Goal: Contribute content: Add original content to the website for others to see

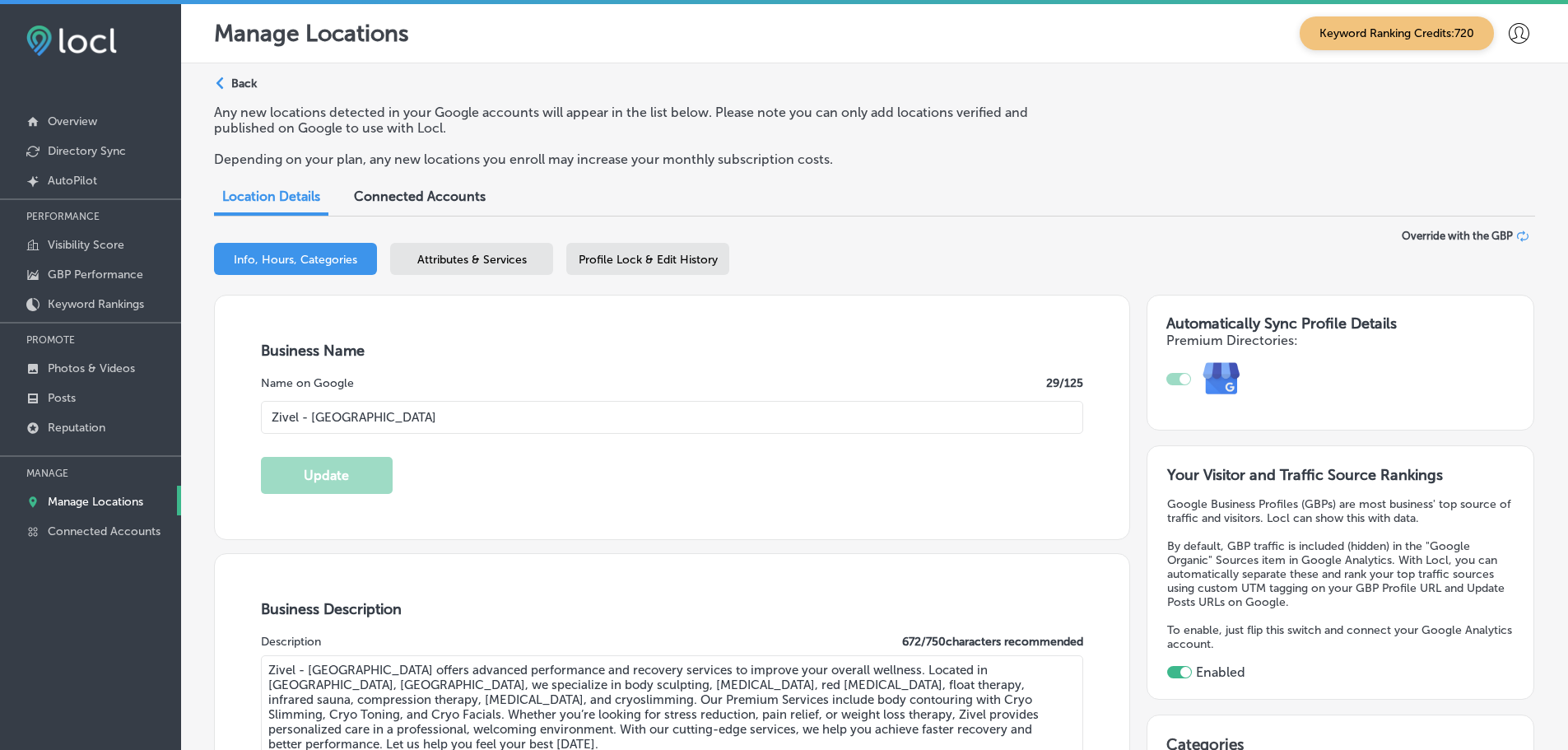
select select "US"
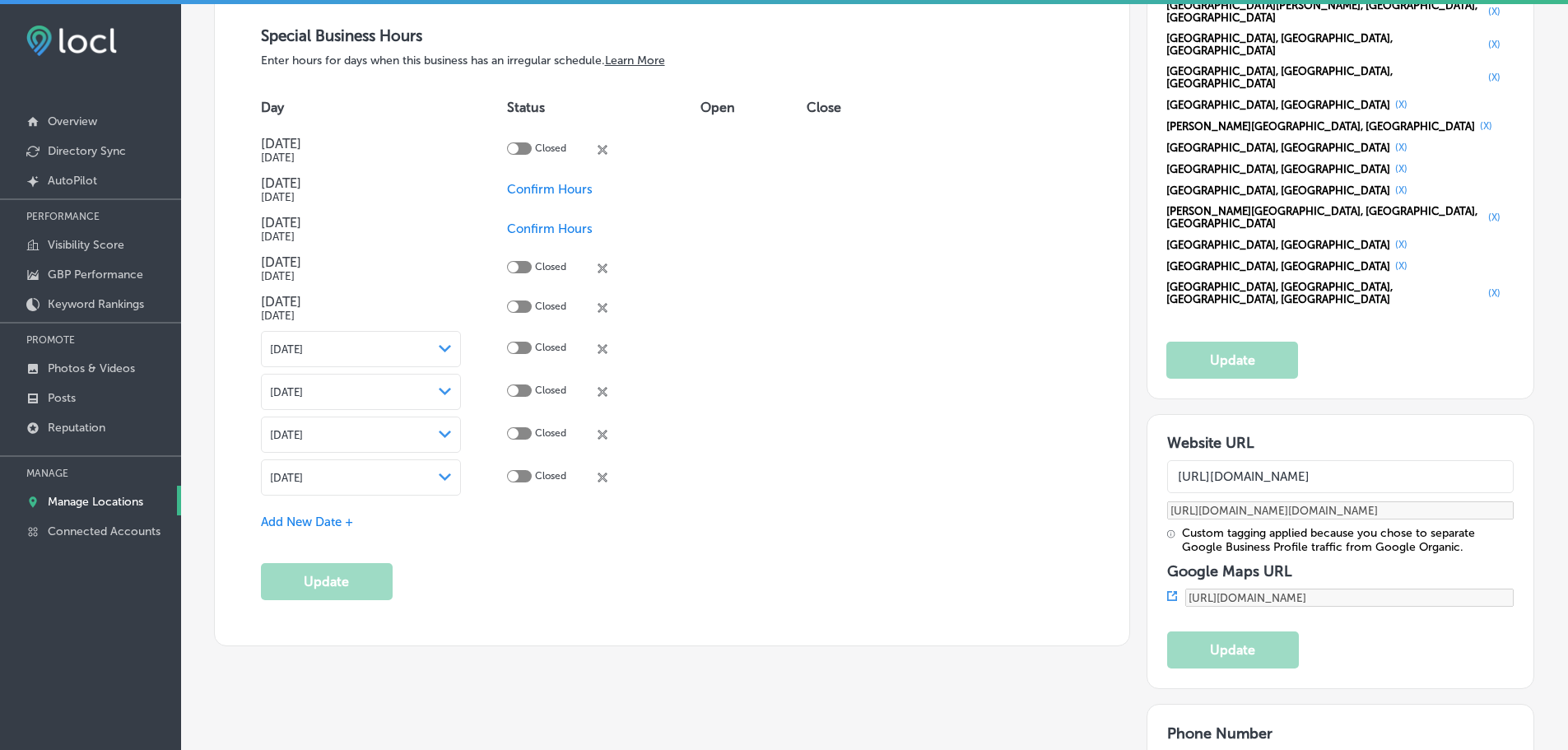
click at [95, 499] on p "Manage Locations" at bounding box center [95, 502] width 95 height 14
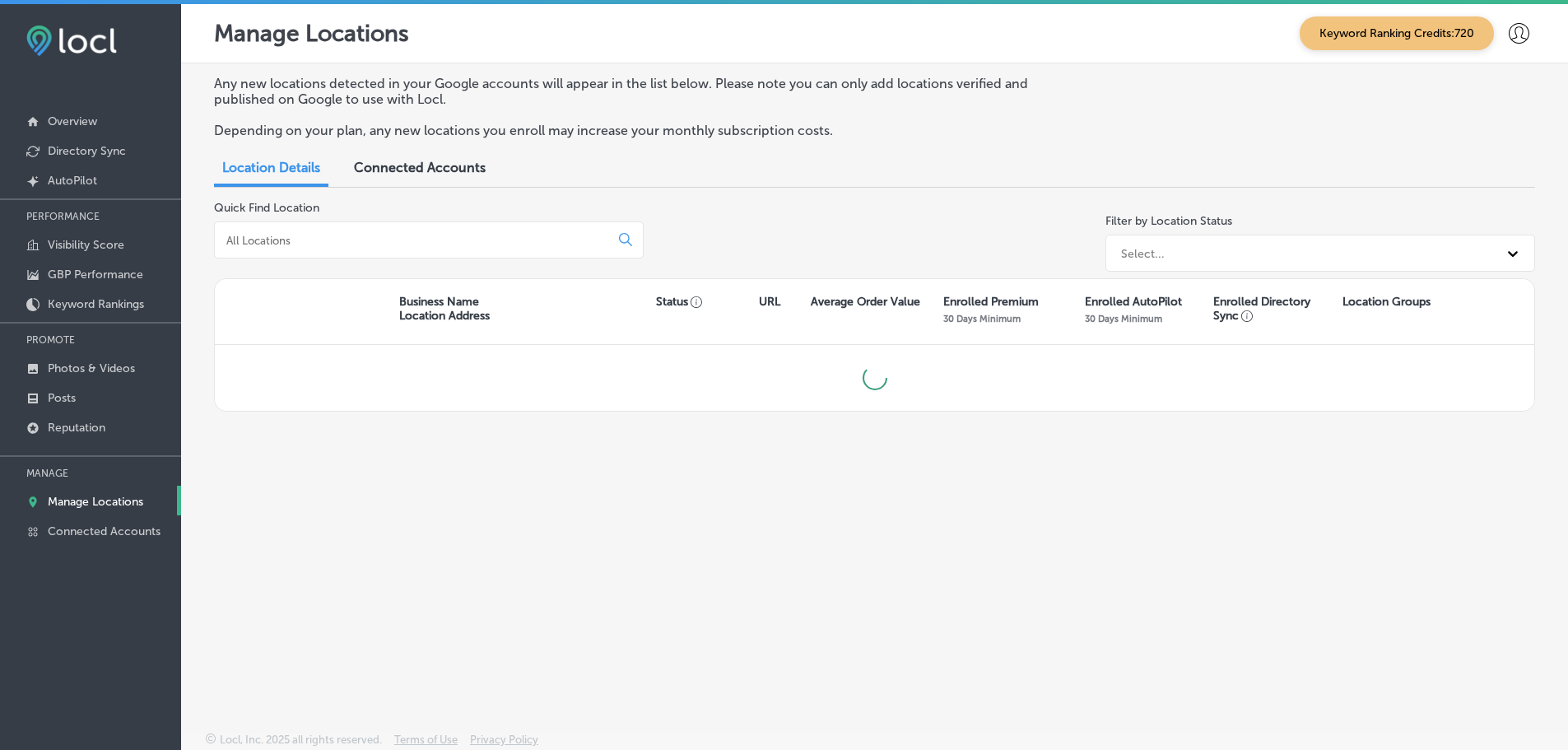
click at [325, 242] on input at bounding box center [416, 240] width 382 height 15
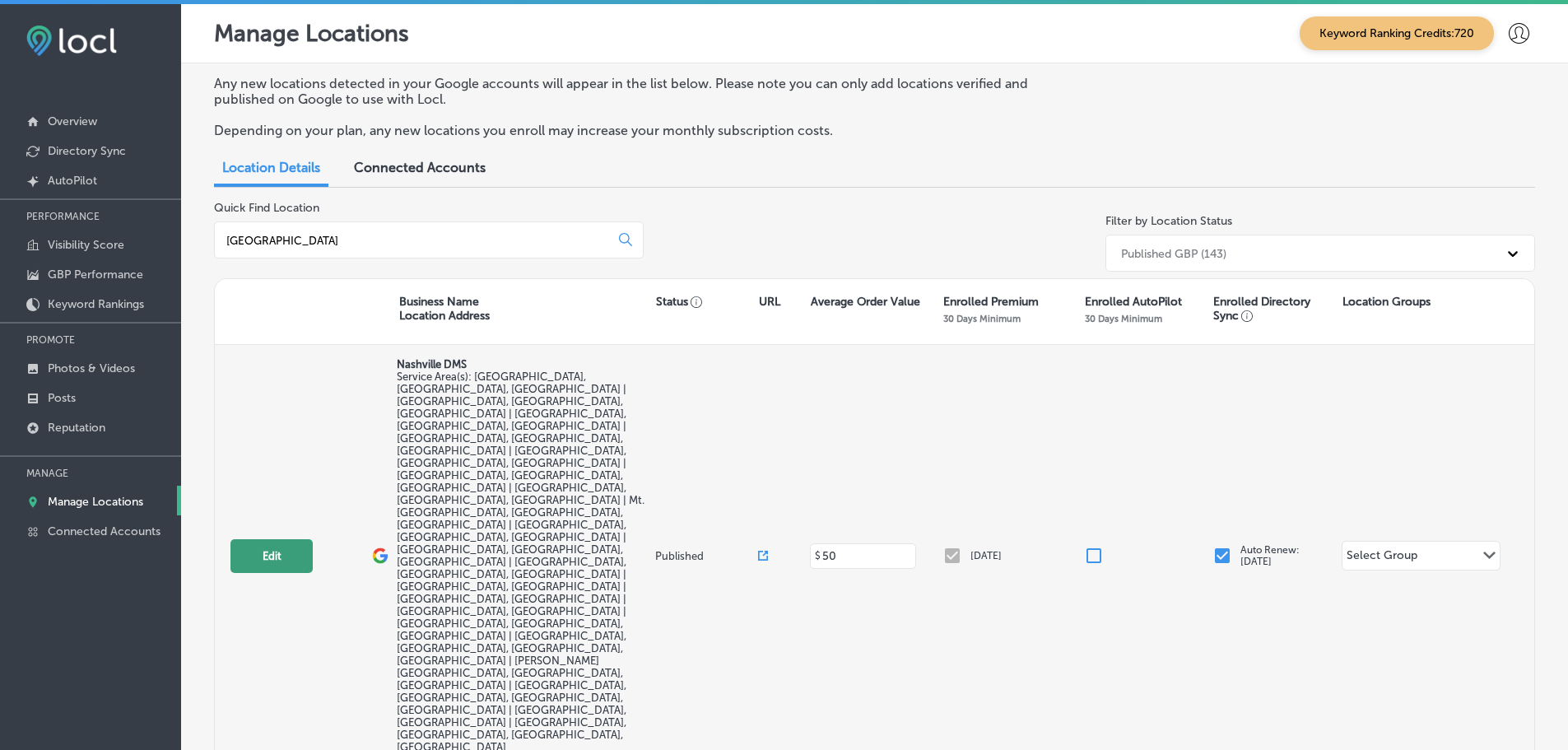
type input "[GEOGRAPHIC_DATA]"
click at [273, 539] on button "Edit" at bounding box center [272, 555] width 82 height 33
select select "US"
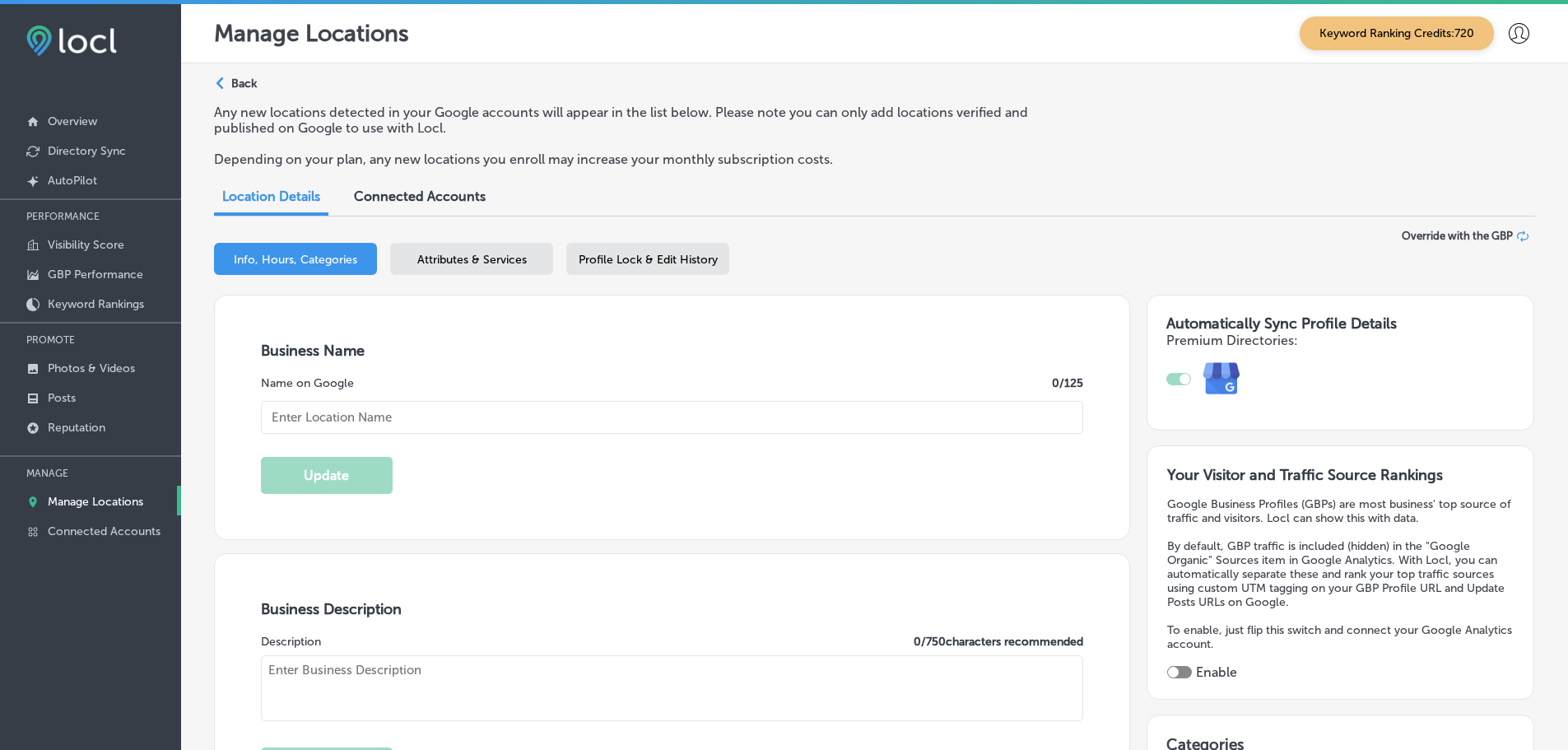
checkbox input "true"
type input "Nashville DMS"
type input "[URL][DOMAIN_NAME]"
type input "[STREET_ADDRESS]"
type input "Franklin"
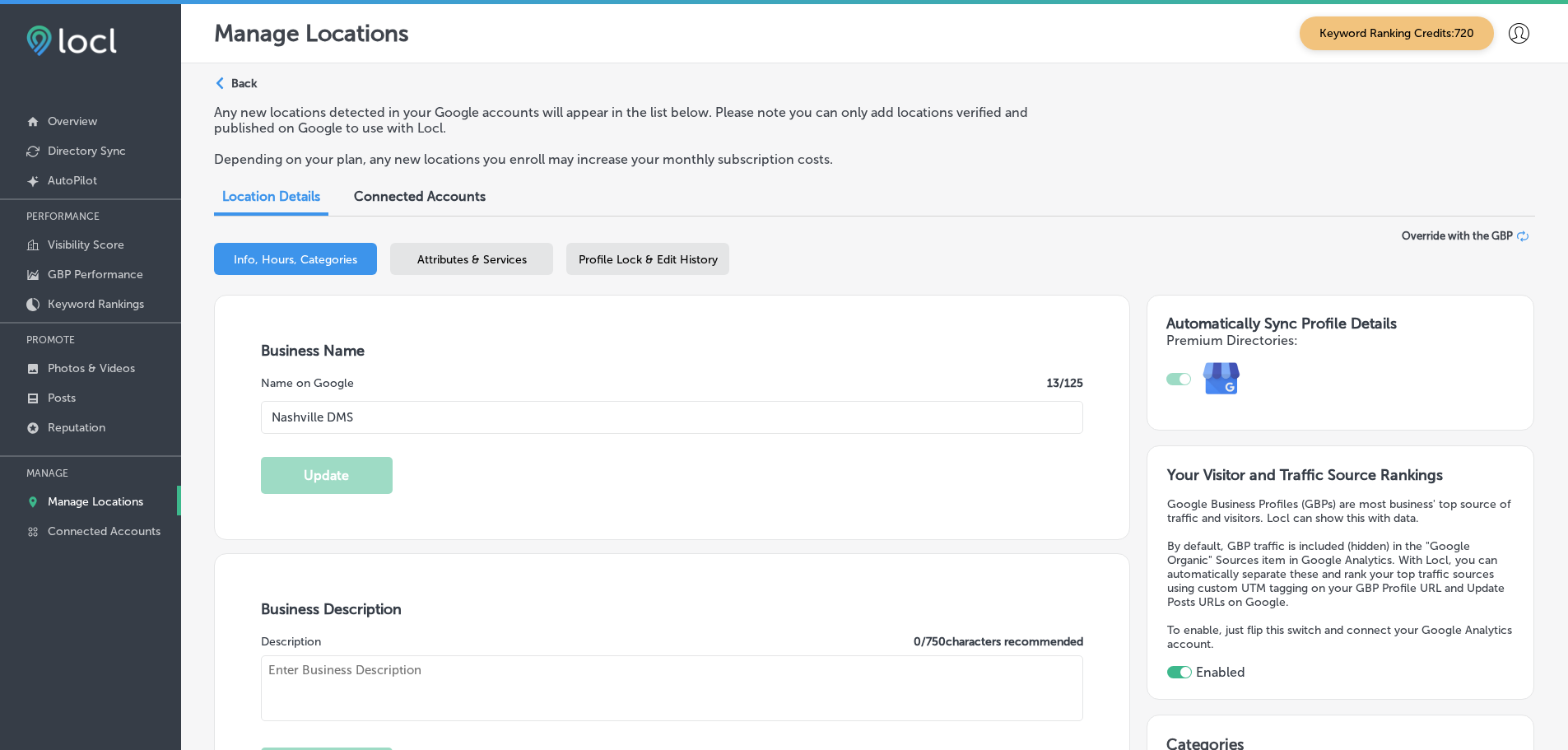
type input "37067"
type input "US"
type textarea "We are a local business in [GEOGRAPHIC_DATA]. We connect local businesses to th…"
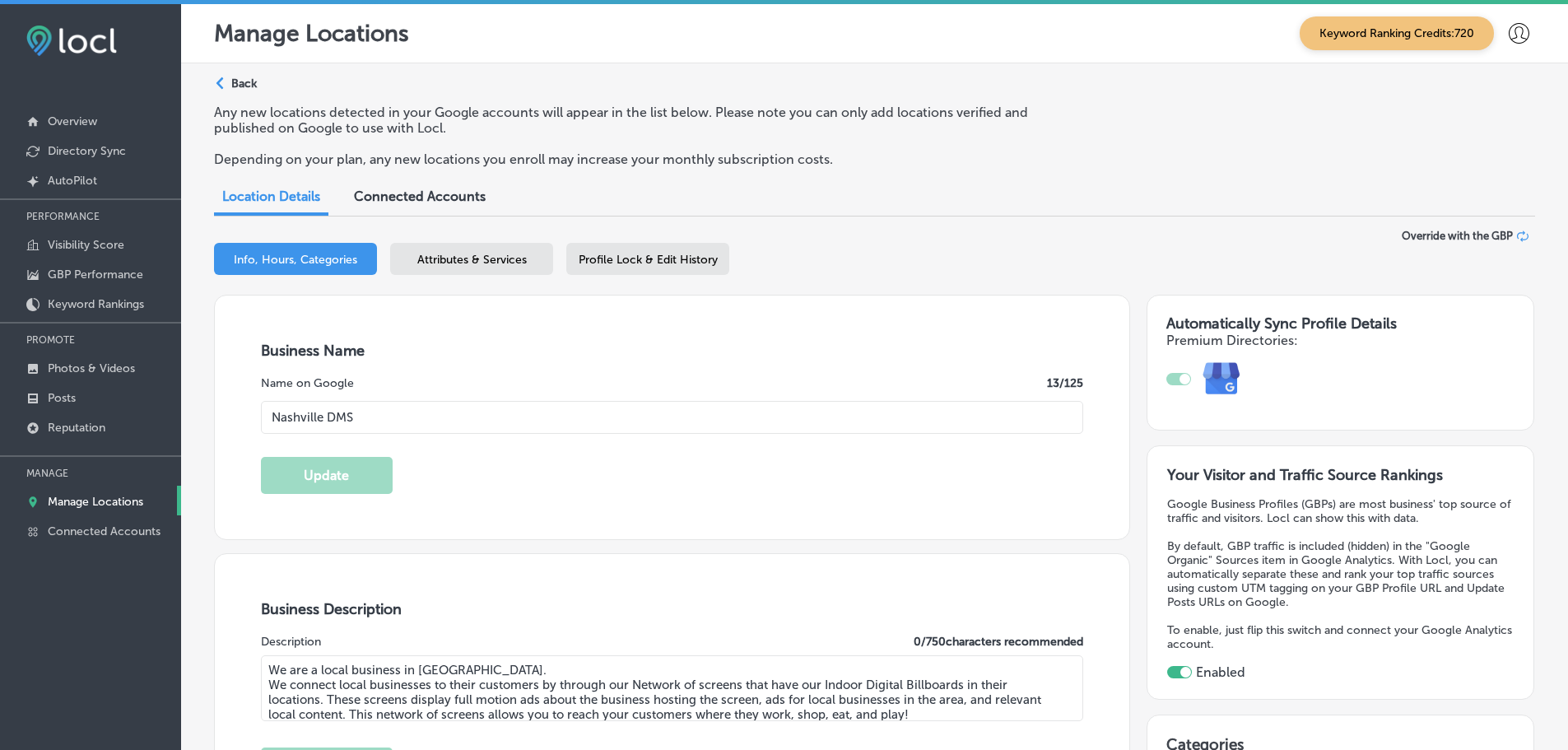
type input "[PHONE_NUMBER]"
click at [94, 371] on p "Photos & Videos" at bounding box center [91, 368] width 87 height 14
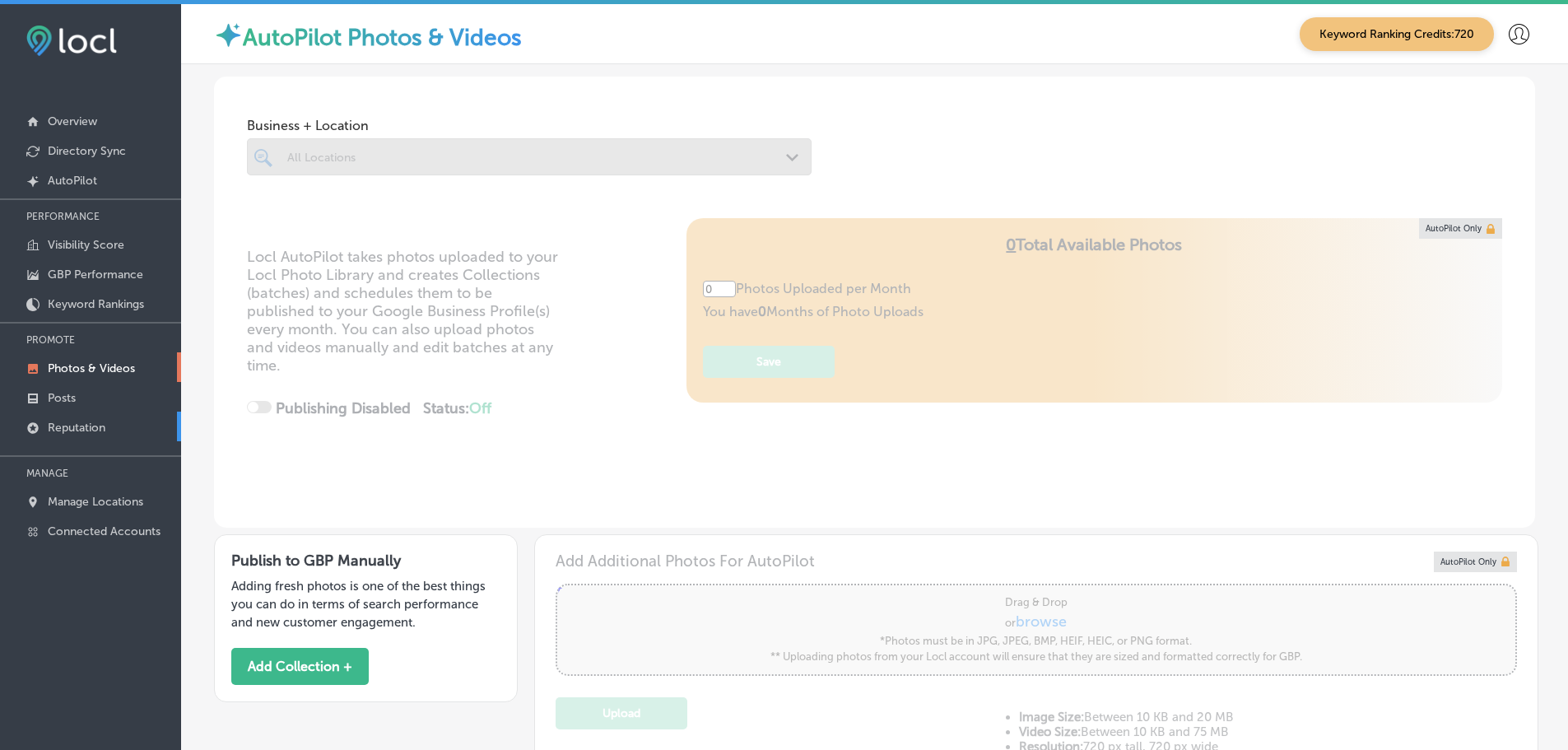
type input "5"
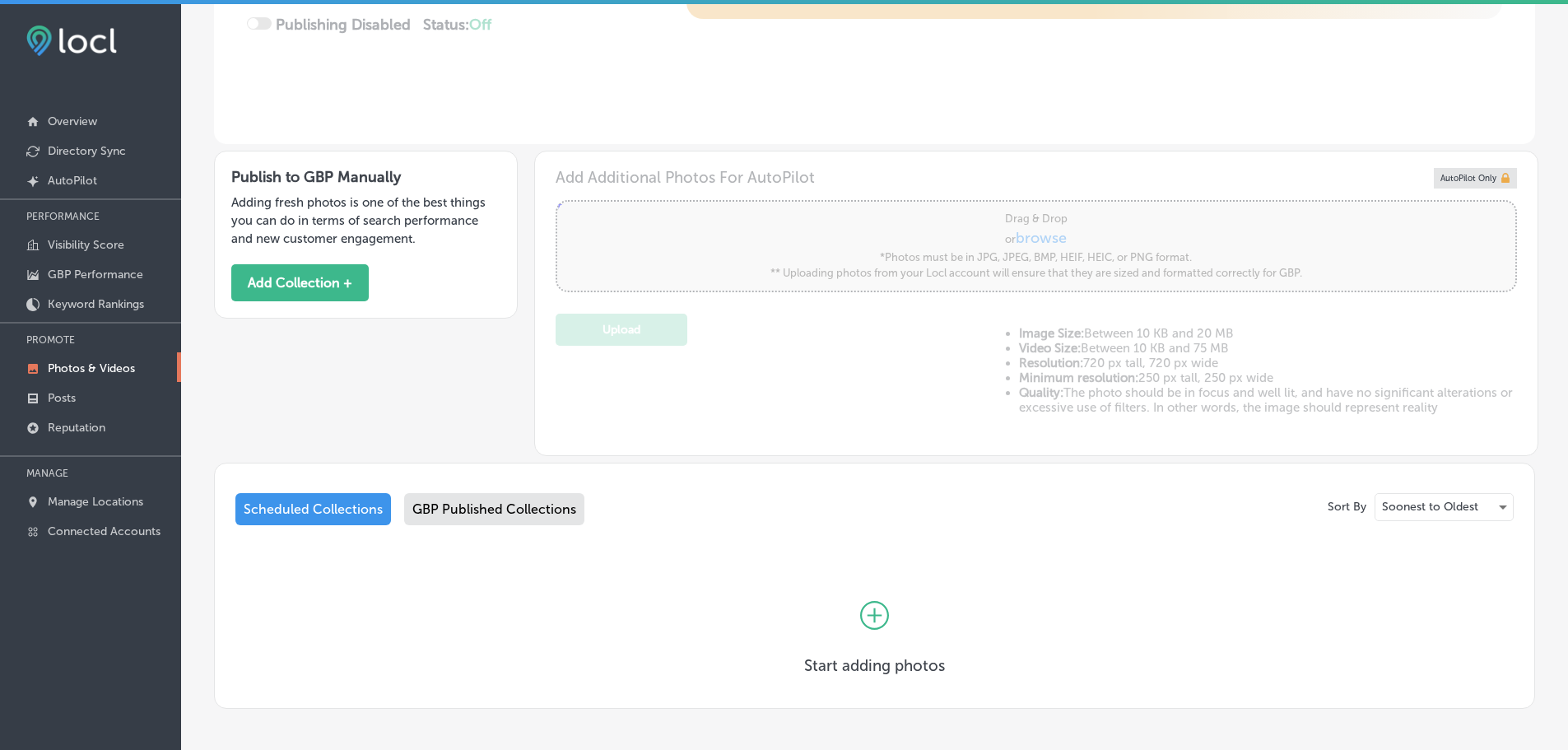
scroll to position [411, 0]
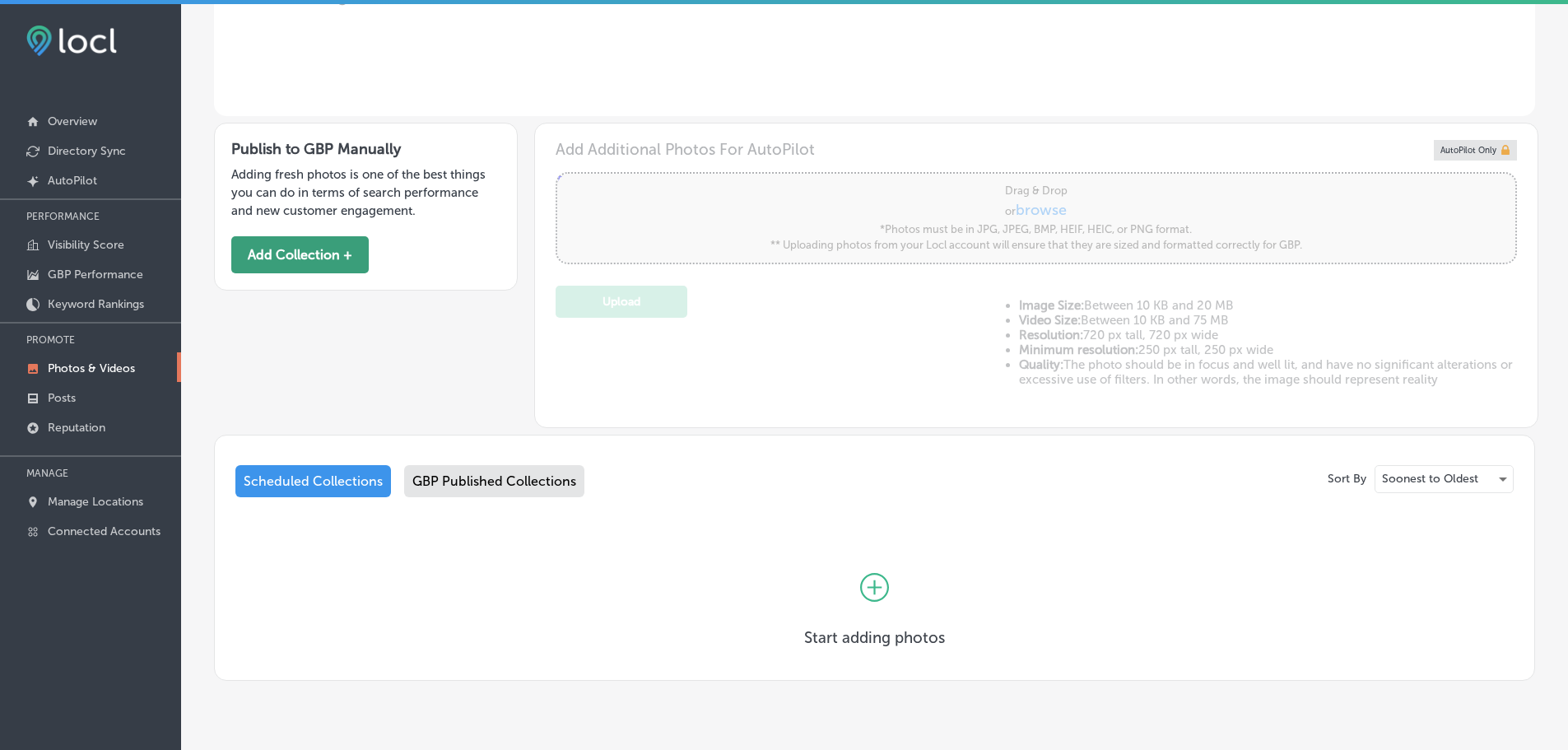
click at [296, 260] on button "Add Collection +" at bounding box center [299, 255] width 137 height 37
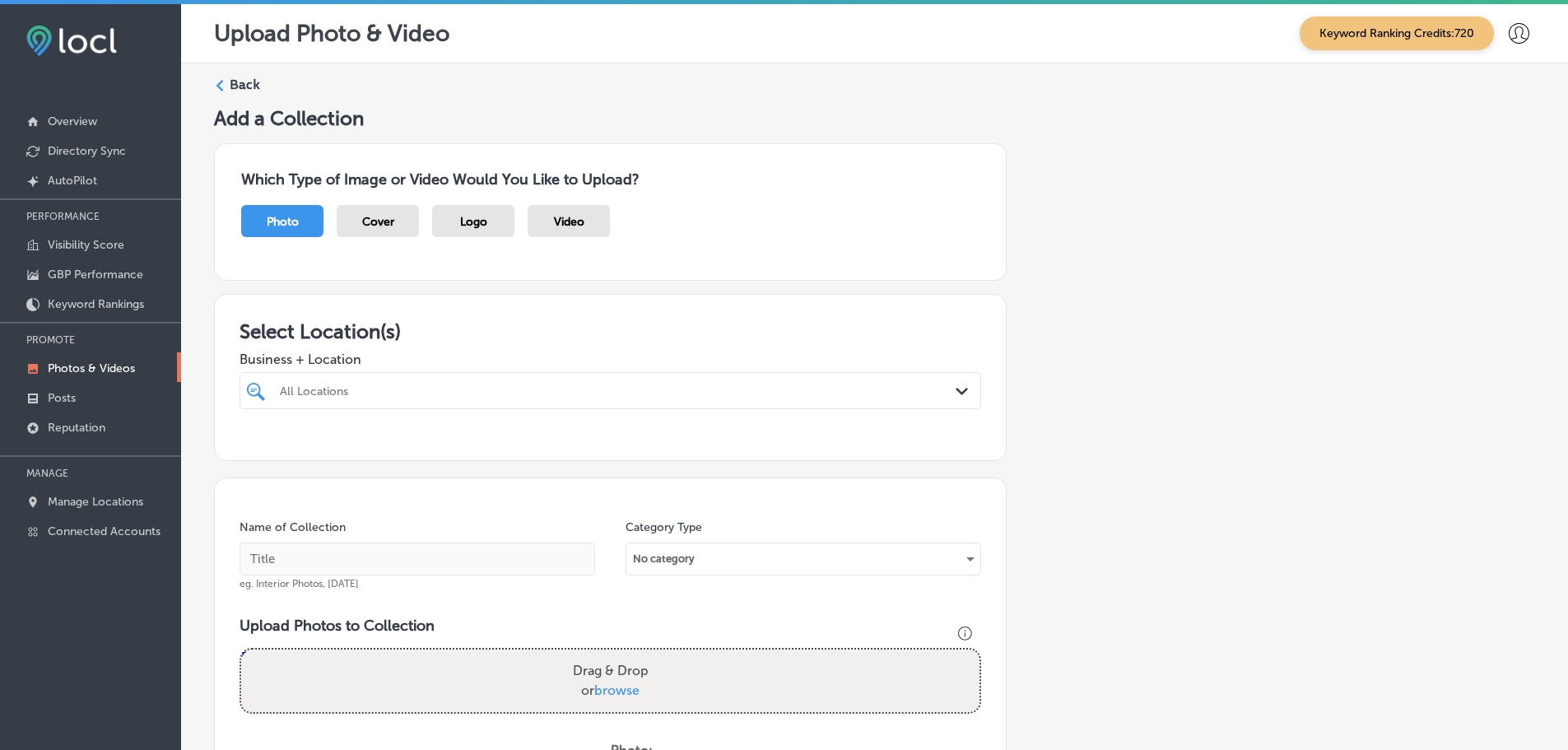
click at [927, 393] on div "All Locations" at bounding box center [618, 390] width 677 height 14
click at [327, 449] on label "Nashville DMS" at bounding box center [386, 450] width 217 height 14
type input "[GEOGRAPHIC_DATA]"
click at [562, 323] on h3 "Select Location(s)" at bounding box center [609, 331] width 741 height 24
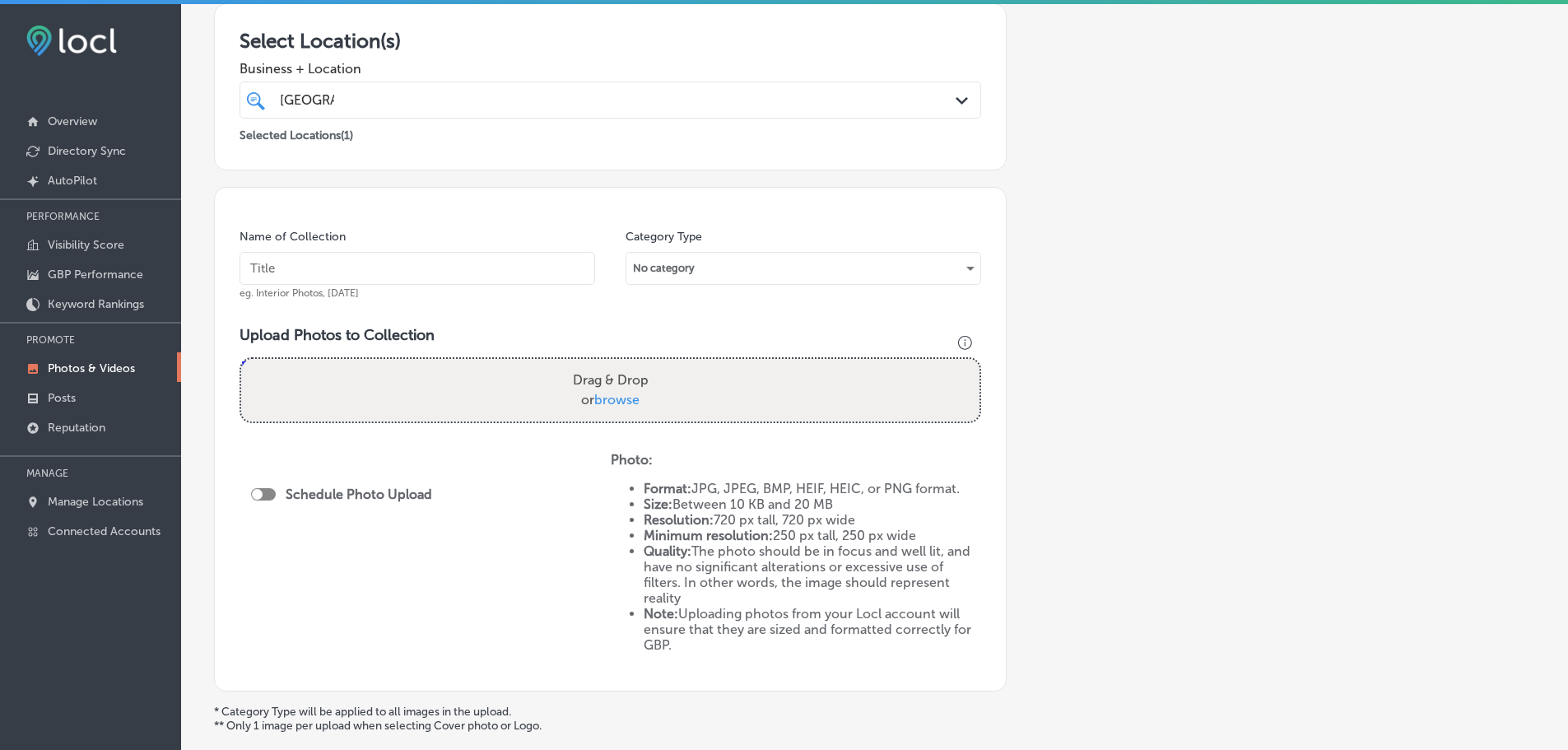
scroll to position [329, 0]
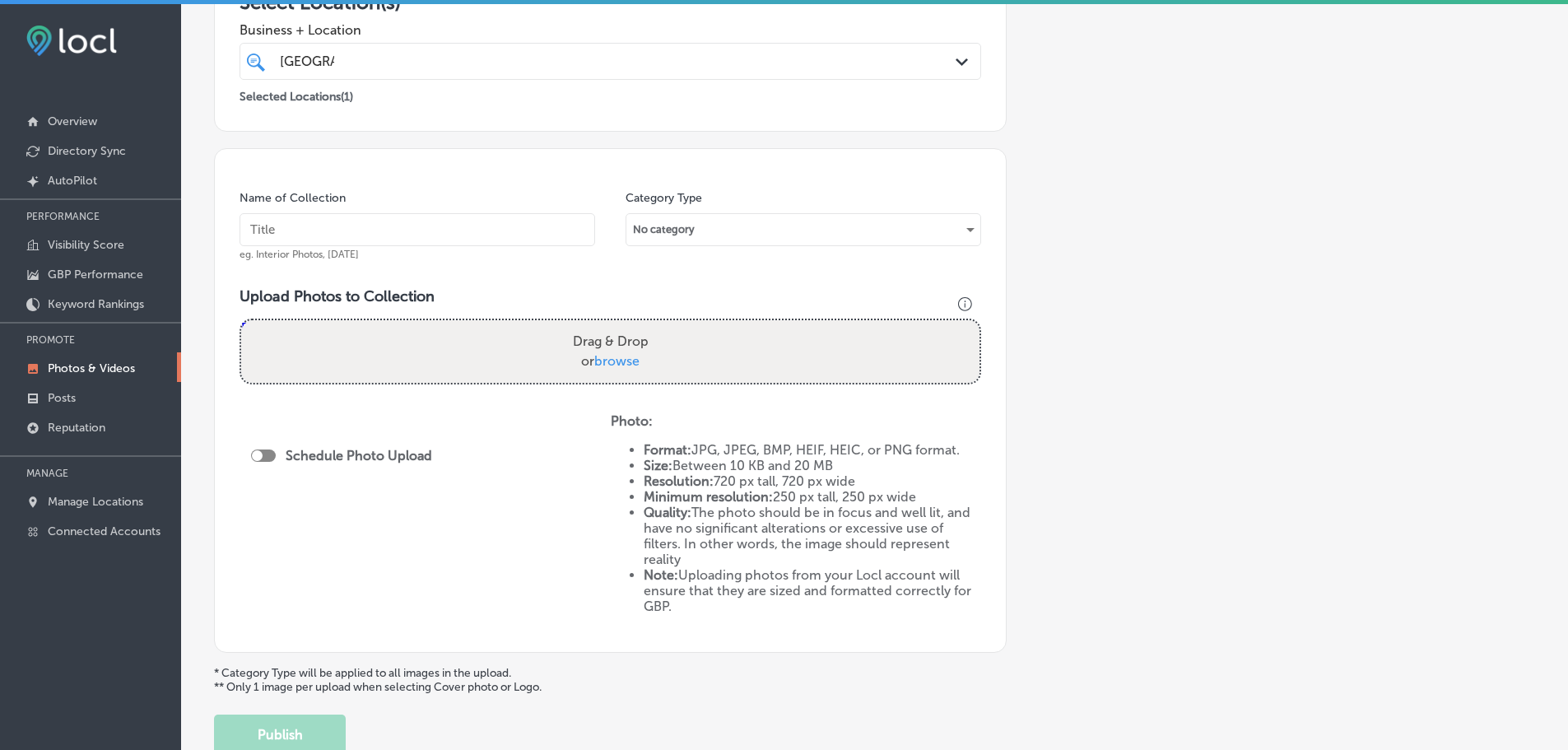
click at [623, 366] on span "browse" at bounding box center [616, 361] width 45 height 15
click at [623, 325] on input "Drag & Drop or browse" at bounding box center [610, 323] width 738 height 5
type input "C:\fakepath\Nashville DMS-20.png"
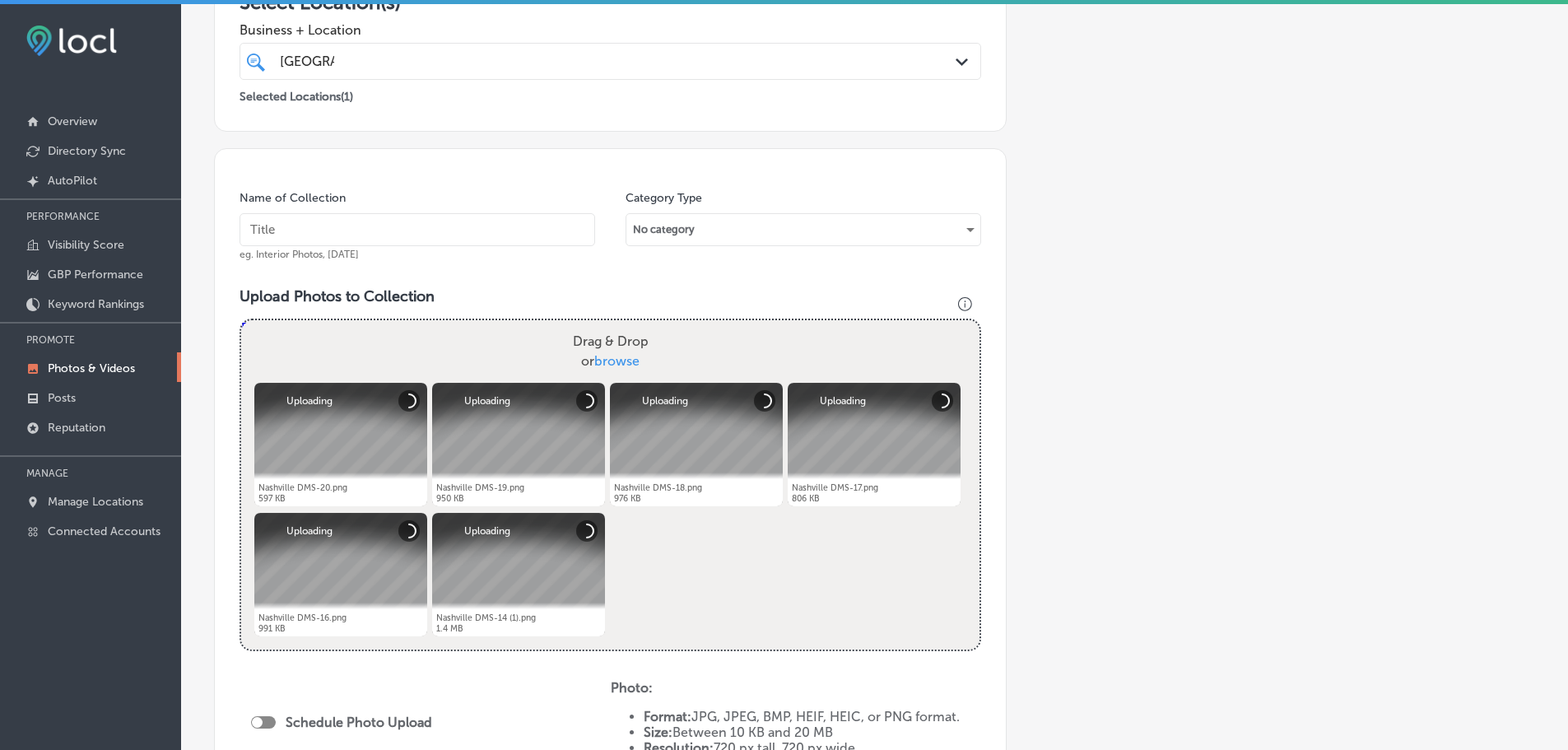
click at [365, 240] on input "text" at bounding box center [417, 229] width 356 height 33
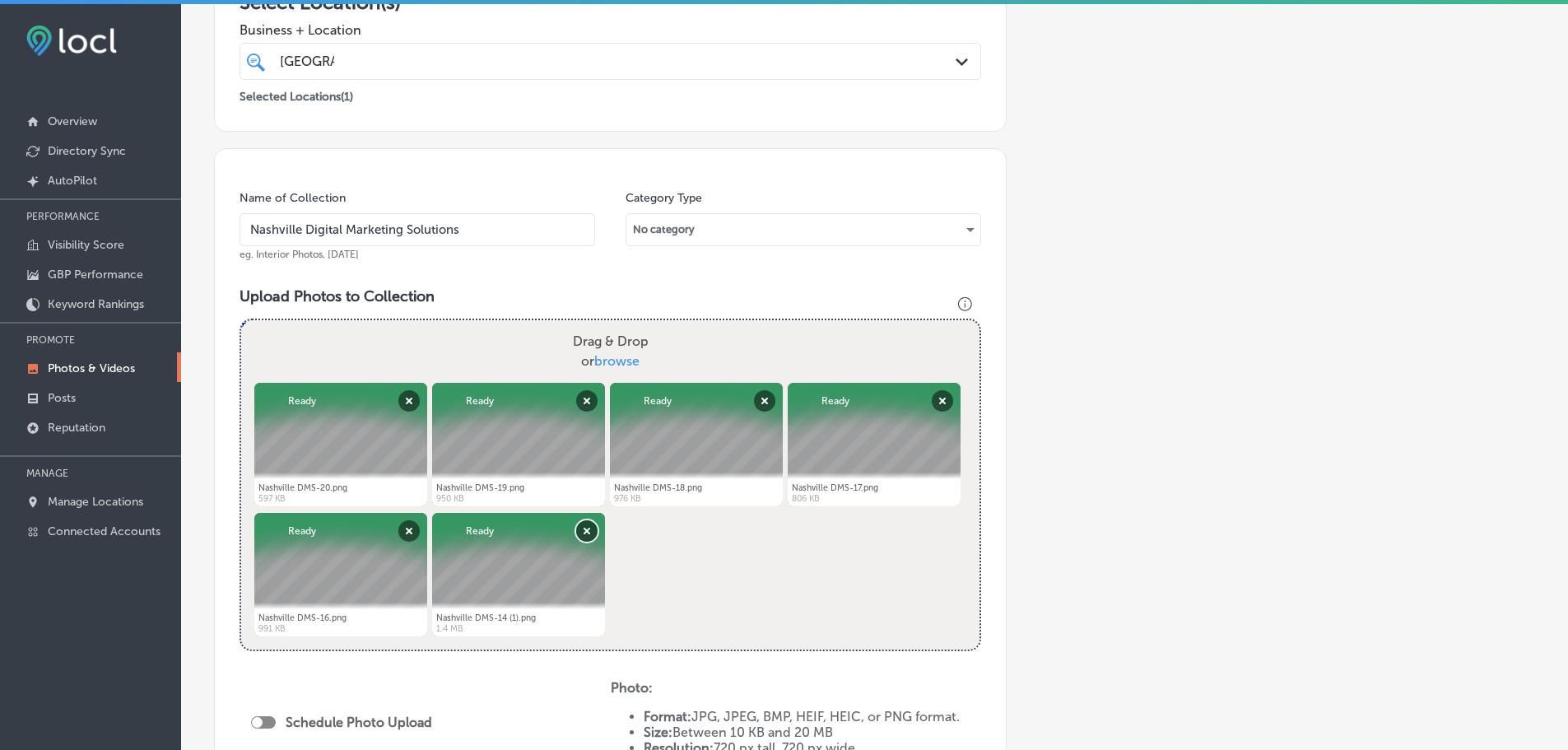
type input "Nashville Digital Marketing Solutions"
click at [586, 530] on button "Remove" at bounding box center [587, 531] width 21 height 21
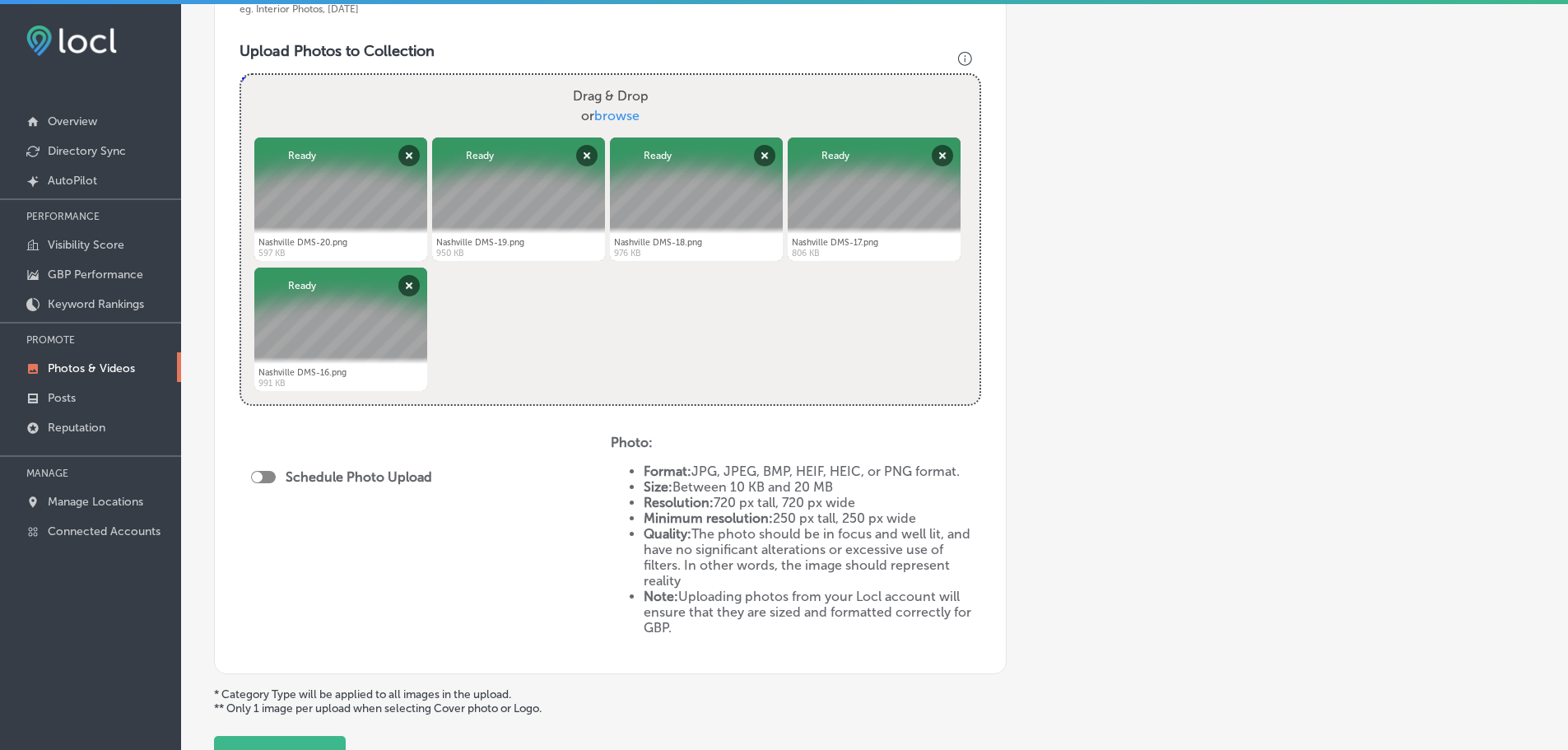
scroll to position [658, 0]
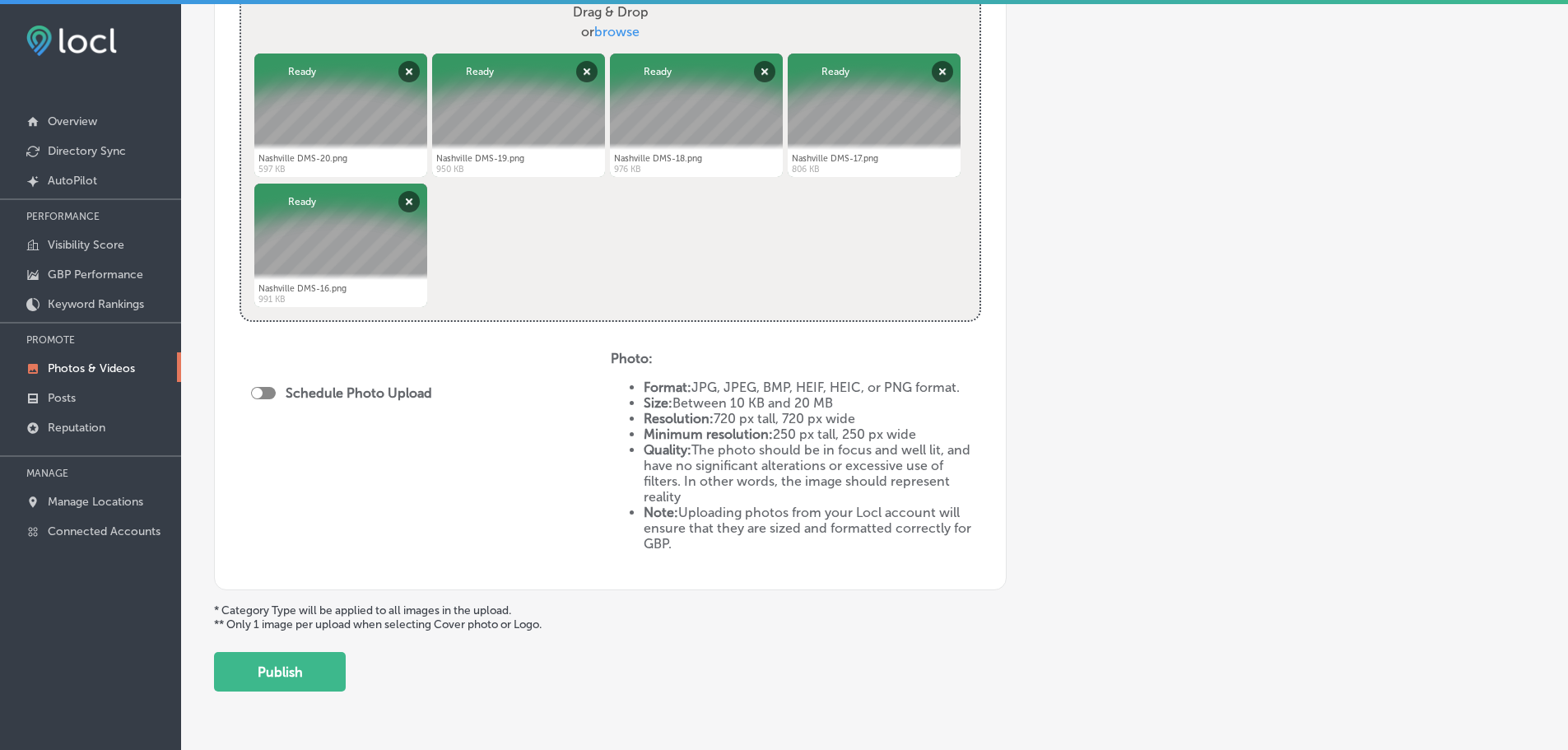
click at [263, 394] on div at bounding box center [263, 393] width 25 height 12
checkbox input "true"
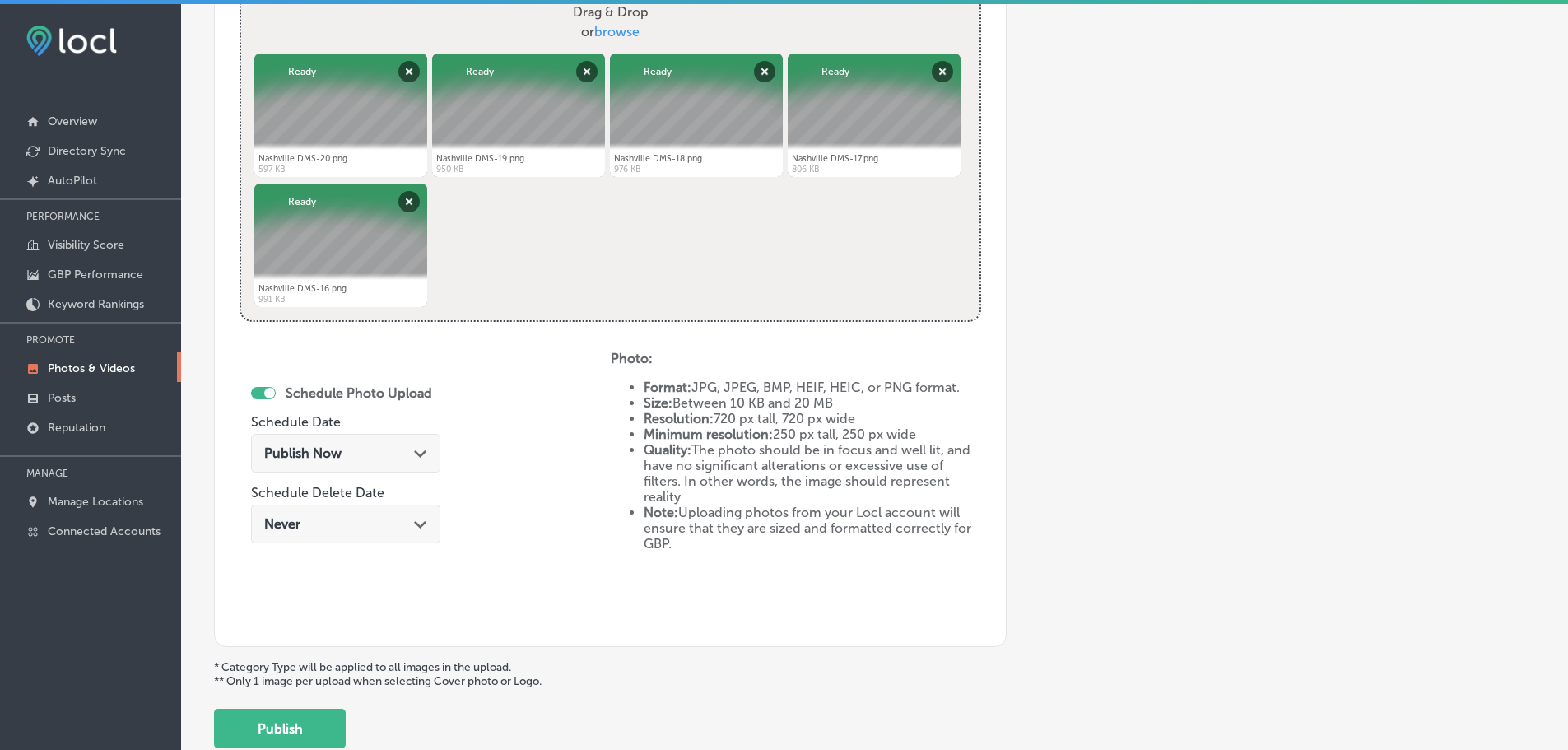
click at [418, 457] on polygon at bounding box center [420, 454] width 12 height 8
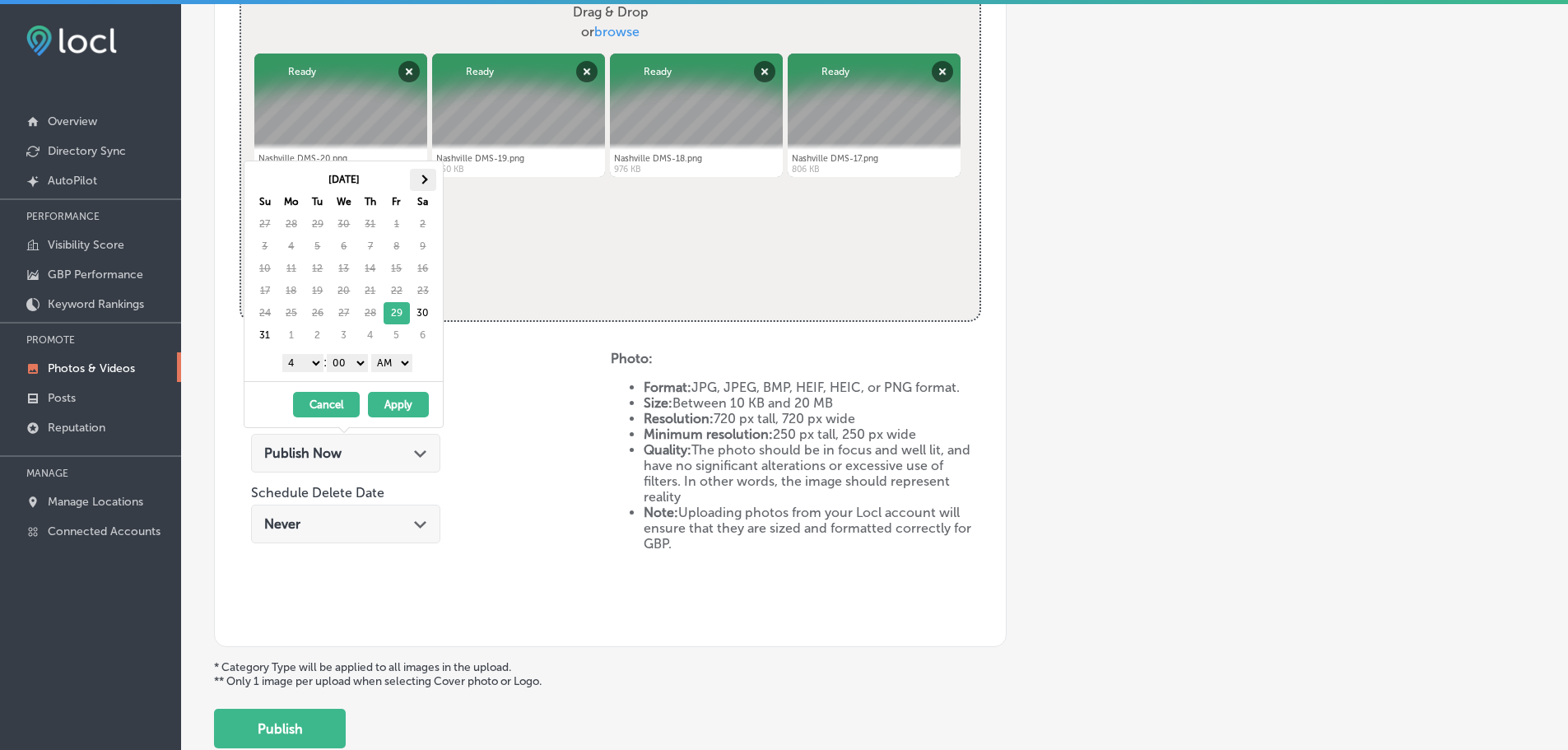
click at [423, 179] on span at bounding box center [422, 178] width 9 height 9
click at [298, 361] on select "1 2 3 4 5 6 7 8 9 10 11 12" at bounding box center [302, 363] width 41 height 18
click at [344, 365] on select "00 10 20 30 40 50" at bounding box center [347, 363] width 41 height 18
click at [389, 363] on select "AM PM" at bounding box center [391, 363] width 41 height 18
click at [405, 404] on button "Apply" at bounding box center [399, 405] width 61 height 26
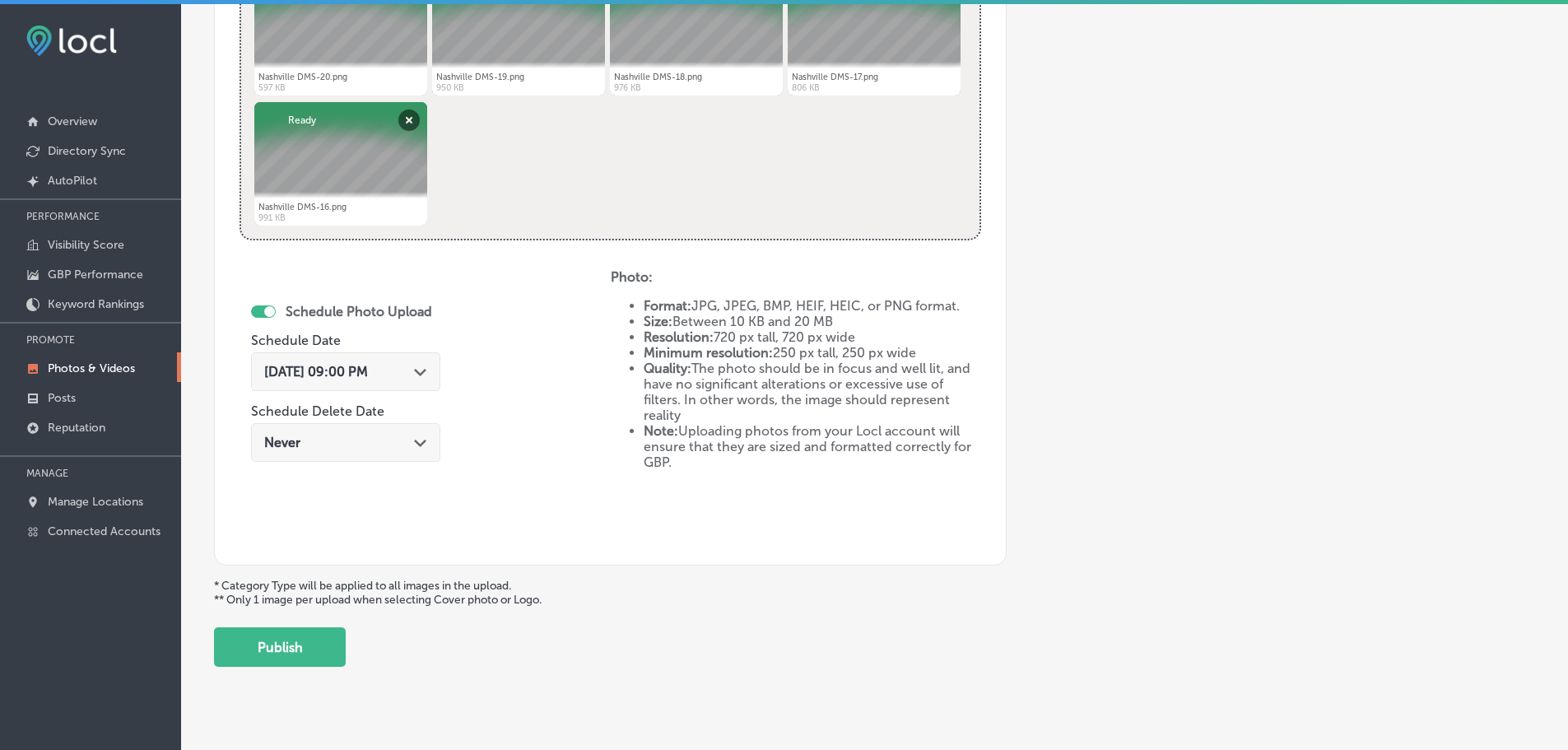
scroll to position [765, 0]
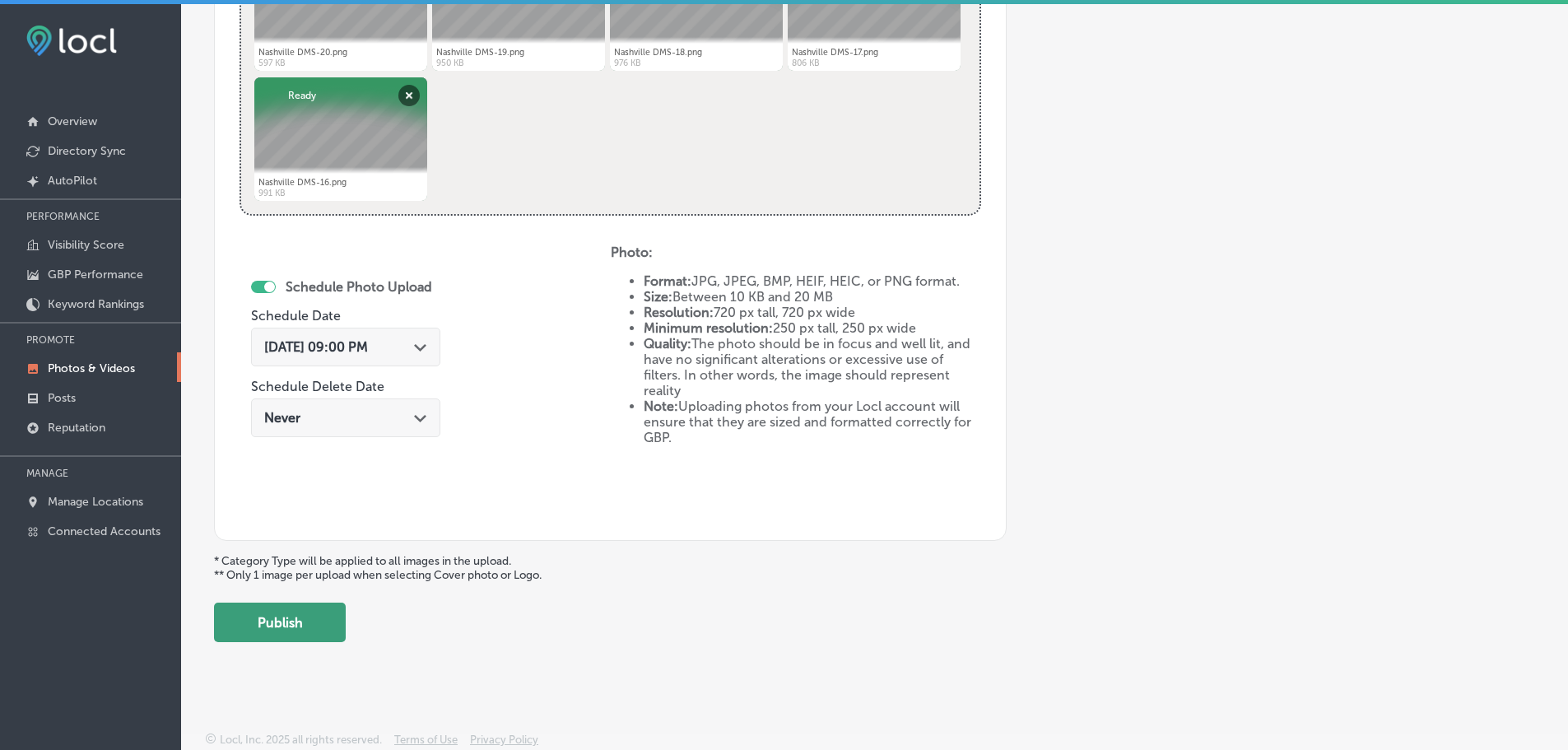
click at [282, 616] on button "Publish" at bounding box center [279, 622] width 132 height 39
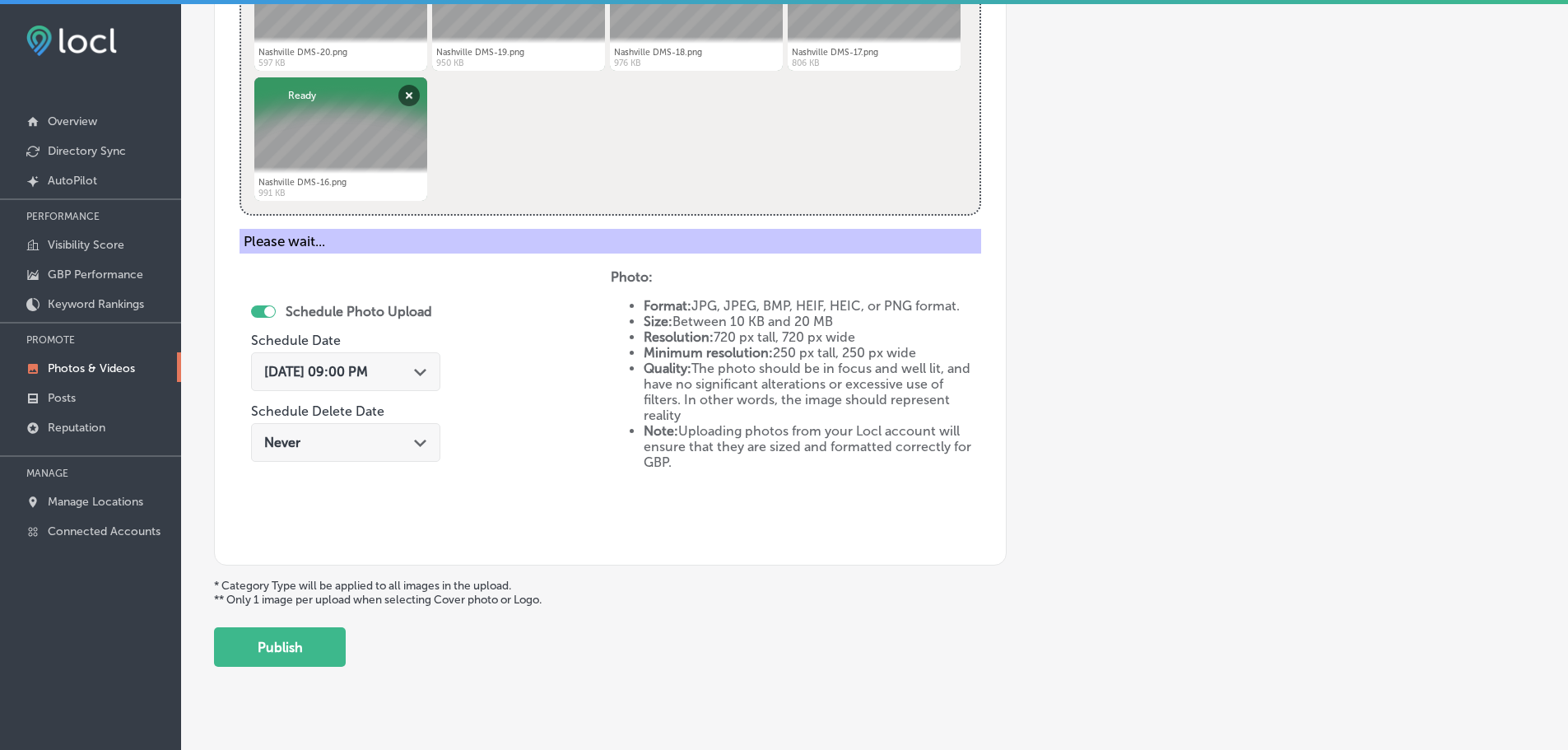
scroll to position [498, 0]
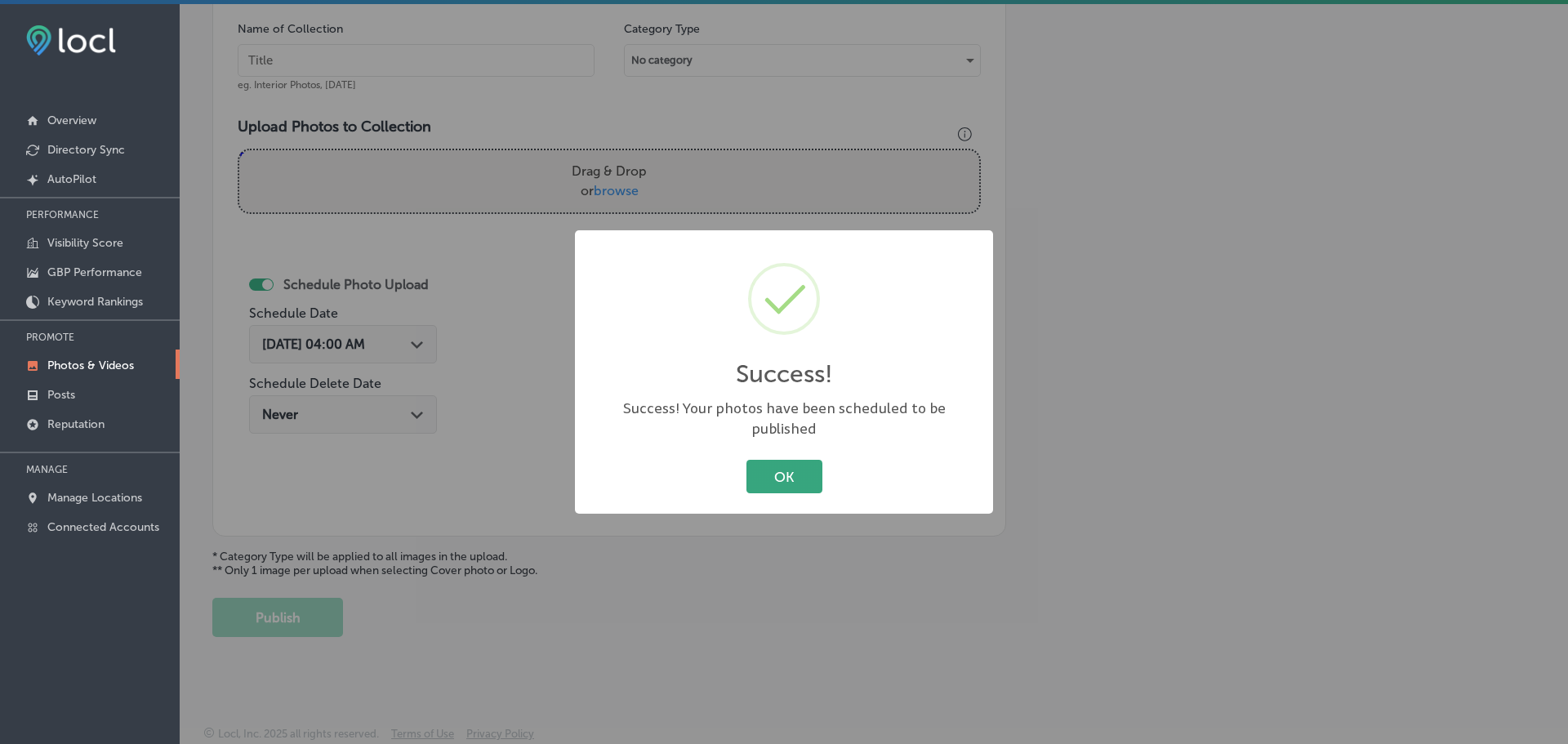
click at [775, 464] on button "OK" at bounding box center [784, 476] width 76 height 33
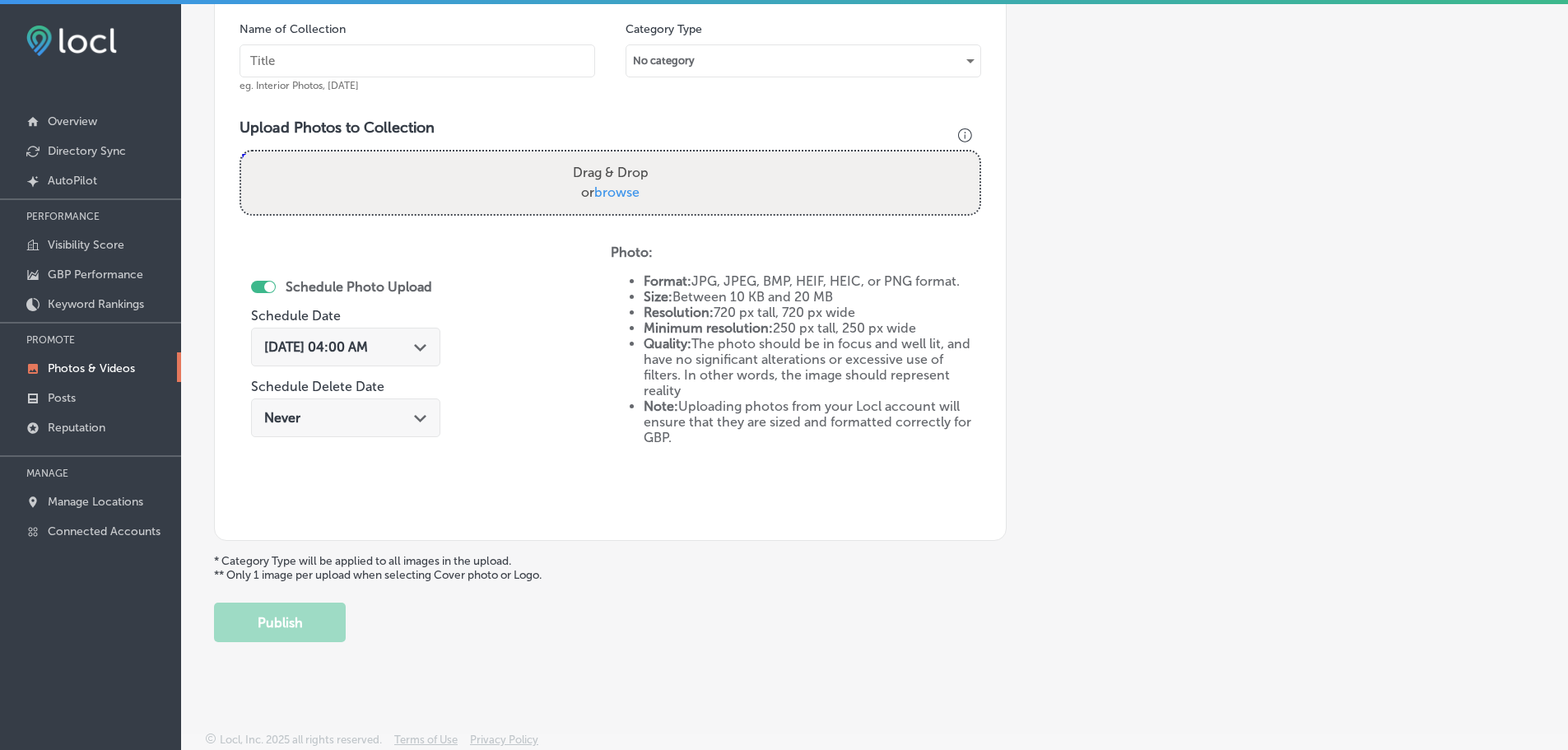
click at [627, 188] on span "browse" at bounding box center [616, 192] width 45 height 15
click at [627, 156] on input "Drag & Drop or browse" at bounding box center [610, 154] width 738 height 5
type input "C:\fakepath\Nashville DMS-20 (1).png"
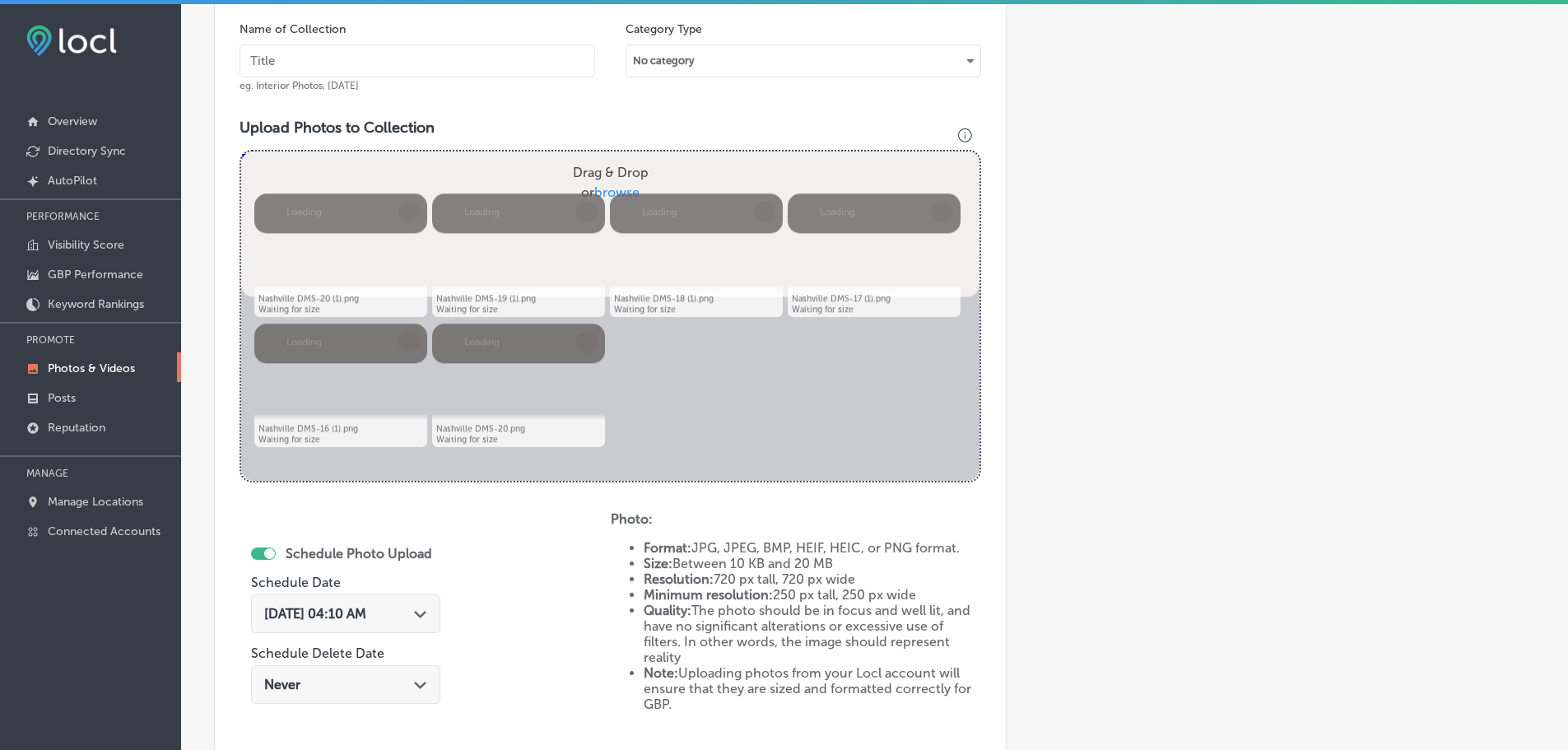
click at [433, 60] on input "text" at bounding box center [417, 61] width 356 height 33
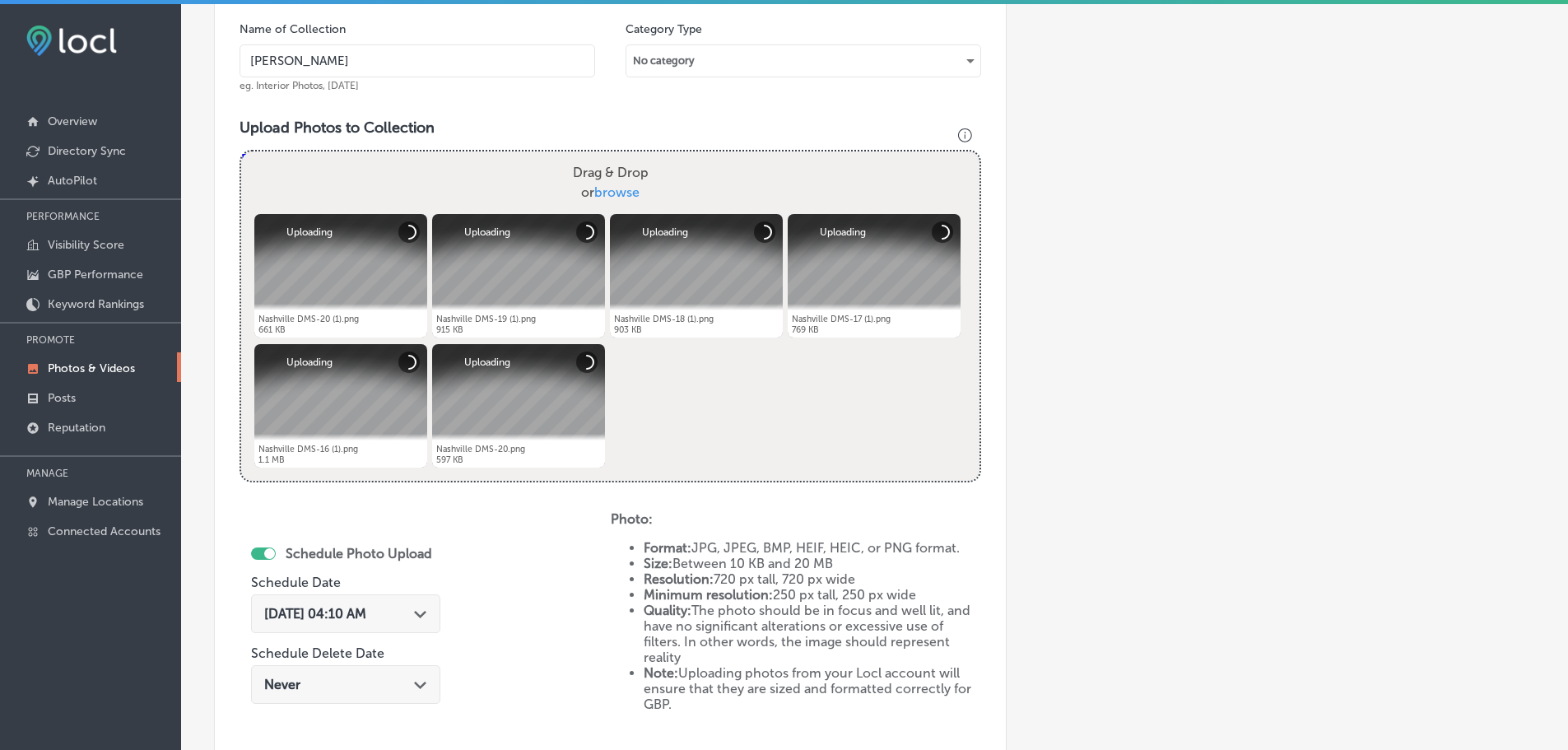
type input "Nashville Digital Marketing Solutions"
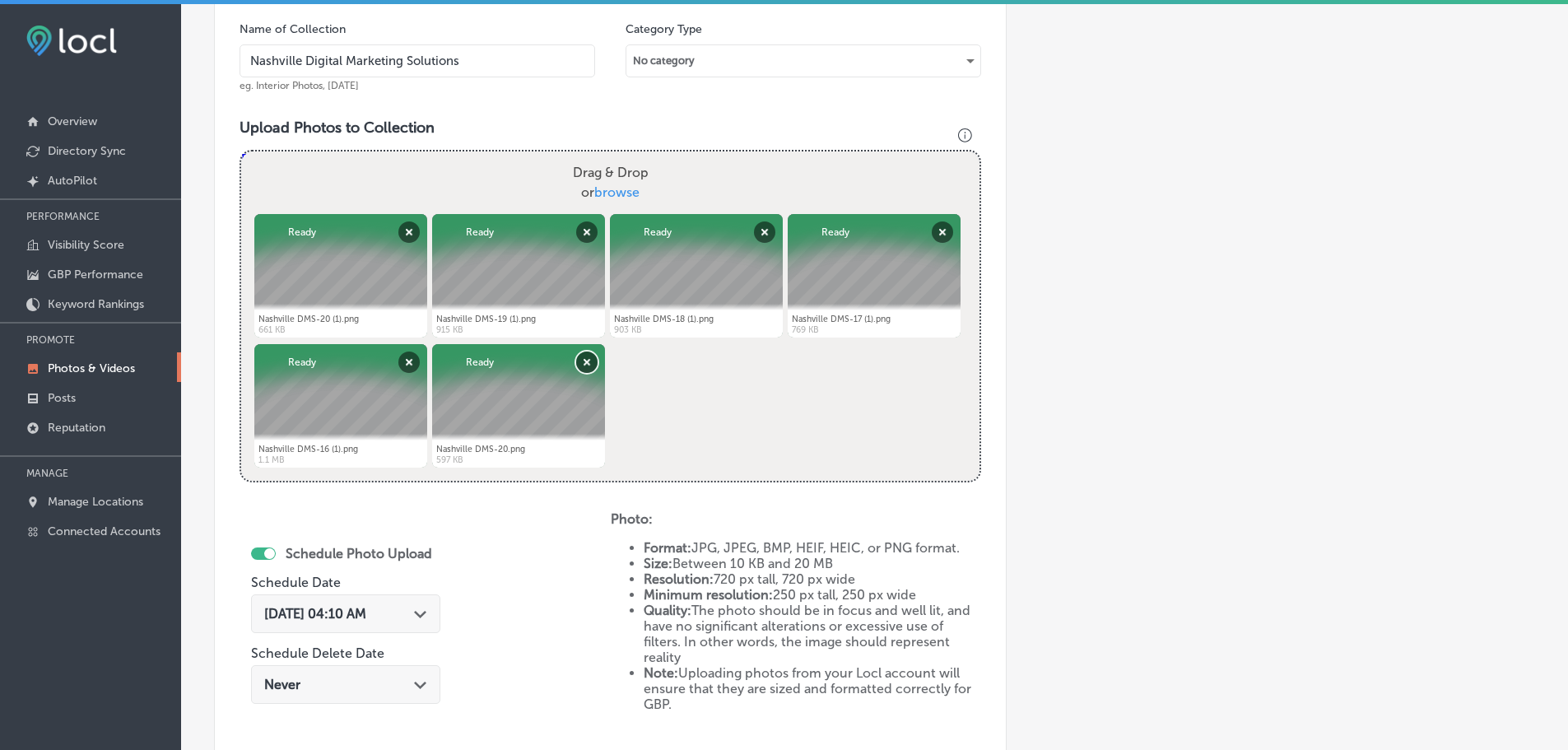
click at [585, 360] on button "Remove" at bounding box center [587, 362] width 21 height 21
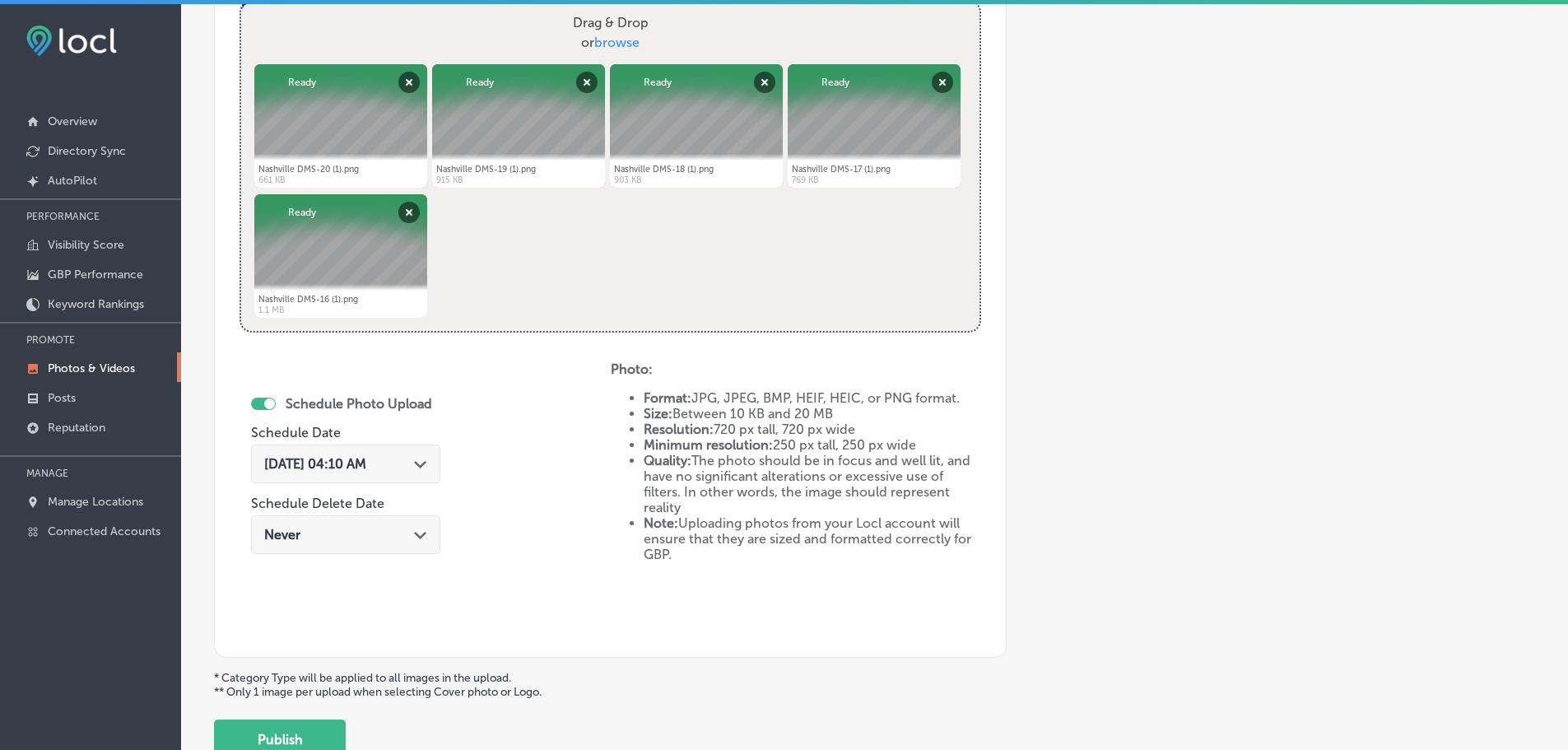
scroll to position [663, 0]
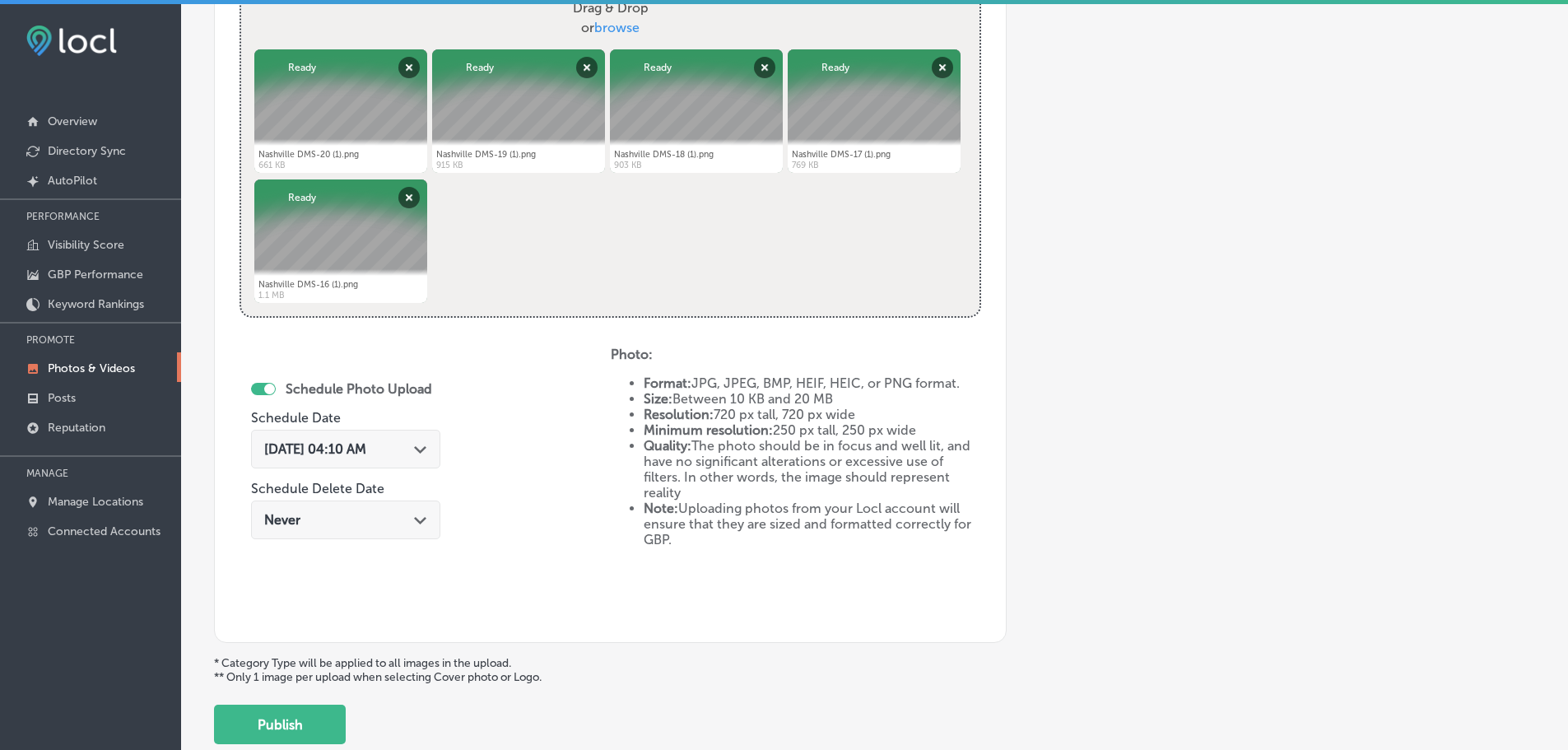
click at [440, 453] on div "[DATE] 04:10 AM Path Created with Sketch." at bounding box center [345, 448] width 189 height 39
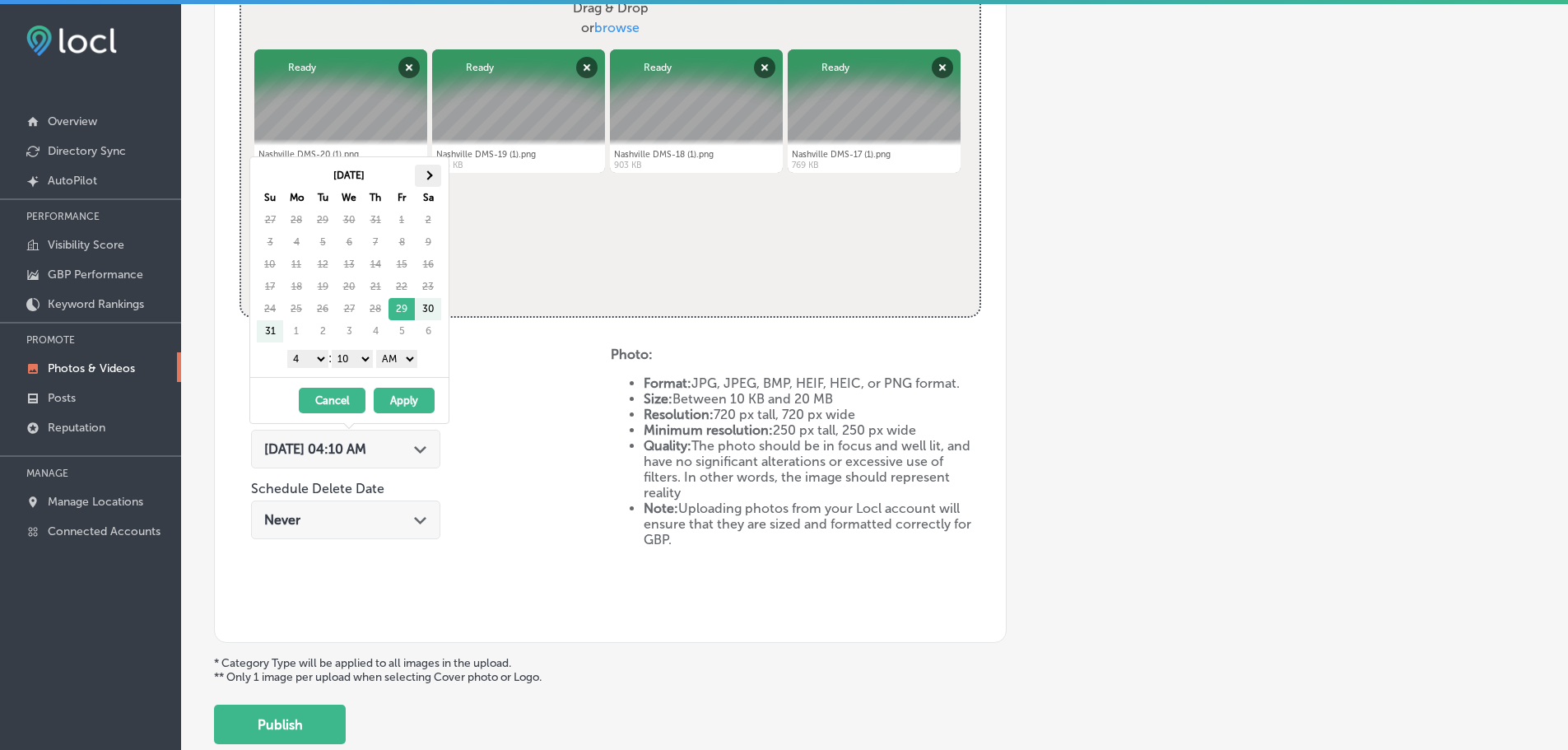
click at [428, 178] on span at bounding box center [427, 175] width 9 height 9
click at [296, 359] on select "1 2 3 4 5 6 7 8 9 10 11 12" at bounding box center [307, 359] width 41 height 18
click at [343, 360] on select "00 10 20 30 40 50" at bounding box center [352, 359] width 41 height 18
click at [395, 362] on select "AM PM" at bounding box center [396, 359] width 41 height 18
click at [416, 400] on button "Apply" at bounding box center [404, 400] width 61 height 26
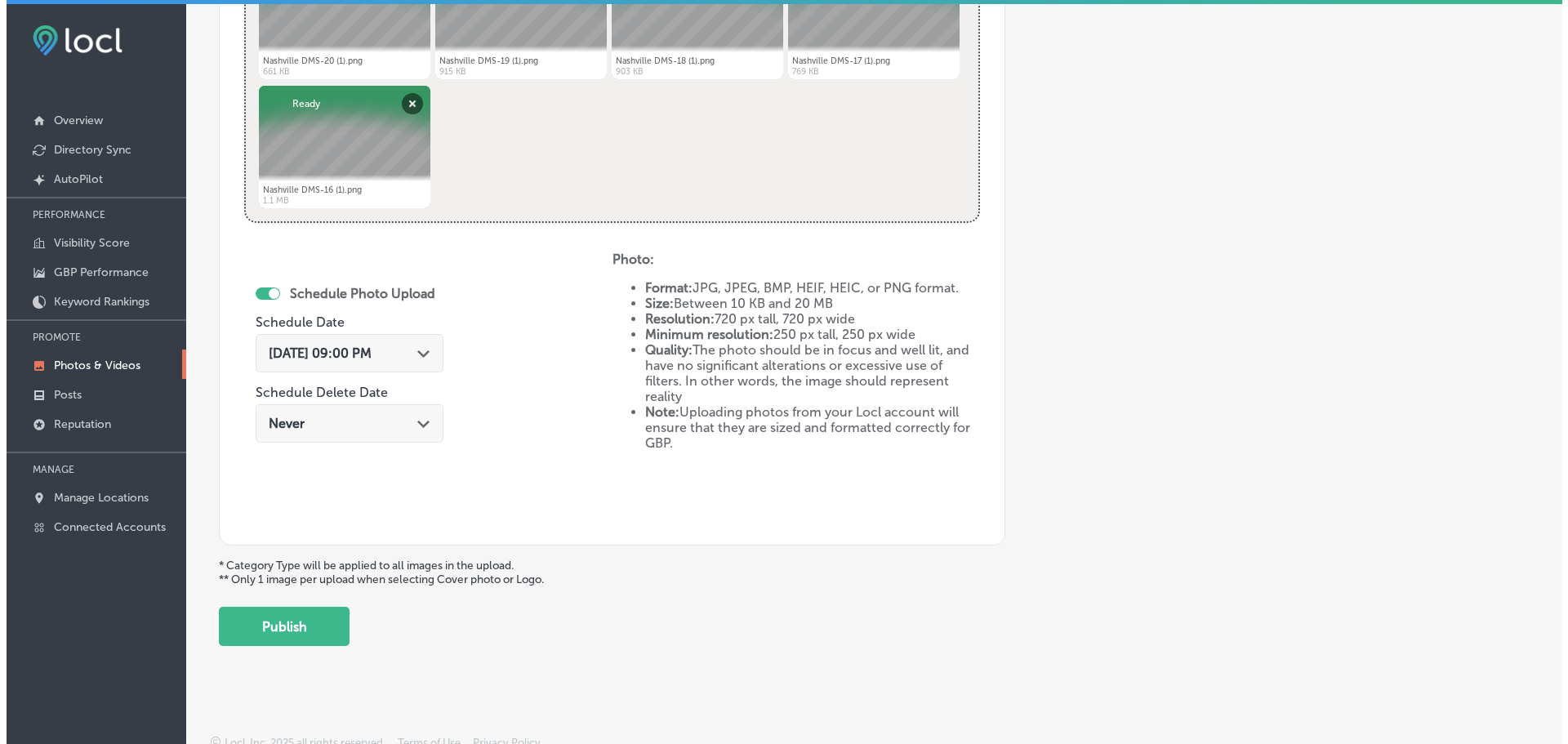
scroll to position [759, 0]
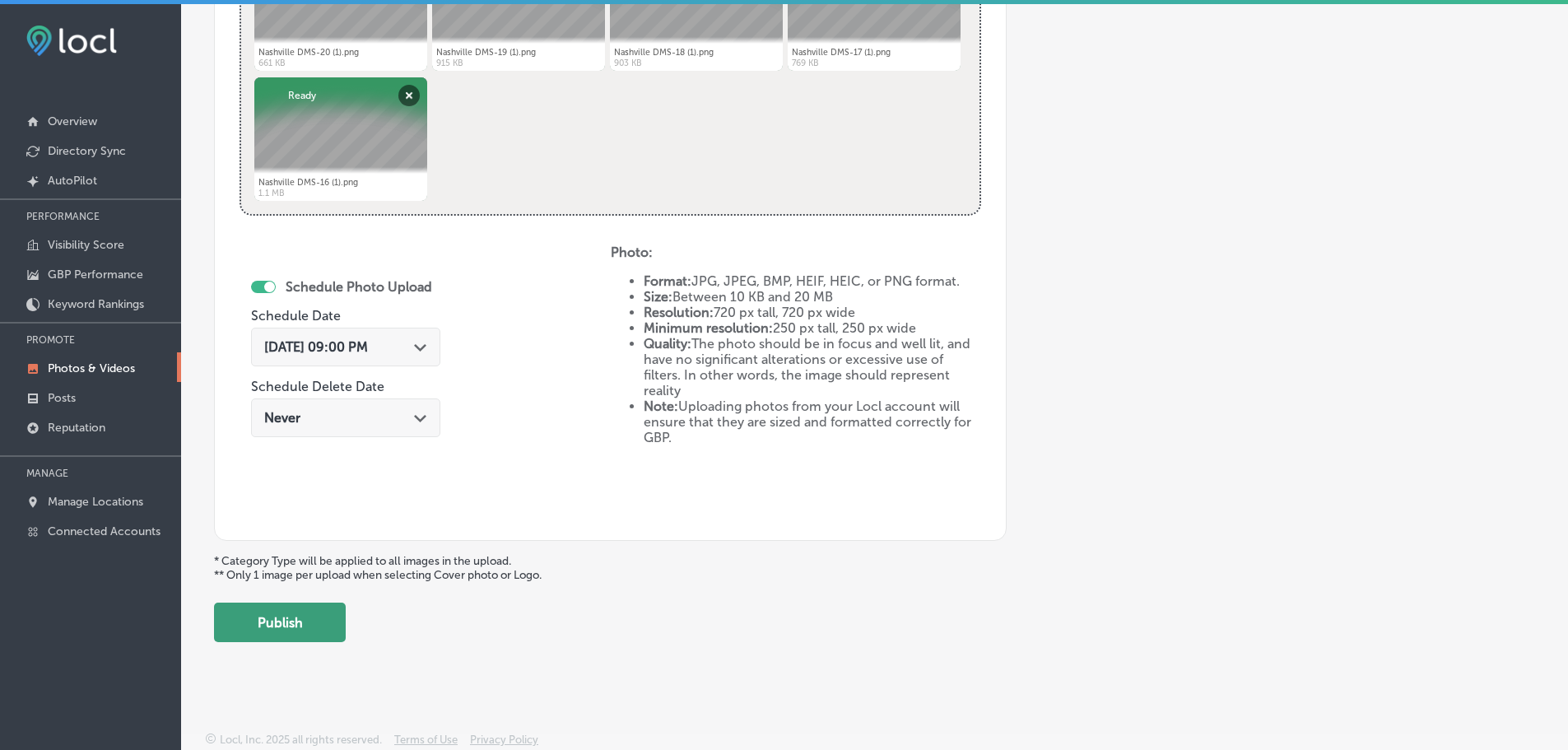
click at [316, 623] on button "Publish" at bounding box center [279, 622] width 132 height 39
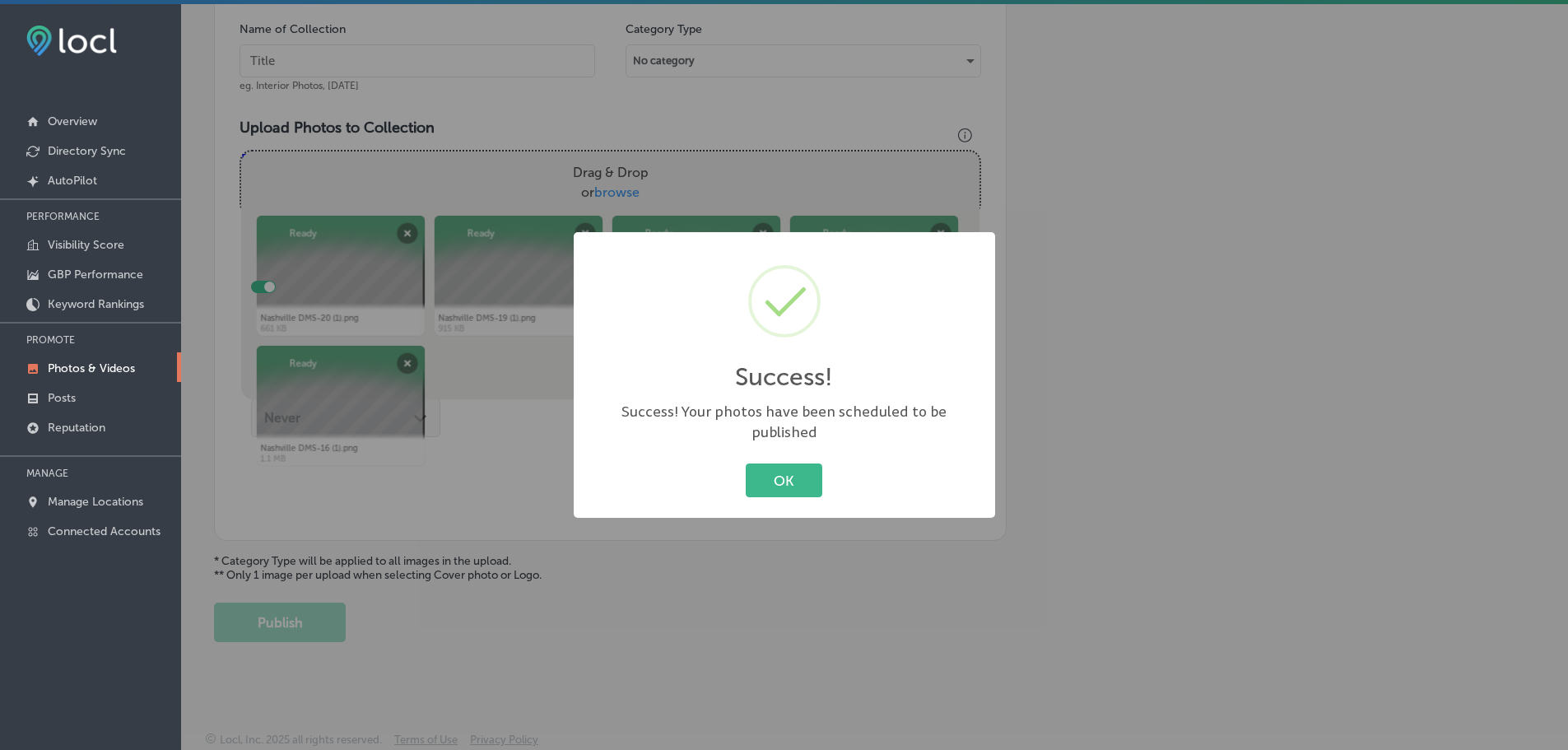
scroll to position [498, 0]
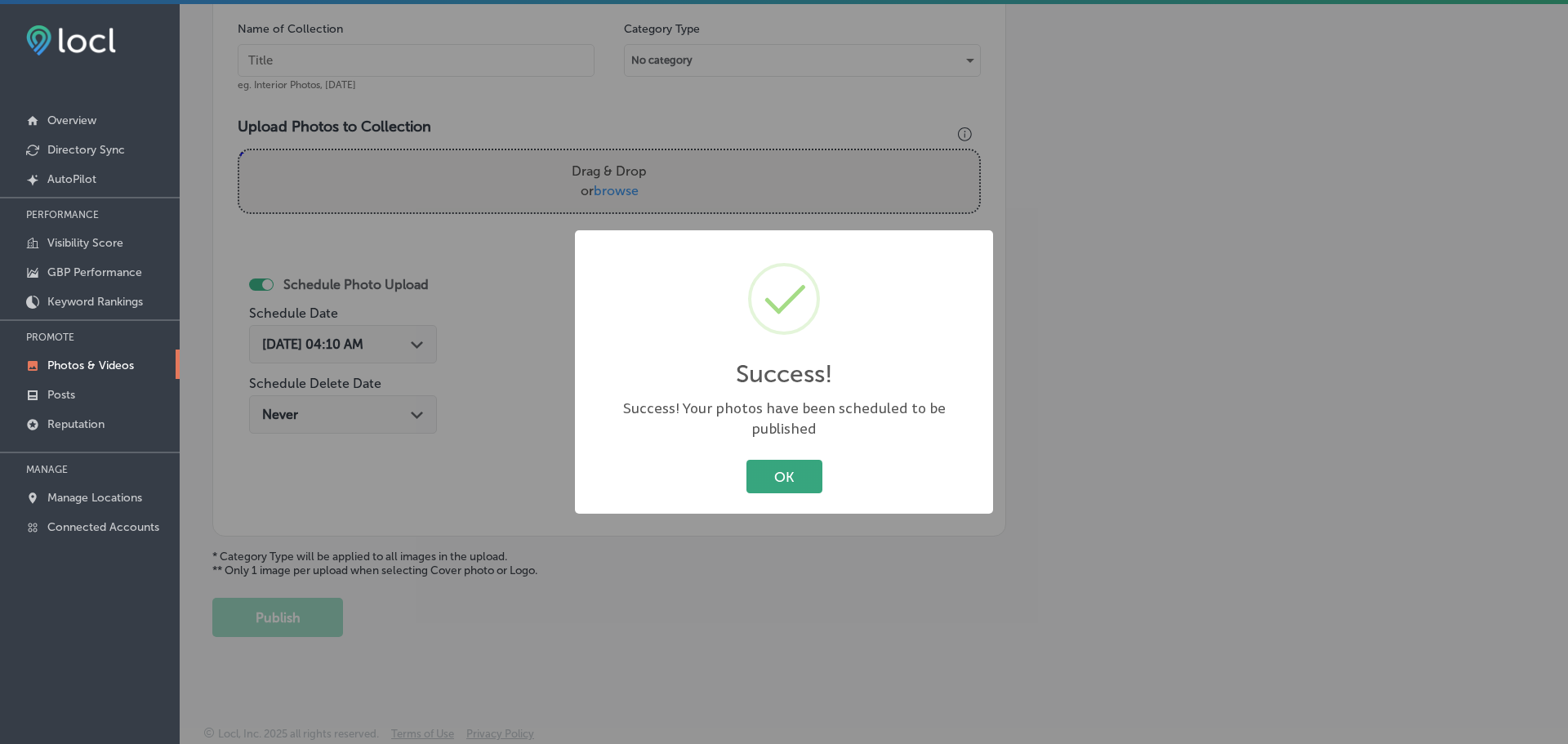
click at [786, 462] on button "OK" at bounding box center [784, 476] width 76 height 33
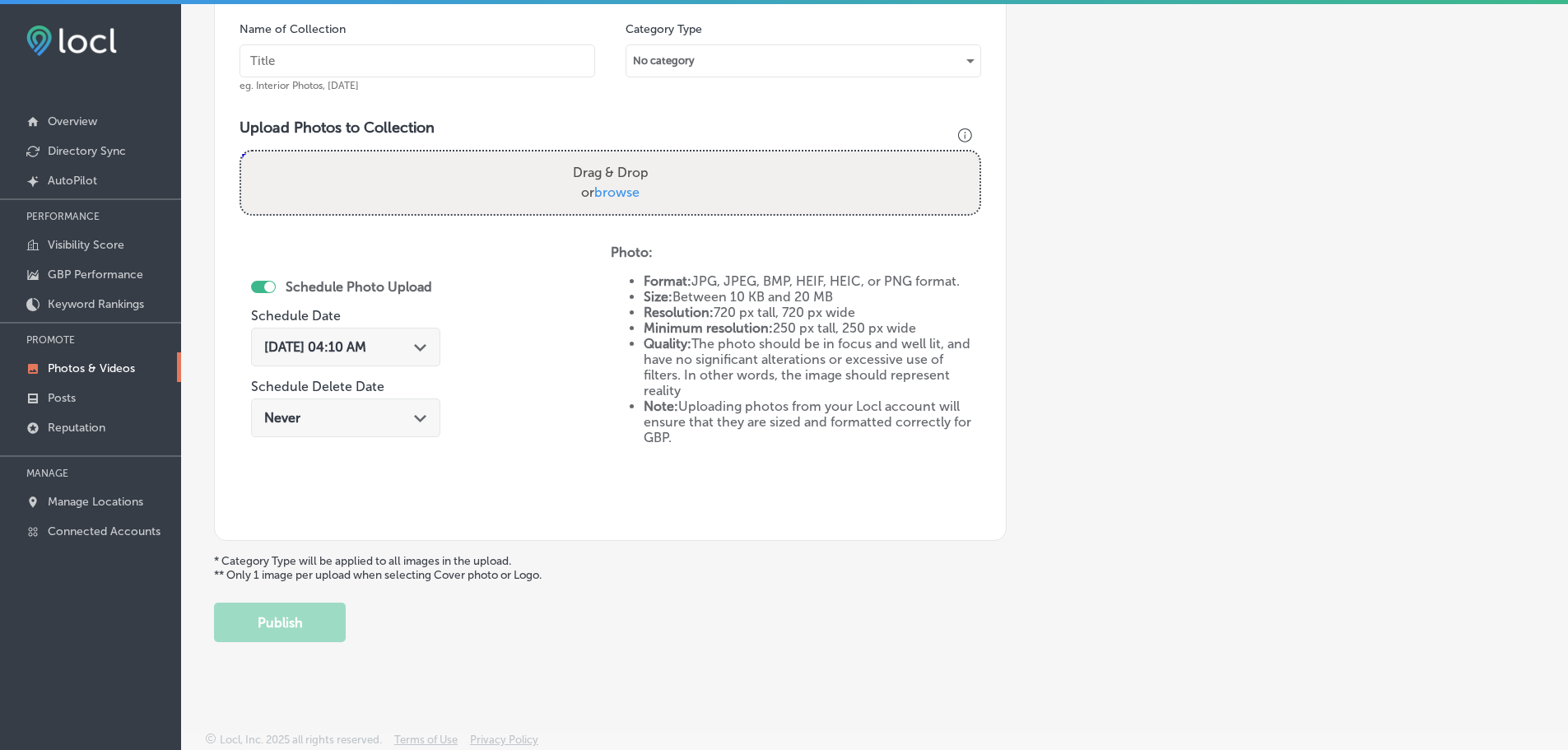
click at [628, 195] on span "browse" at bounding box center [616, 192] width 45 height 15
click at [628, 156] on input "Drag & Drop or browse" at bounding box center [610, 154] width 738 height 5
type input "C:\fakepath\Nashville DMS-20 (2).png"
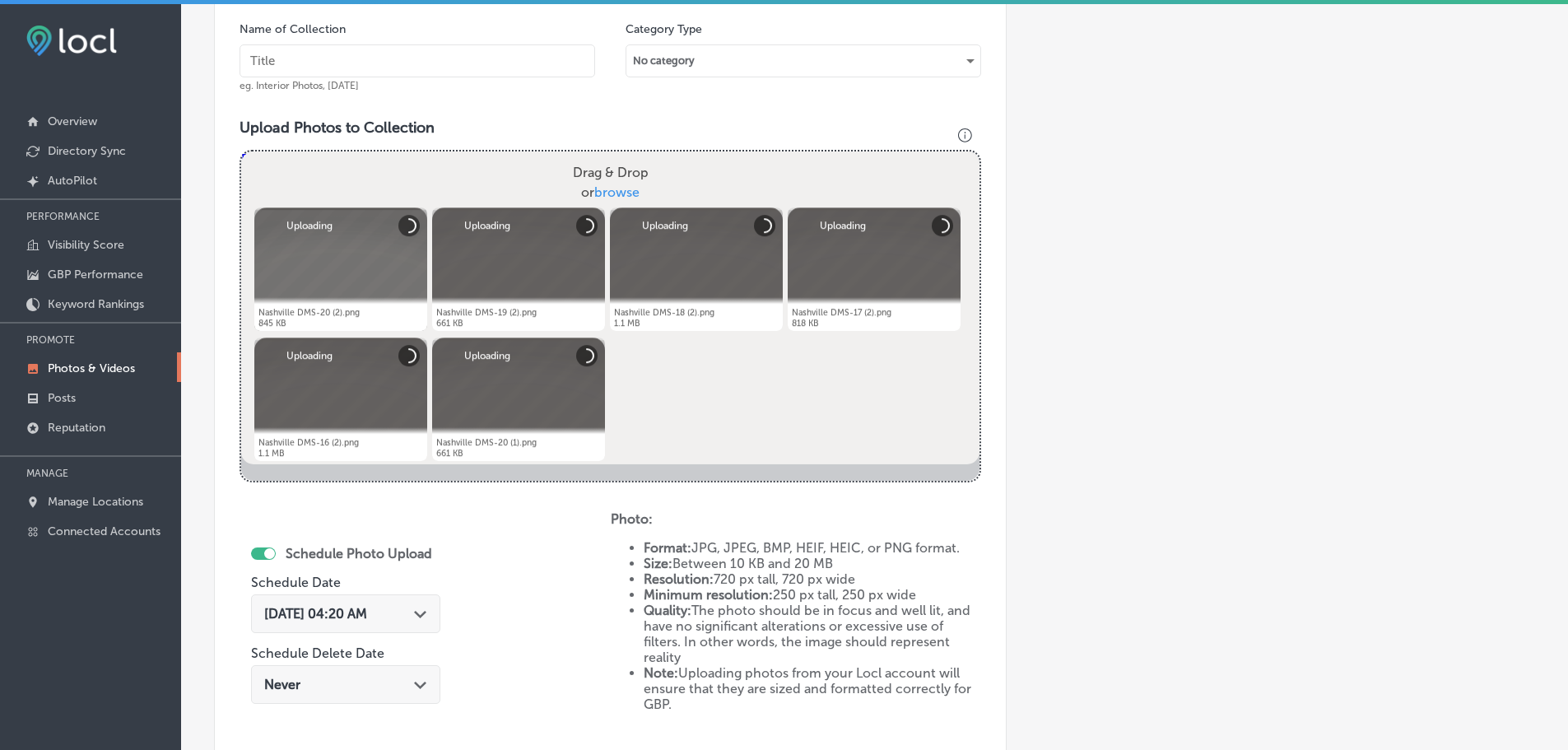
drag, startPoint x: 428, startPoint y: 63, endPoint x: 435, endPoint y: 56, distance: 9.9
click at [428, 63] on input "text" at bounding box center [417, 61] width 356 height 33
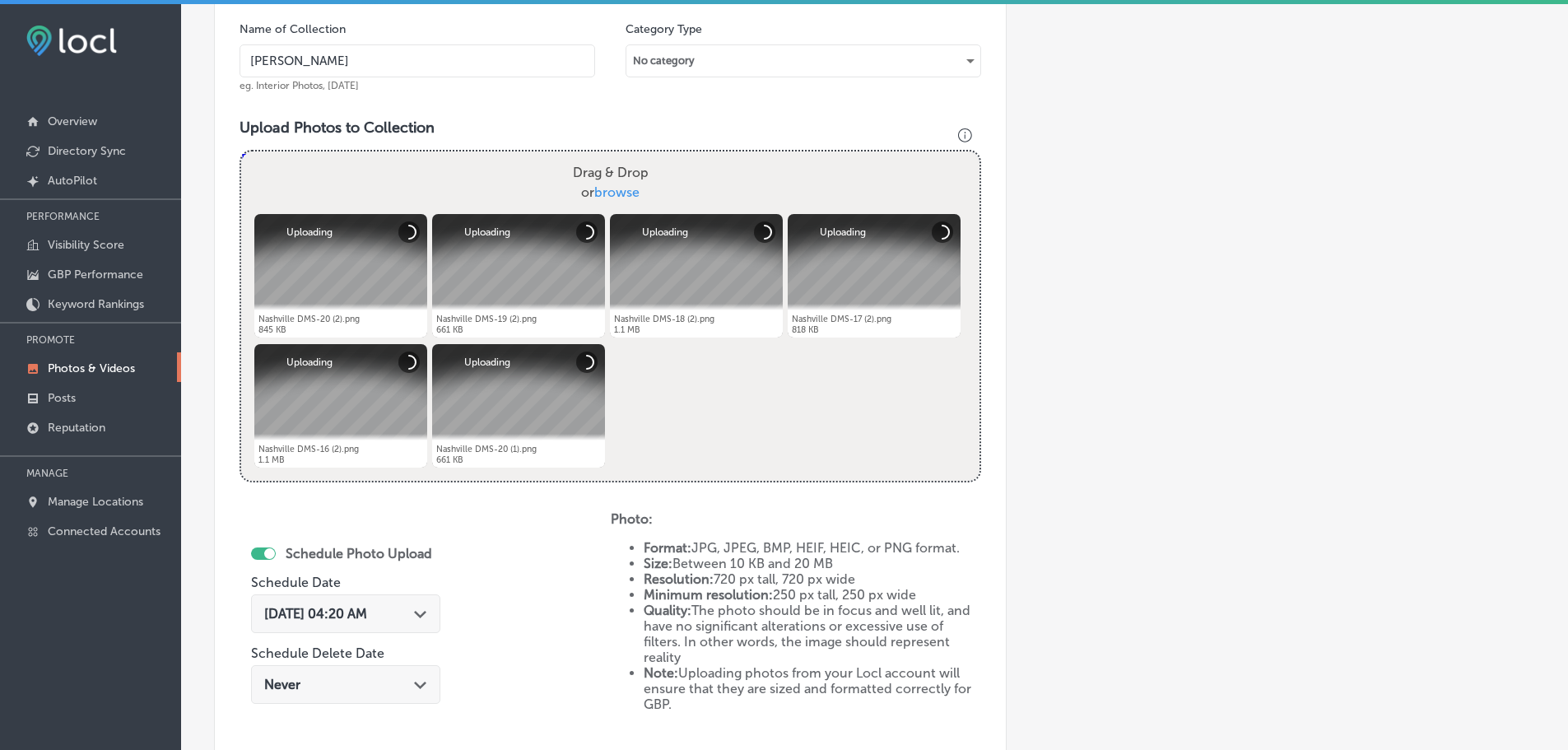
type input "Nashville Digital Marketing Solutions"
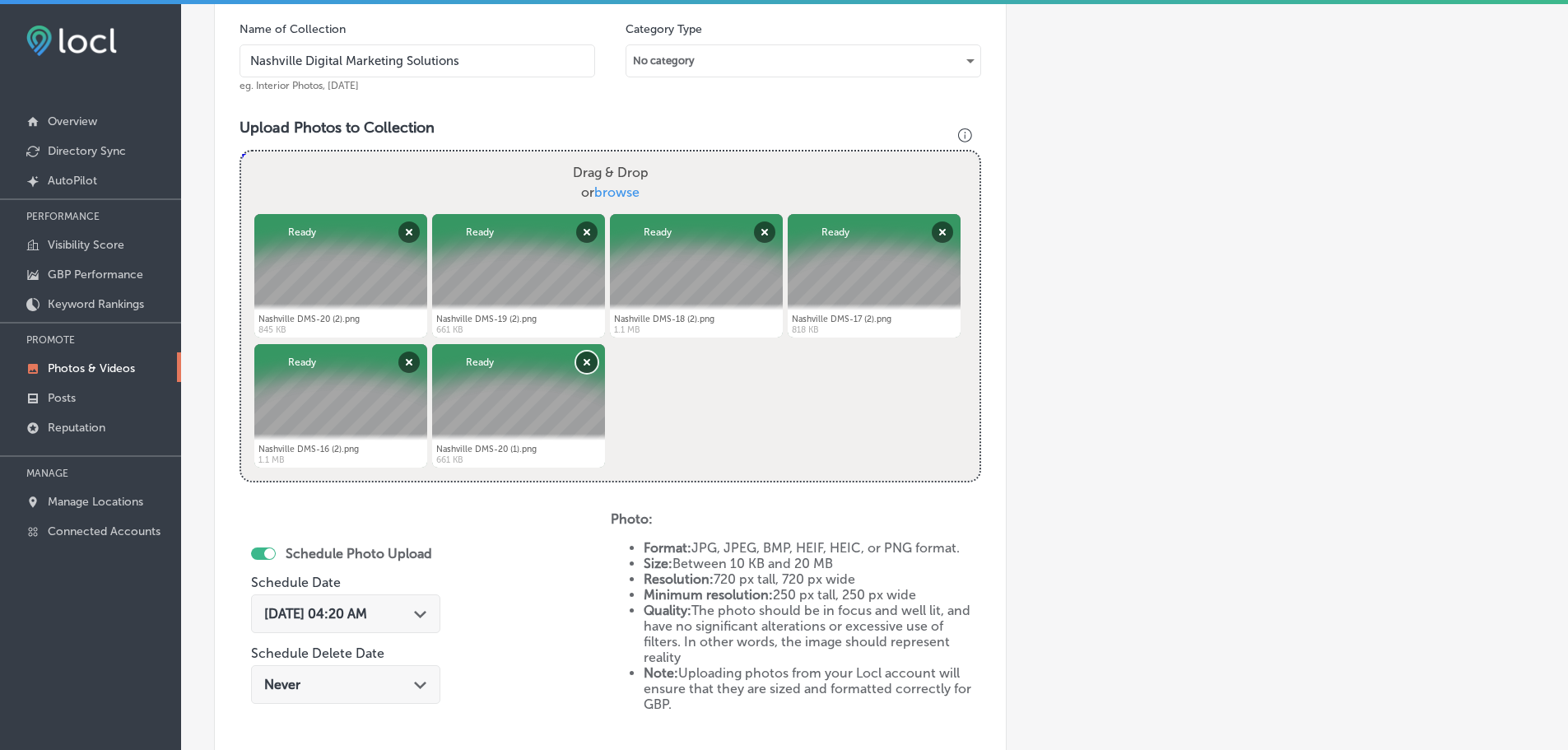
click at [586, 365] on button "Remove" at bounding box center [587, 362] width 21 height 21
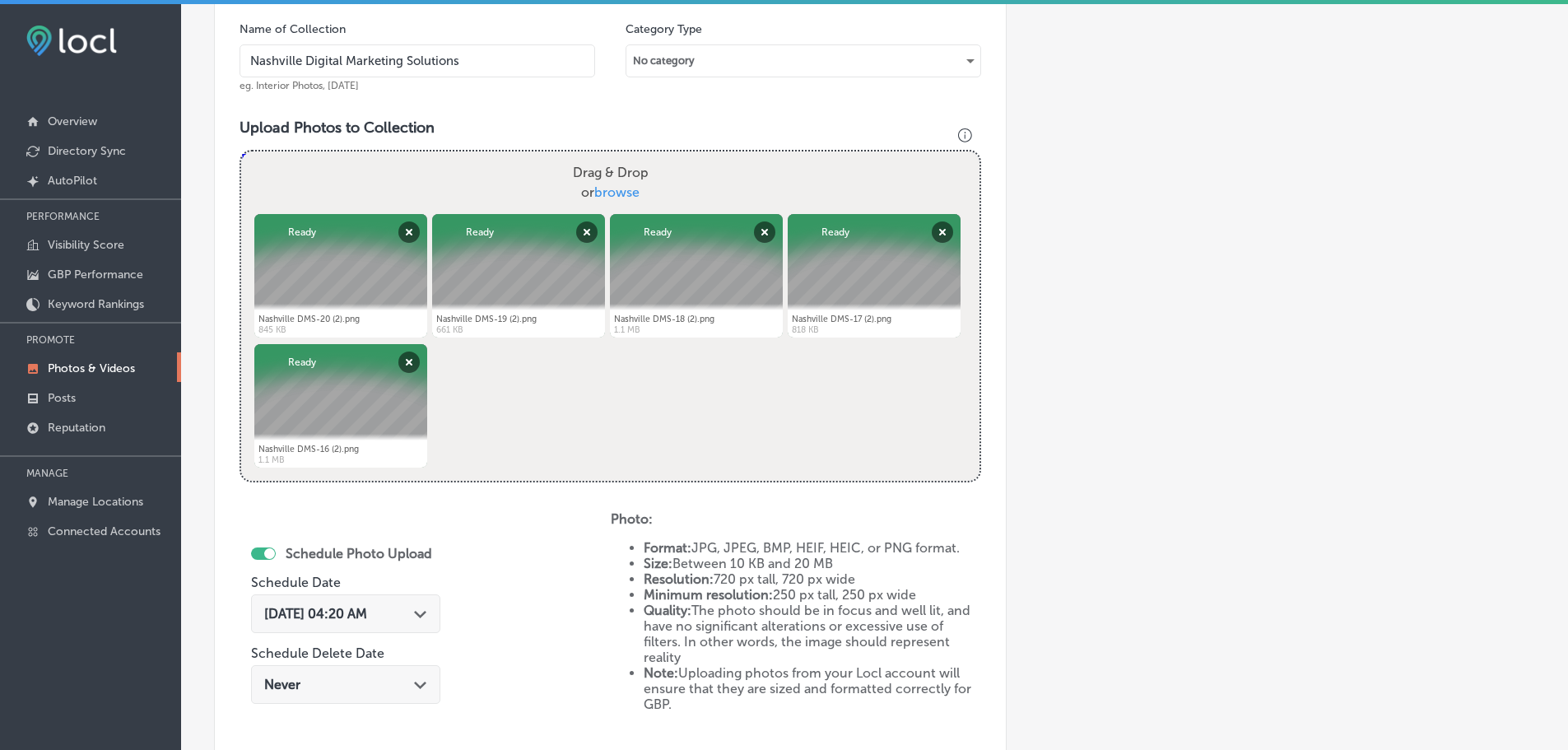
click at [423, 616] on icon "Path Created with Sketch." at bounding box center [420, 615] width 12 height 8
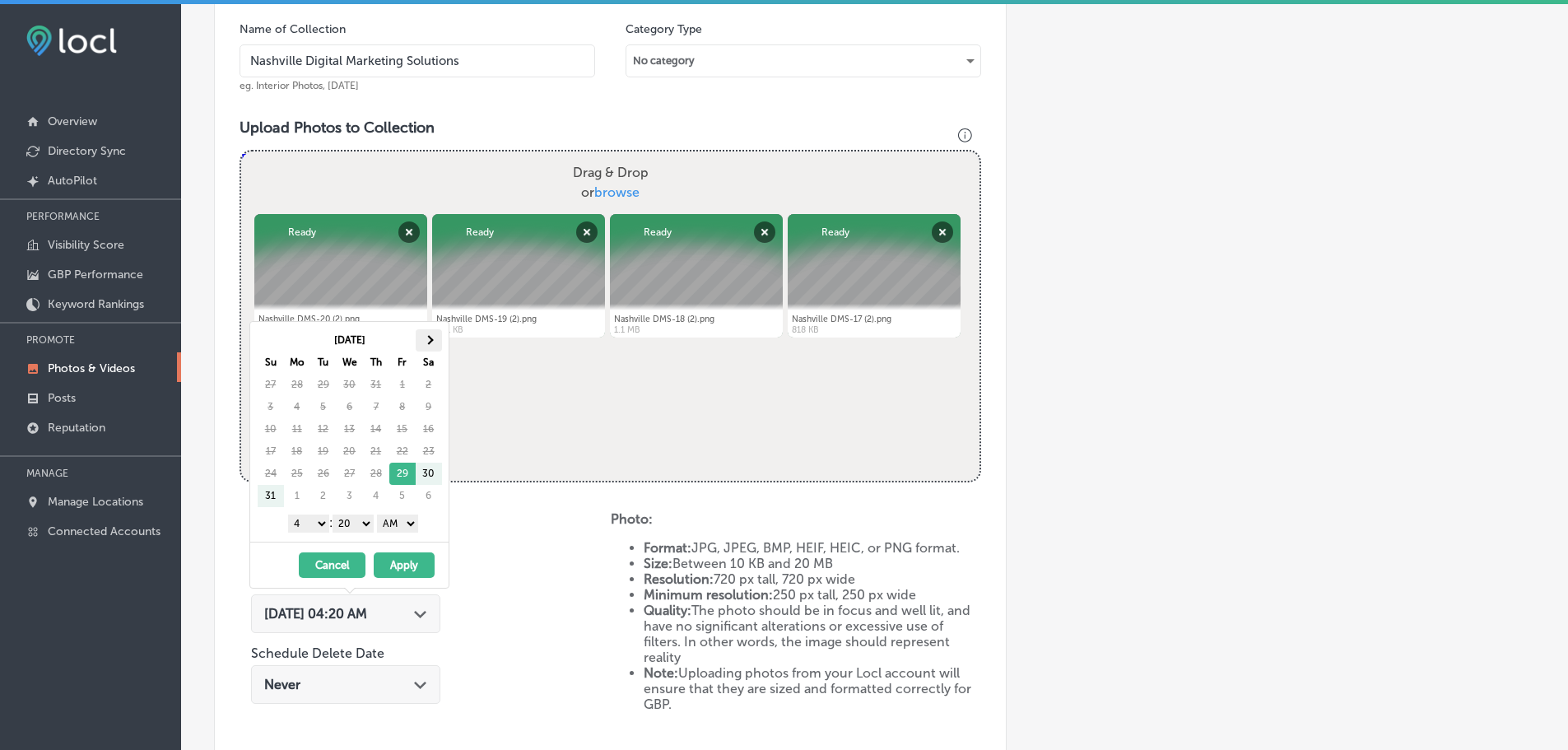
click at [432, 344] on th at bounding box center [429, 340] width 27 height 22
click at [301, 524] on select "1 2 3 4 5 6 7 8 9 10 11 12" at bounding box center [308, 523] width 41 height 18
click at [351, 525] on select "00 10 20 30 40 50" at bounding box center [353, 523] width 41 height 18
click at [401, 529] on select "AM PM" at bounding box center [397, 523] width 41 height 18
click at [408, 558] on button "Apply" at bounding box center [404, 565] width 61 height 26
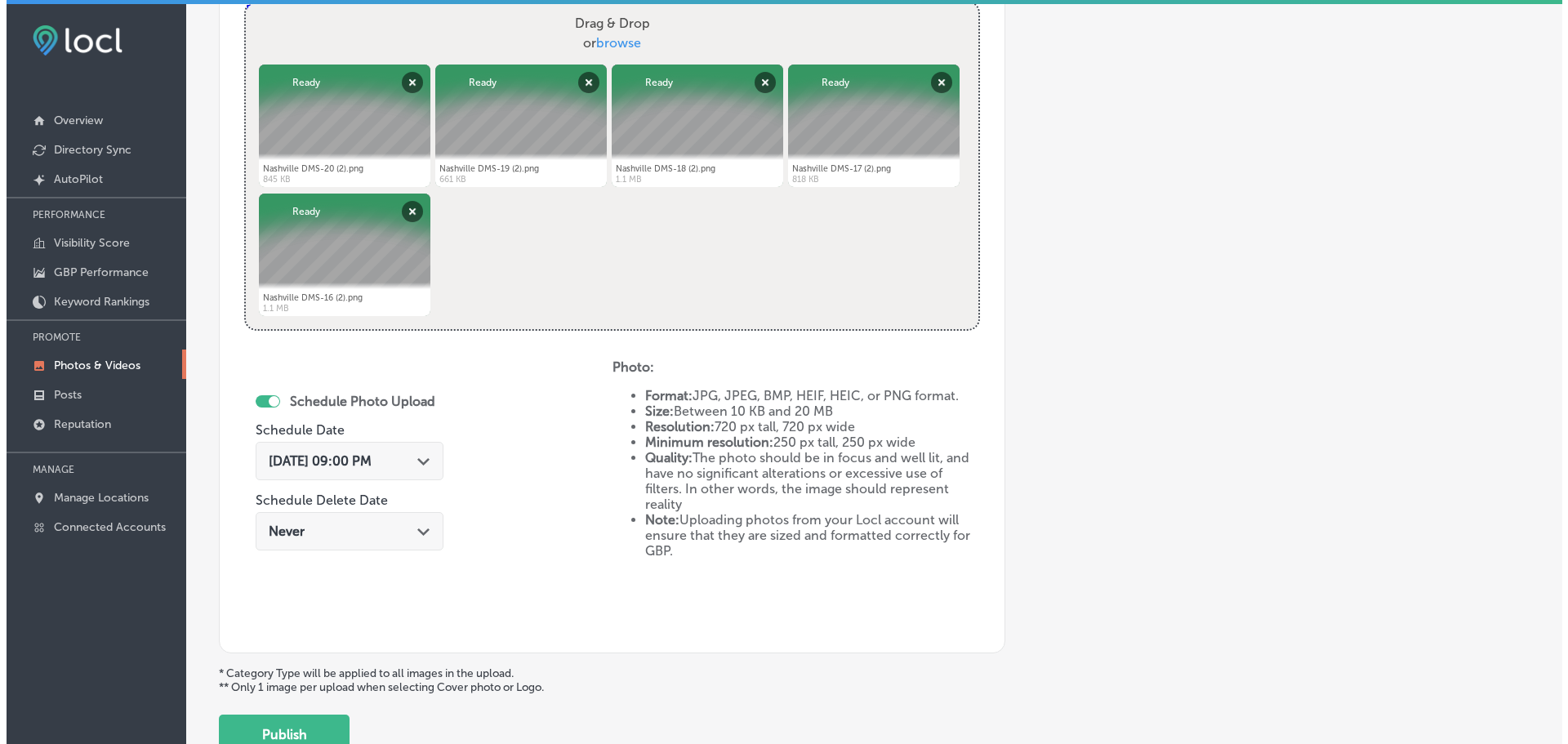
scroll to position [658, 0]
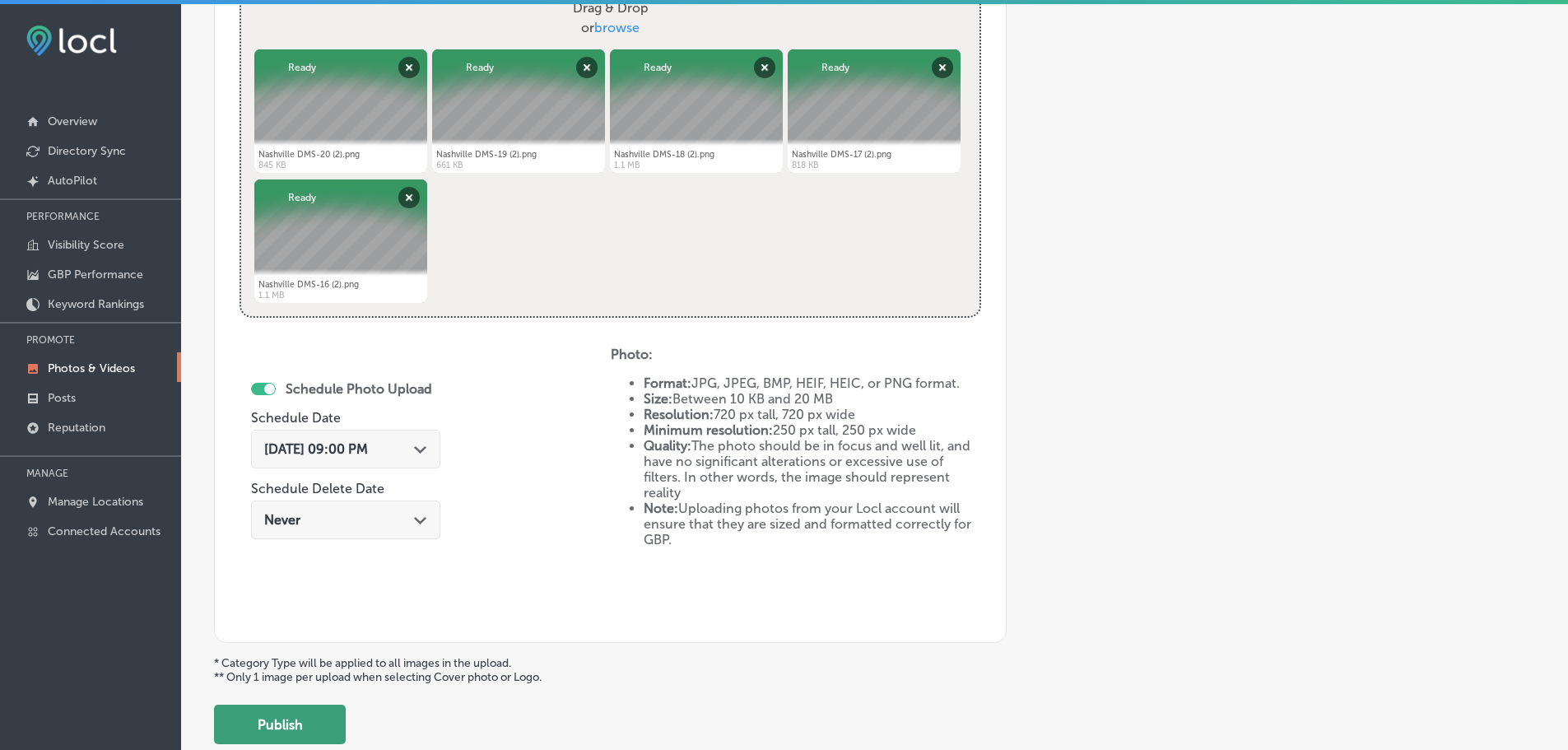
click at [298, 732] on button "Publish" at bounding box center [279, 724] width 132 height 39
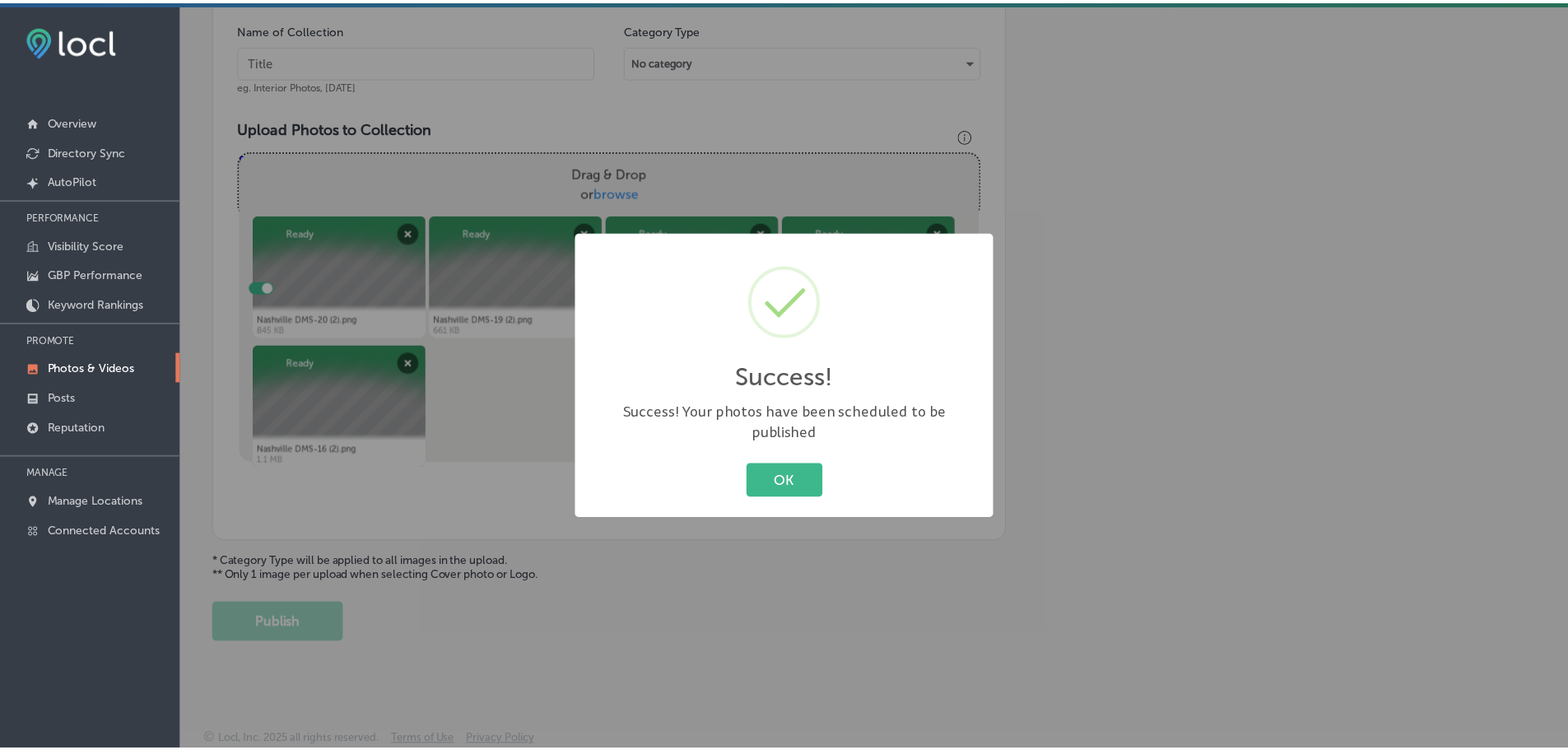
scroll to position [498, 0]
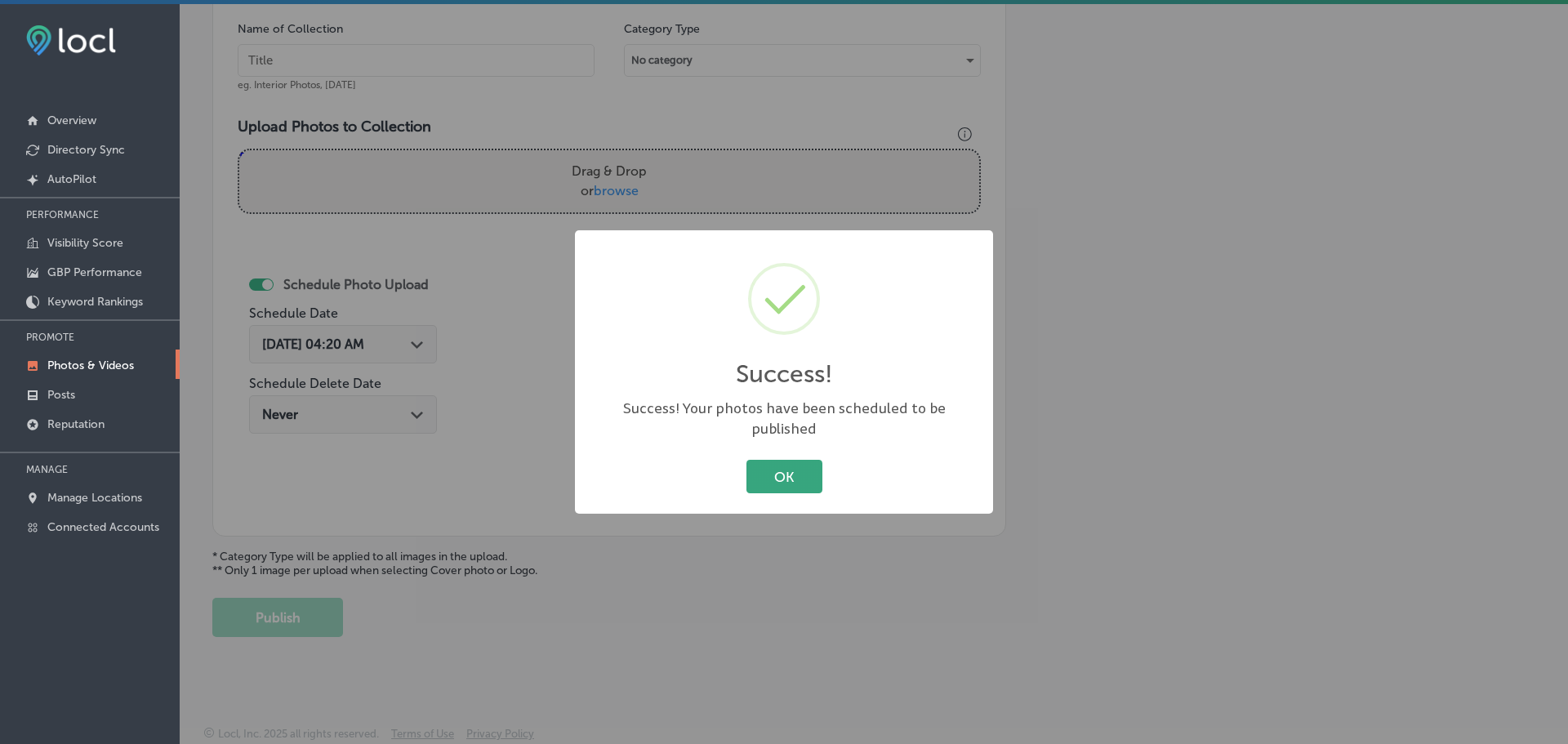
click at [754, 471] on button "OK" at bounding box center [784, 476] width 76 height 33
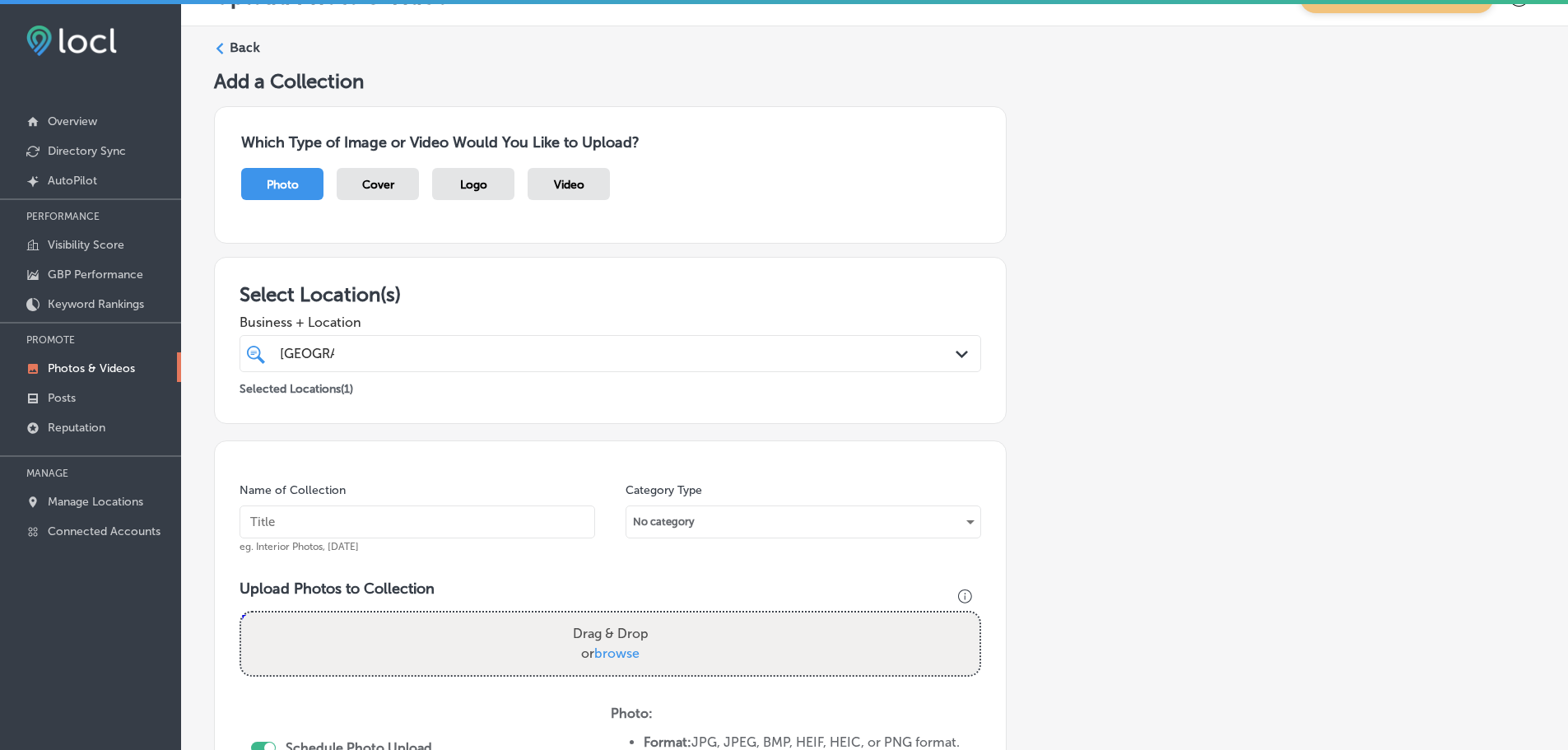
scroll to position [0, 0]
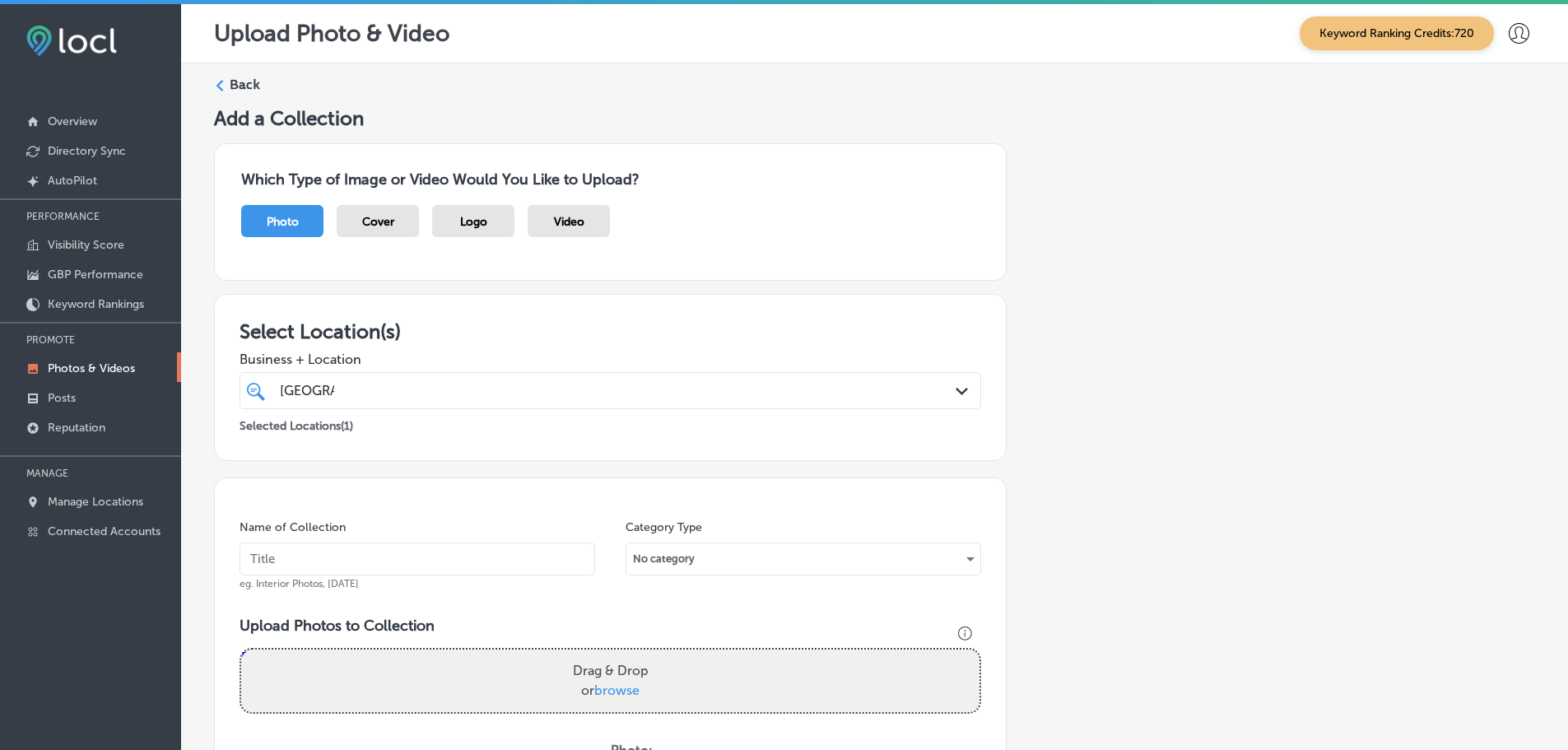
click at [238, 85] on label "Back" at bounding box center [245, 84] width 31 height 18
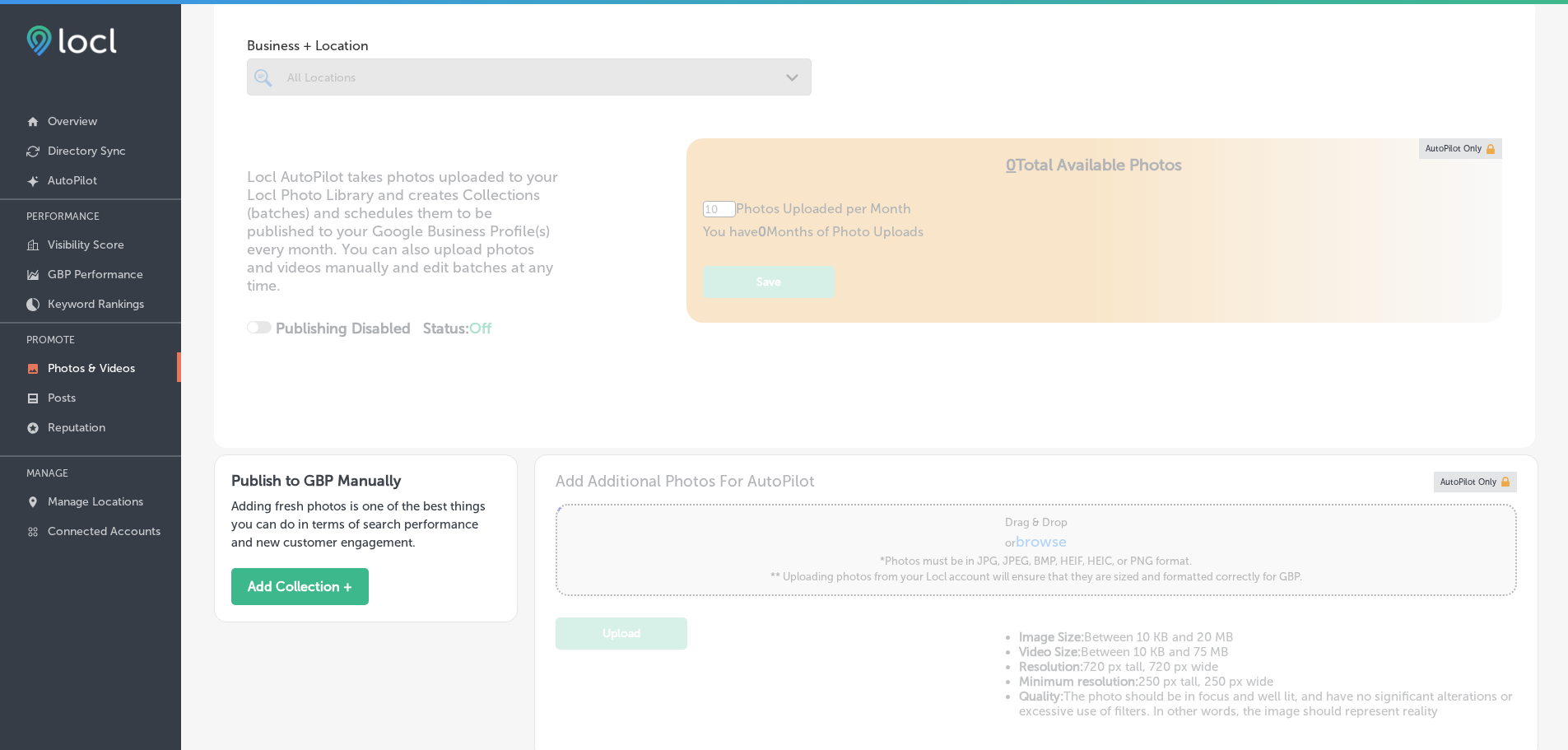
scroll to position [374, 0]
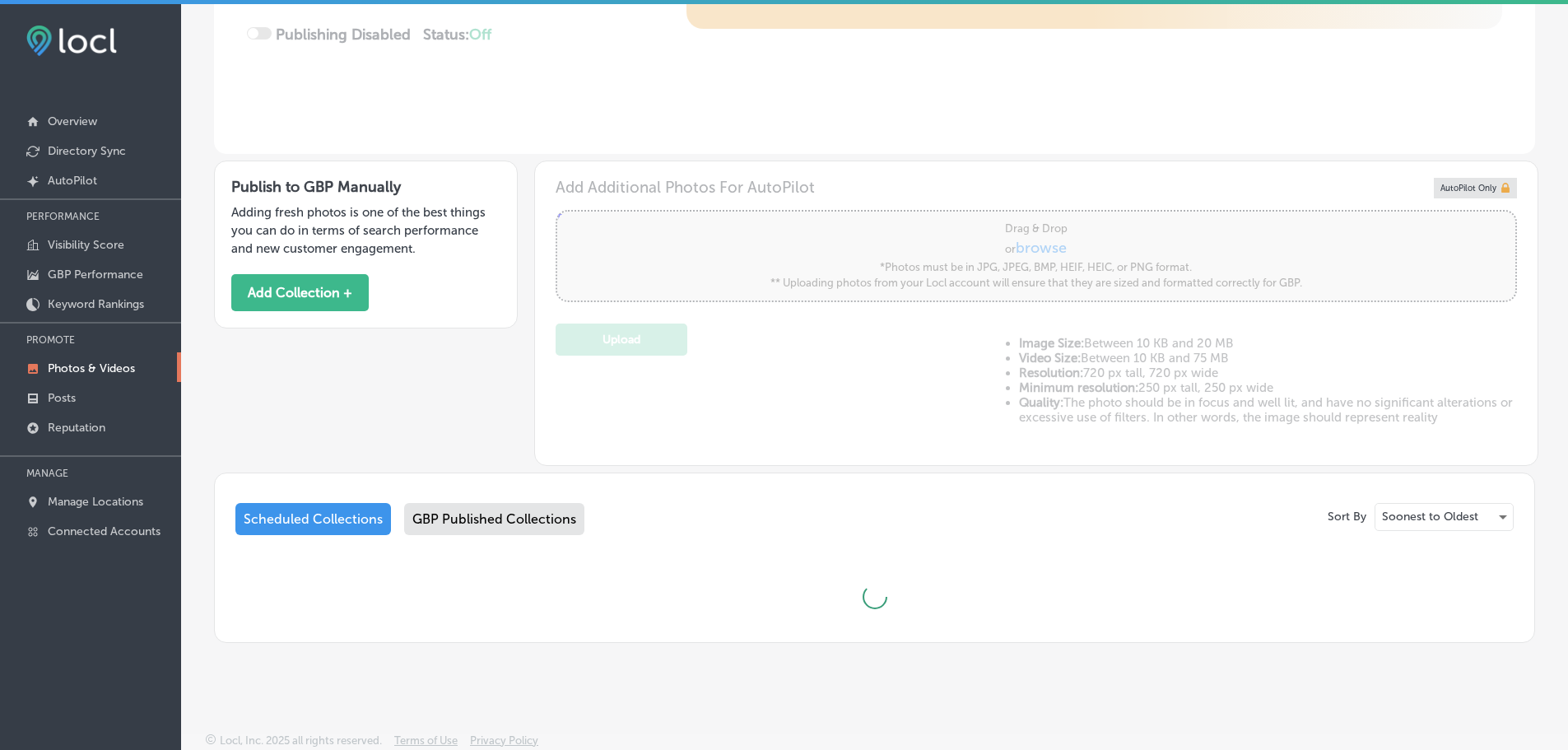
type input "5"
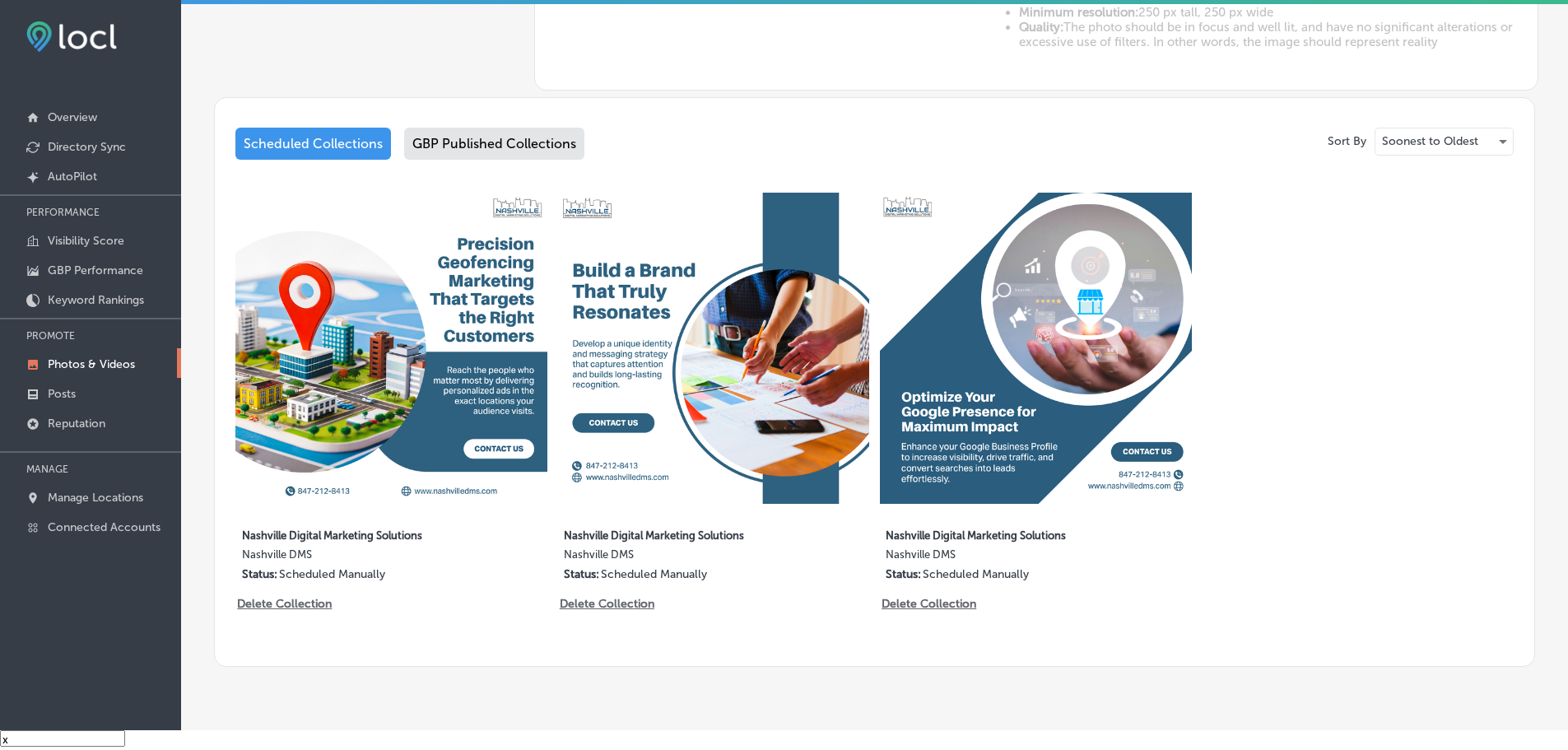
scroll to position [770, 0]
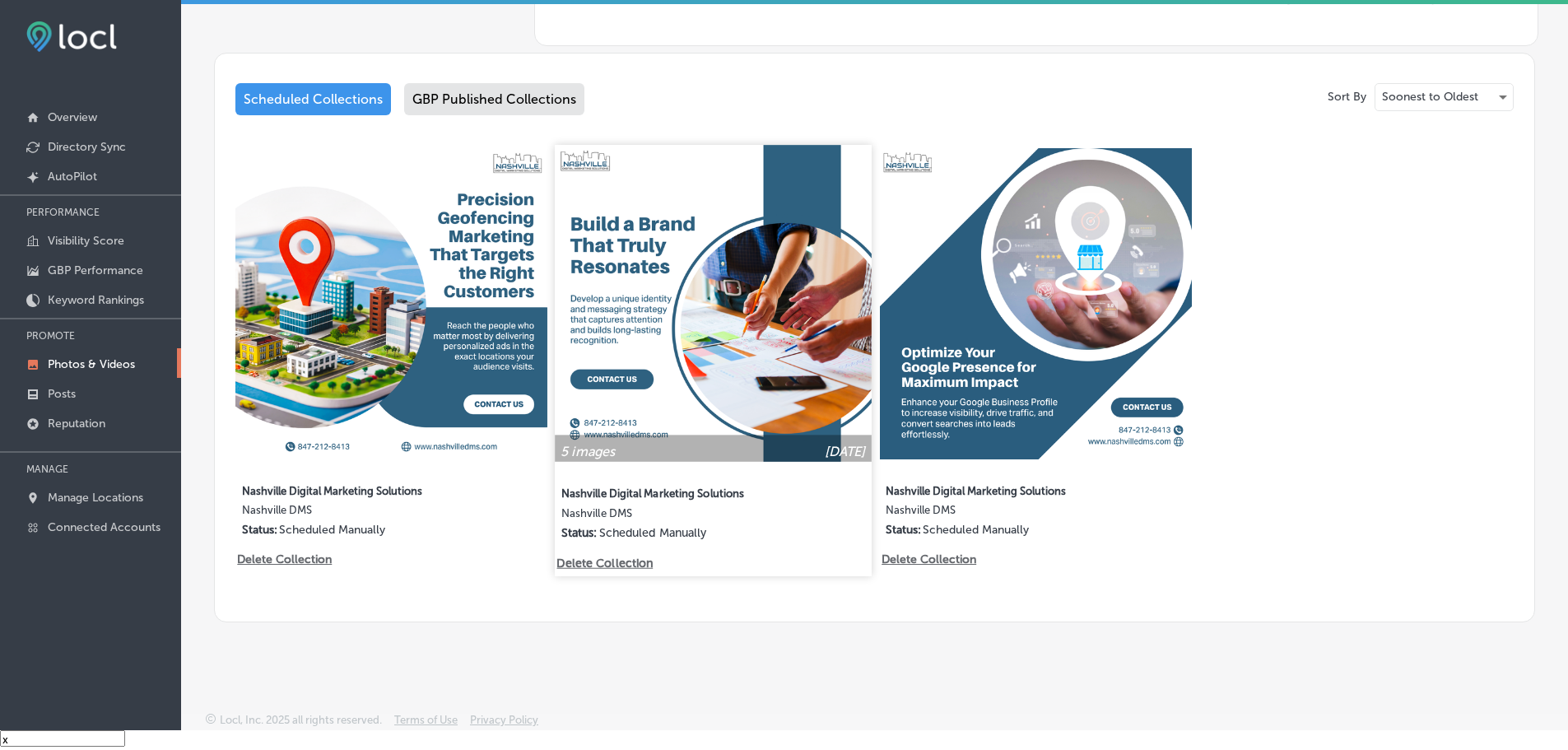
click at [728, 364] on img at bounding box center [712, 302] width 316 height 316
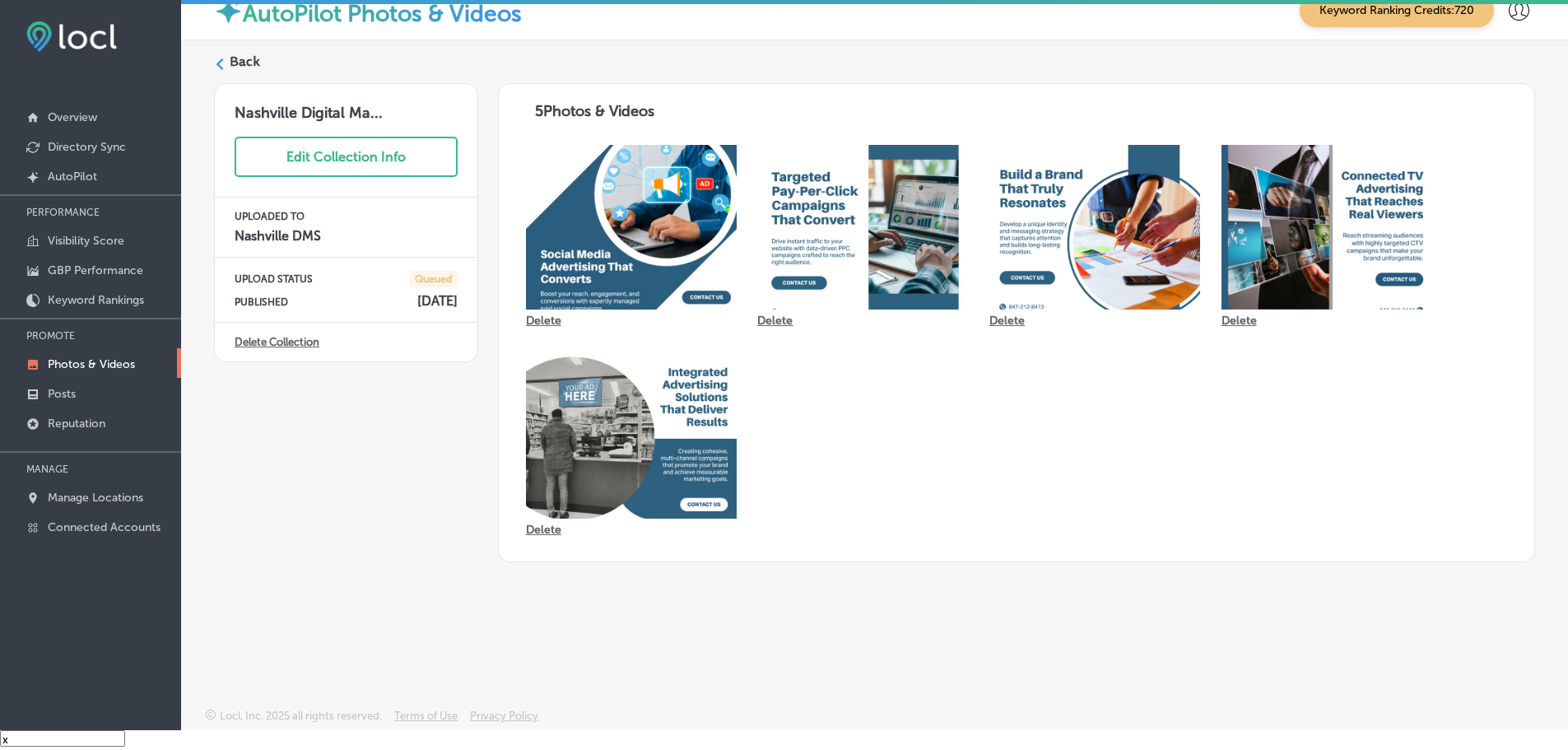
click at [269, 340] on link "Delete Collection" at bounding box center [277, 342] width 85 height 12
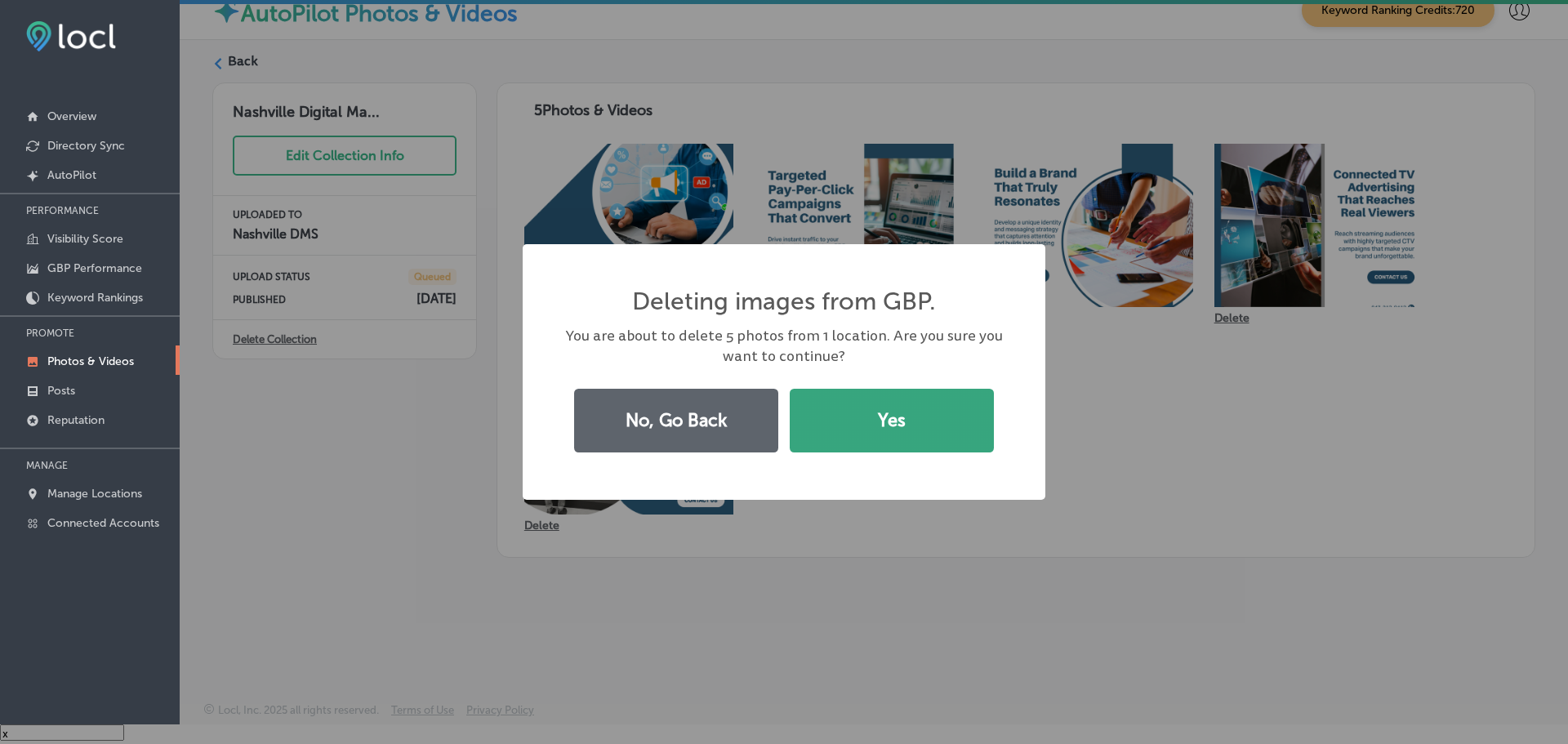
click at [843, 410] on button "Yes" at bounding box center [891, 420] width 204 height 63
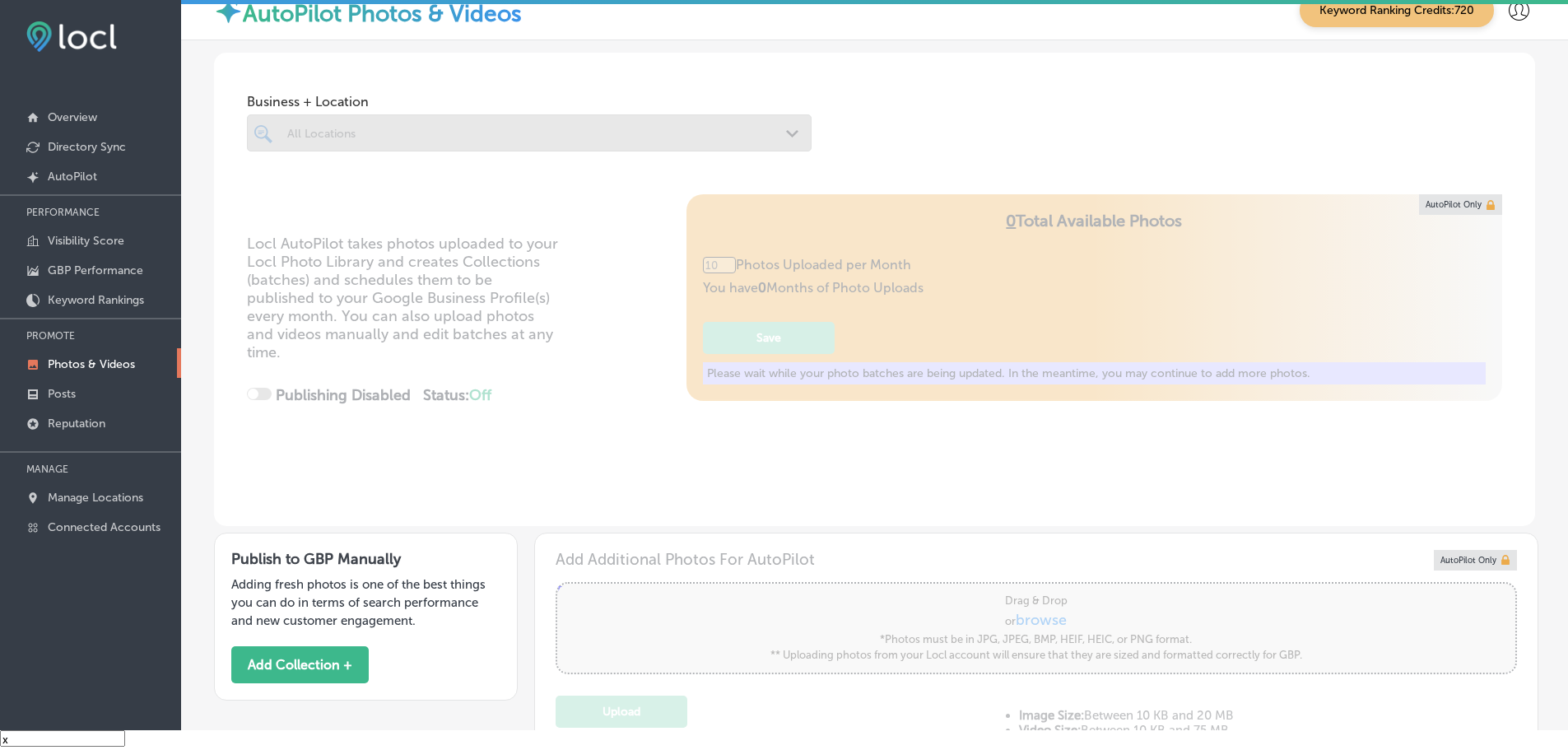
type input "5"
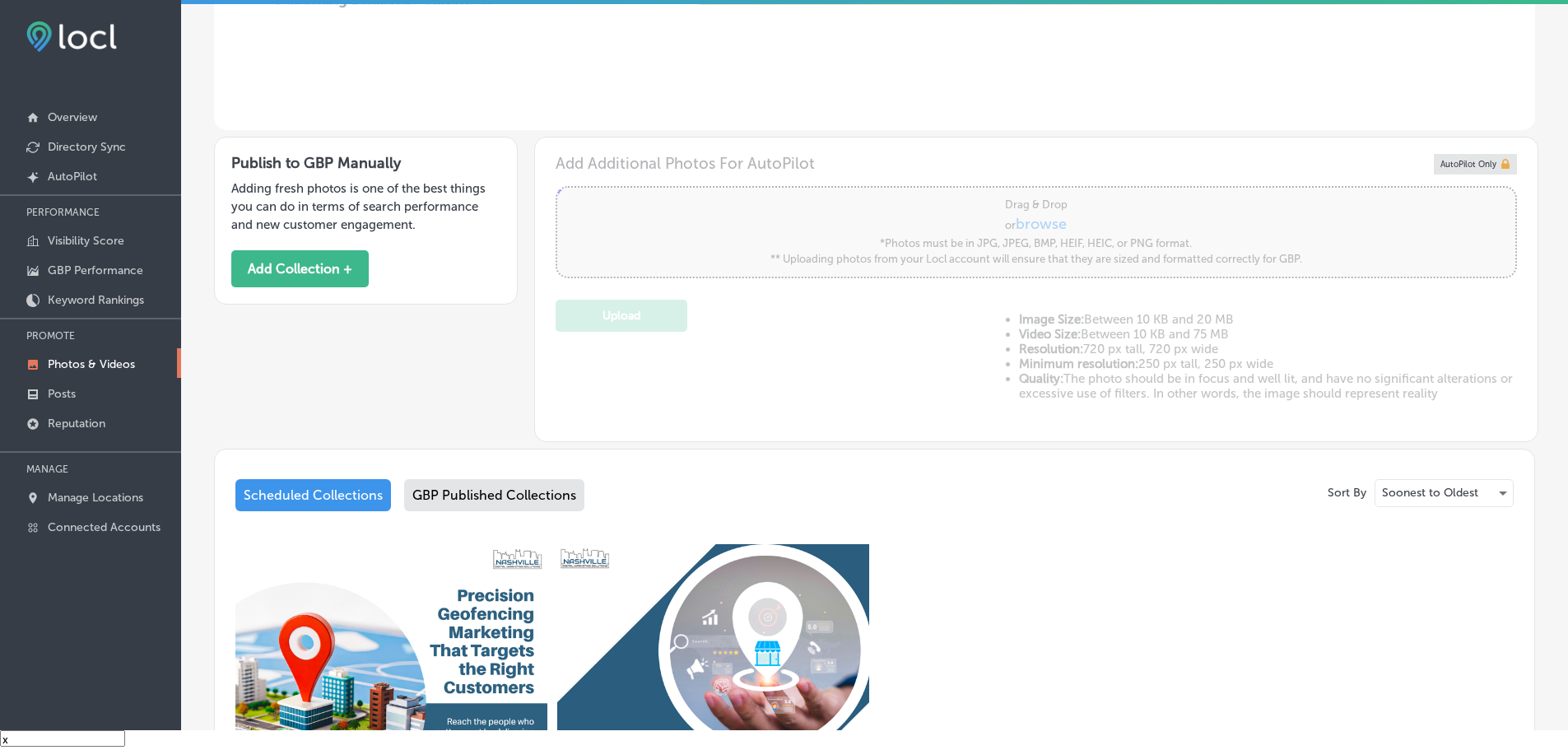
scroll to position [314, 0]
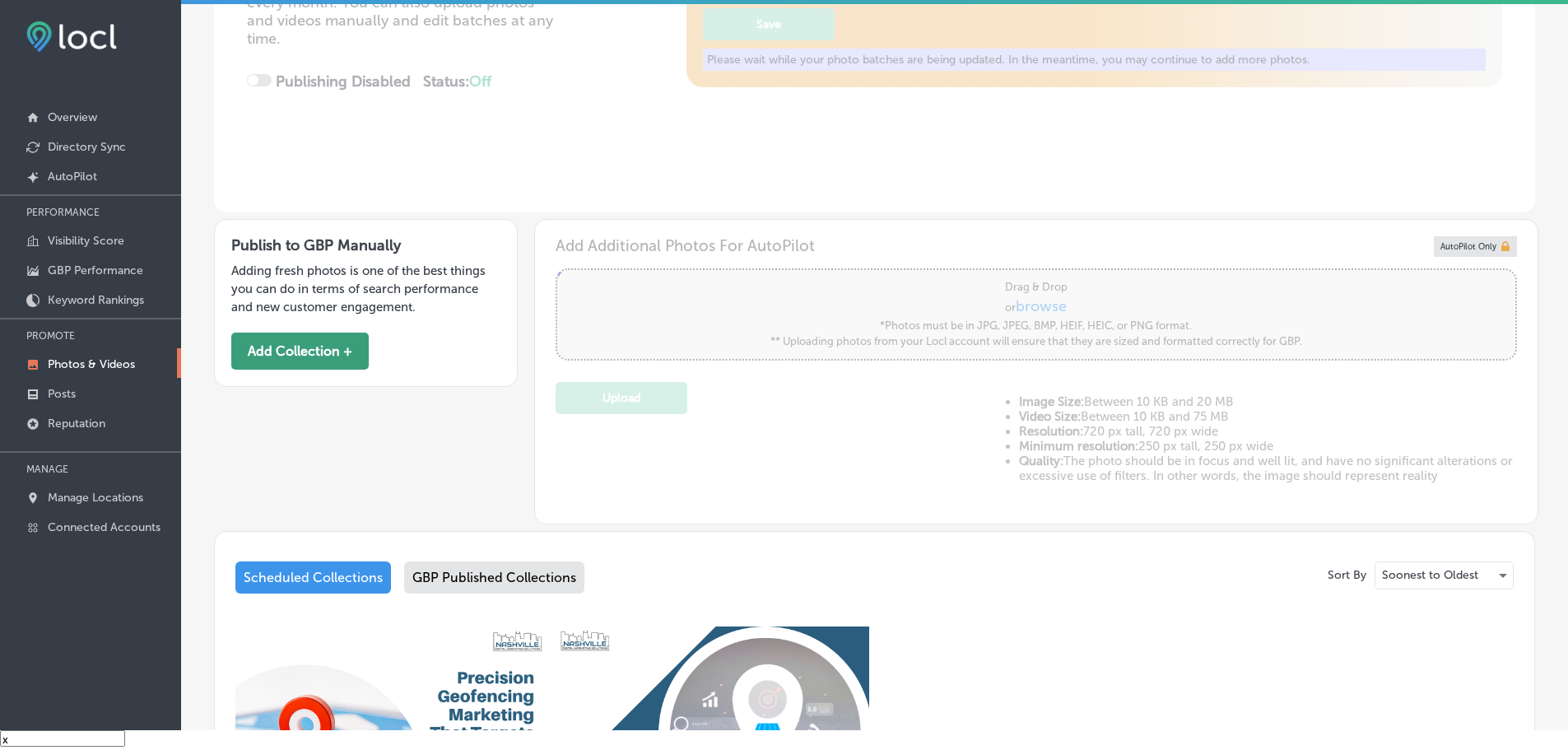
click at [303, 354] on button "Add Collection +" at bounding box center [299, 351] width 137 height 37
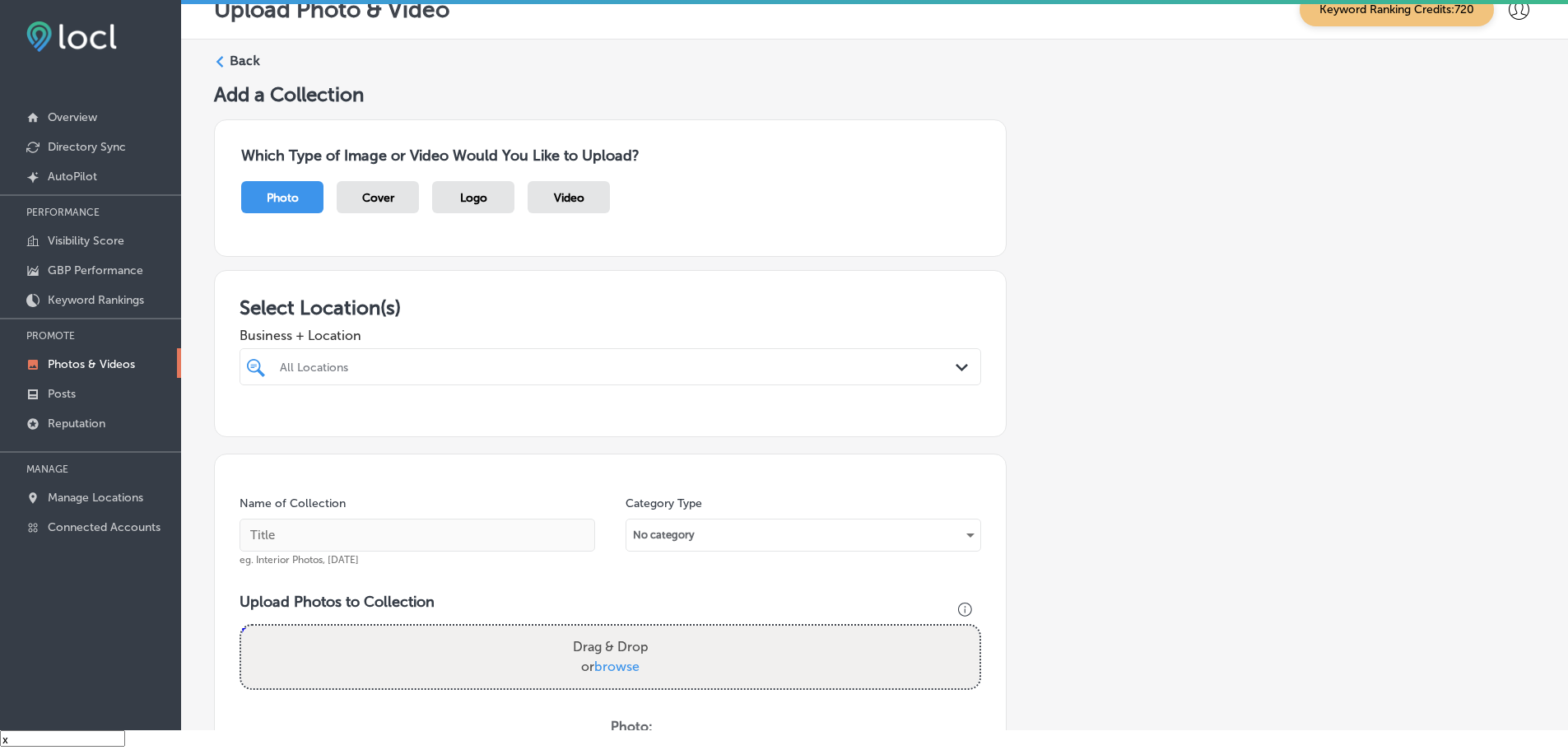
click at [444, 370] on div "All Locations" at bounding box center [618, 366] width 677 height 14
click at [302, 420] on label "Nashville DMS" at bounding box center [386, 427] width 217 height 14
type input "[GEOGRAPHIC_DATA]"
click at [564, 290] on div "Select Location(s) Business + Location option focused, 2 of 136. 2 results avai…" at bounding box center [609, 353] width 793 height 167
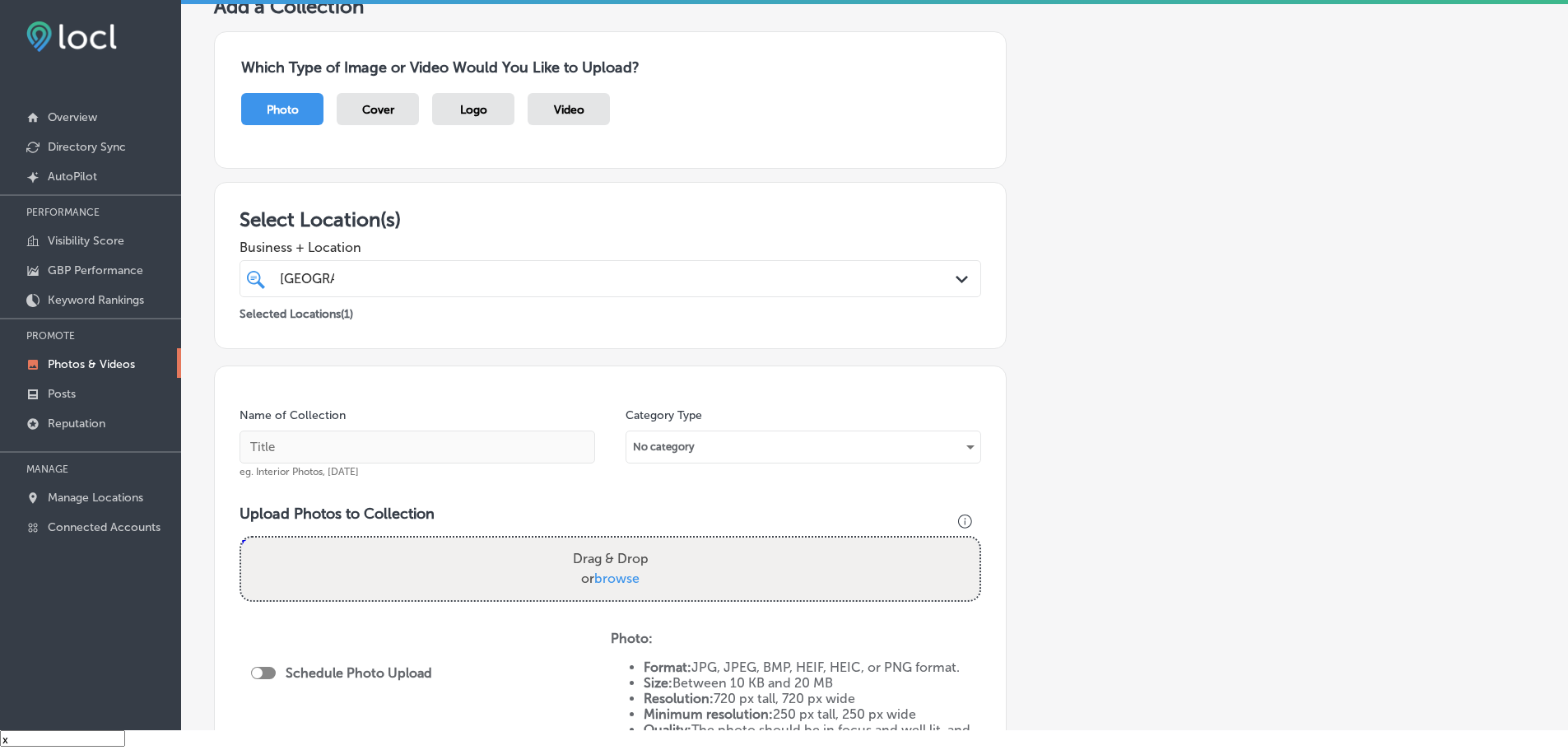
scroll to position [247, 0]
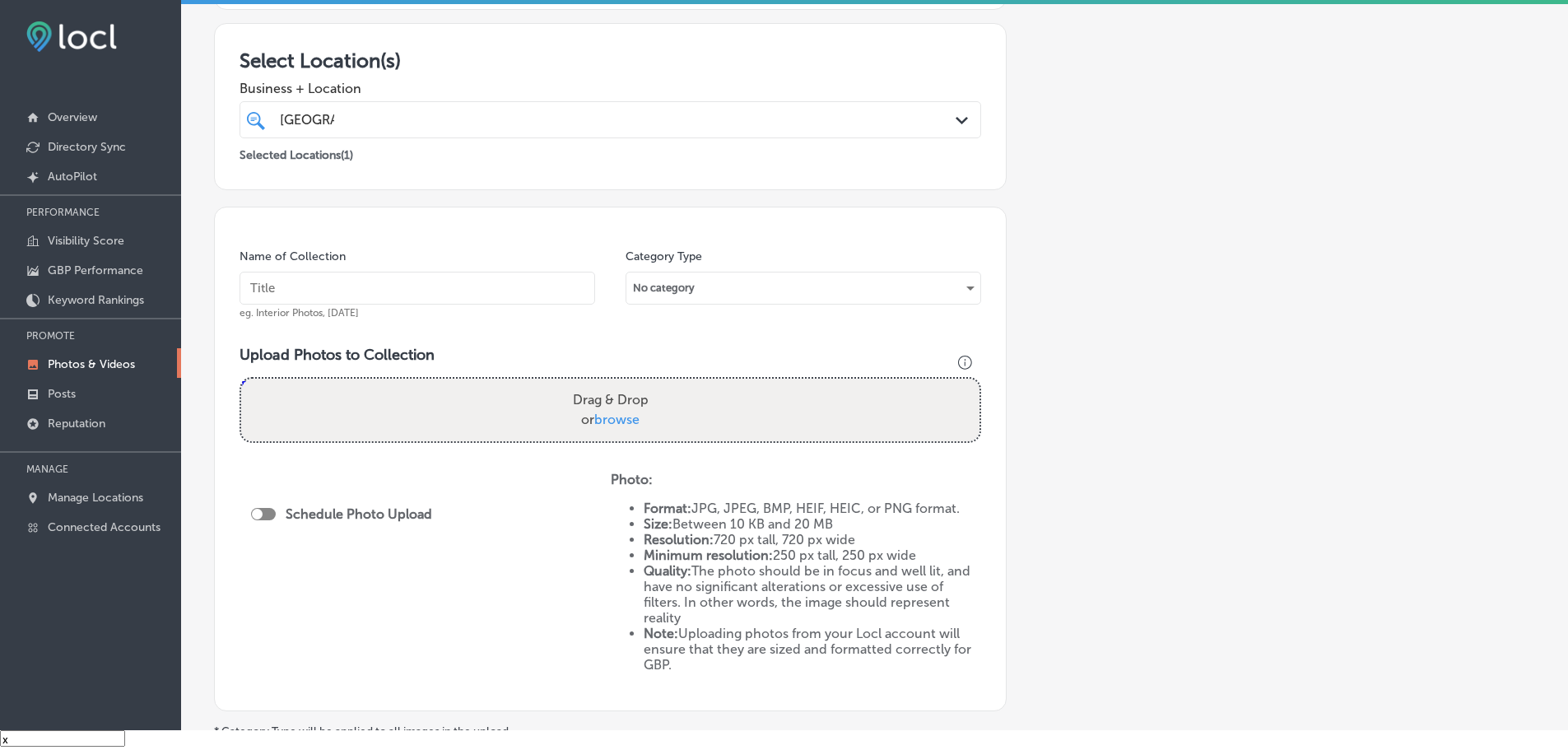
click at [614, 424] on span "browse" at bounding box center [616, 419] width 45 height 15
click at [614, 384] on input "Drag & Drop or browse" at bounding box center [610, 381] width 738 height 5
type input "C:\fakepath\Nashville DMS-16 (2).png"
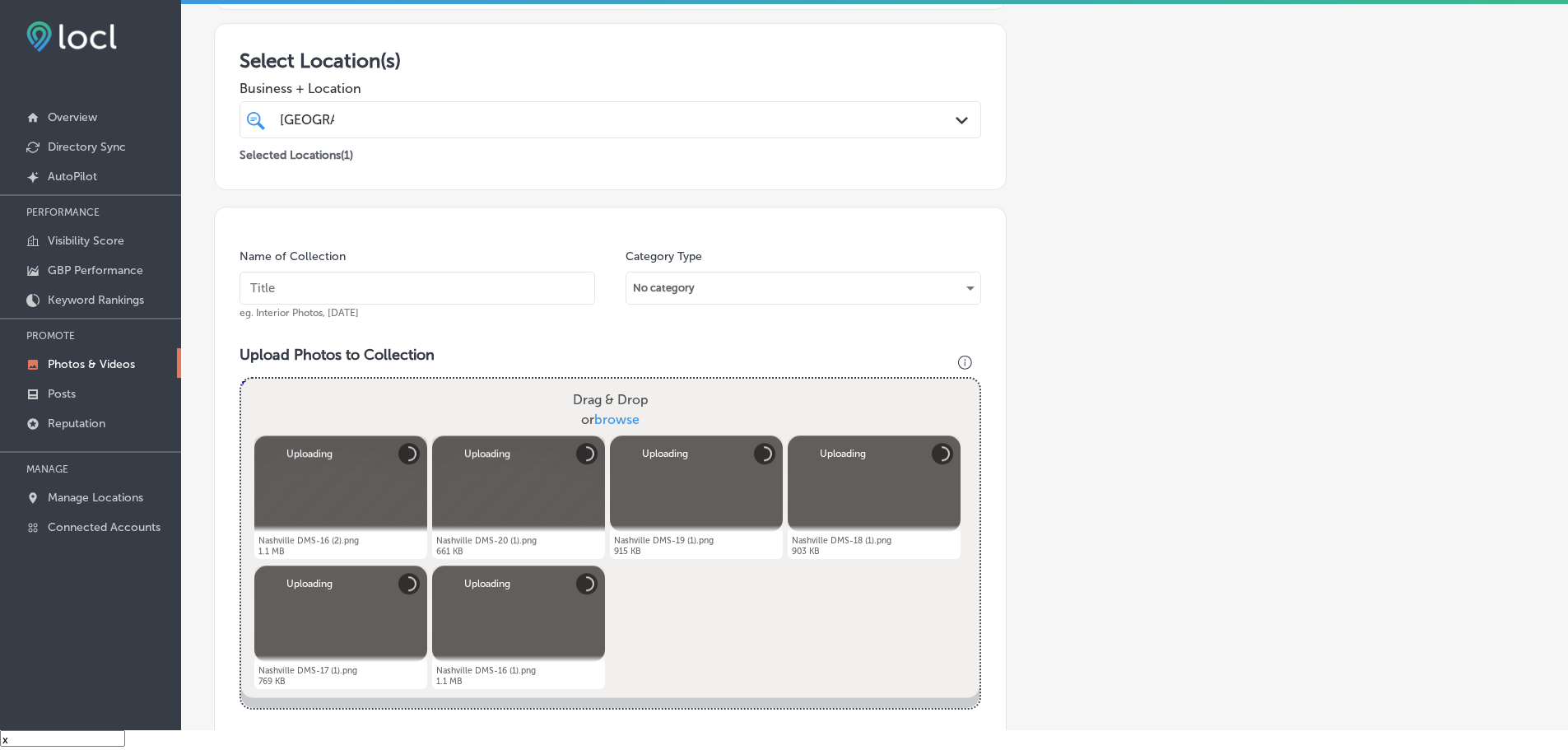
click at [480, 294] on input "text" at bounding box center [417, 288] width 356 height 33
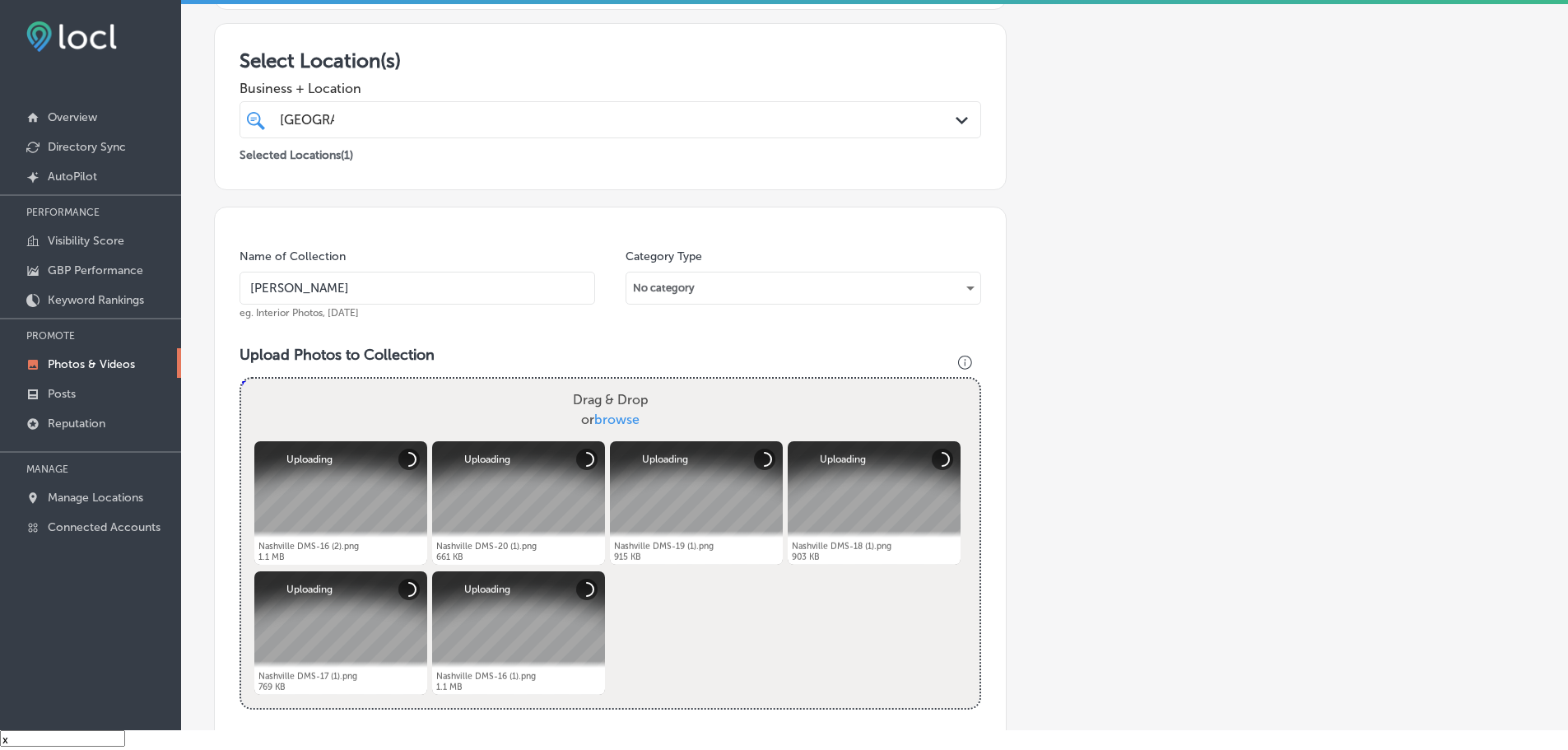
type input "Nashville Digital Marketing Solutions"
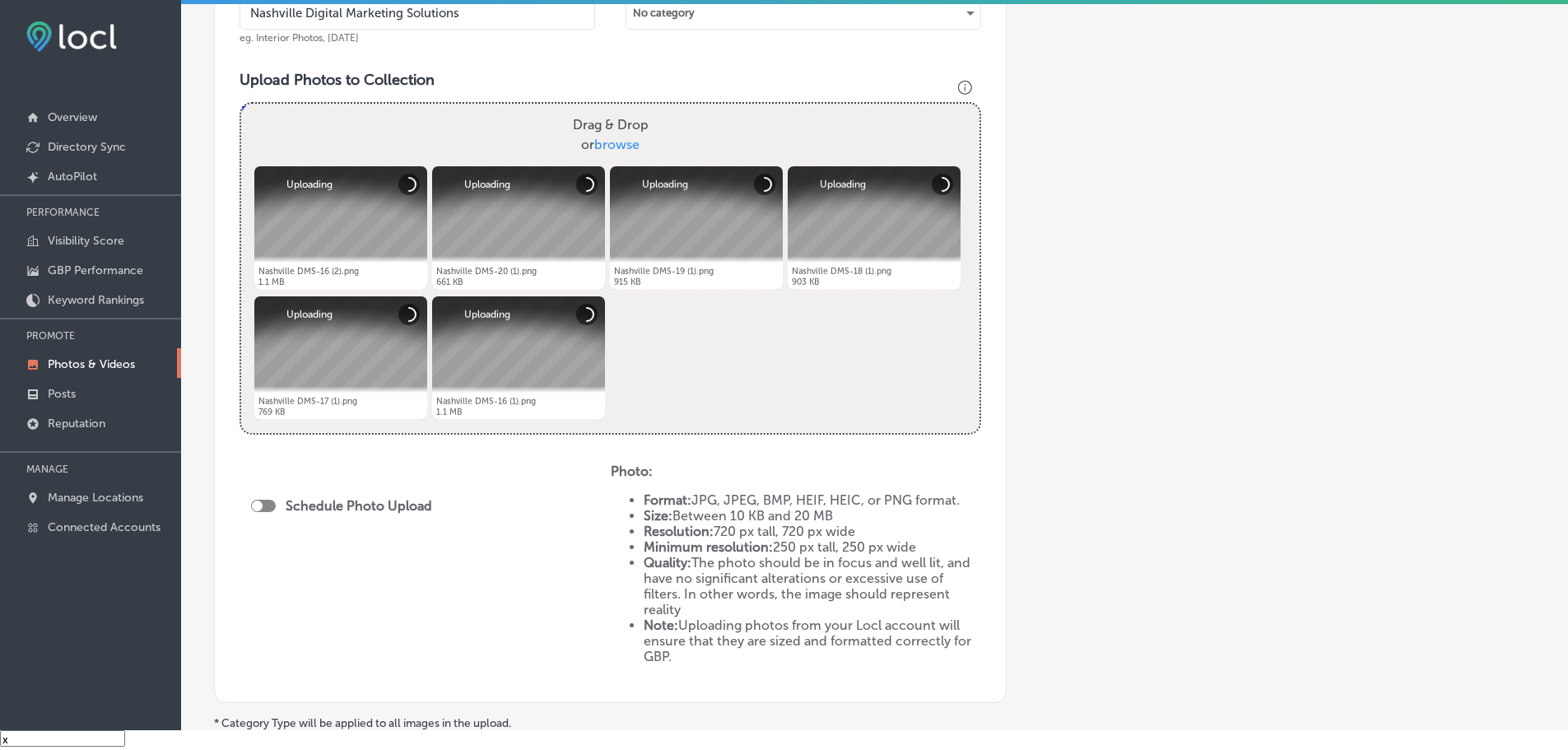
scroll to position [576, 0]
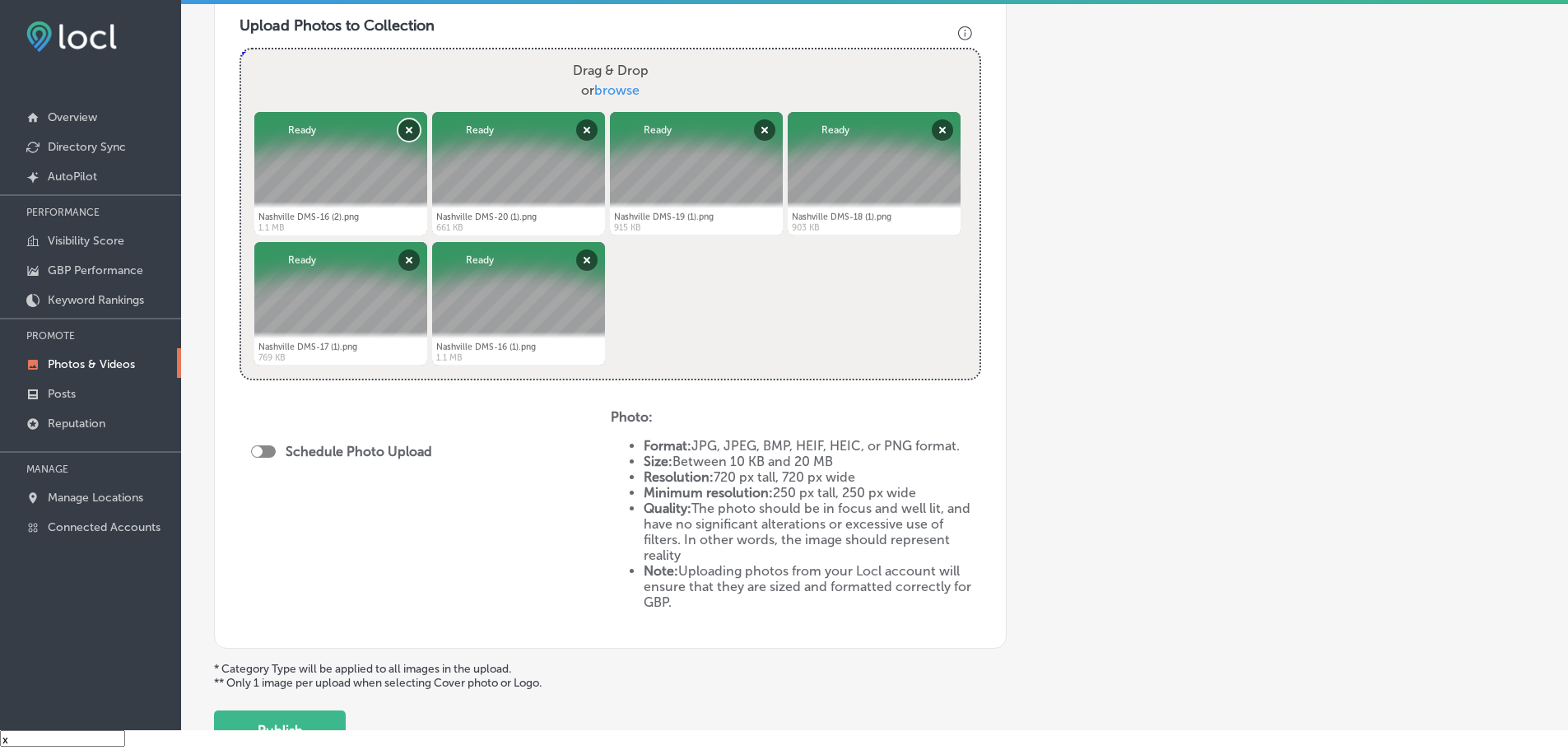
click at [402, 130] on button "Remove" at bounding box center [409, 130] width 21 height 21
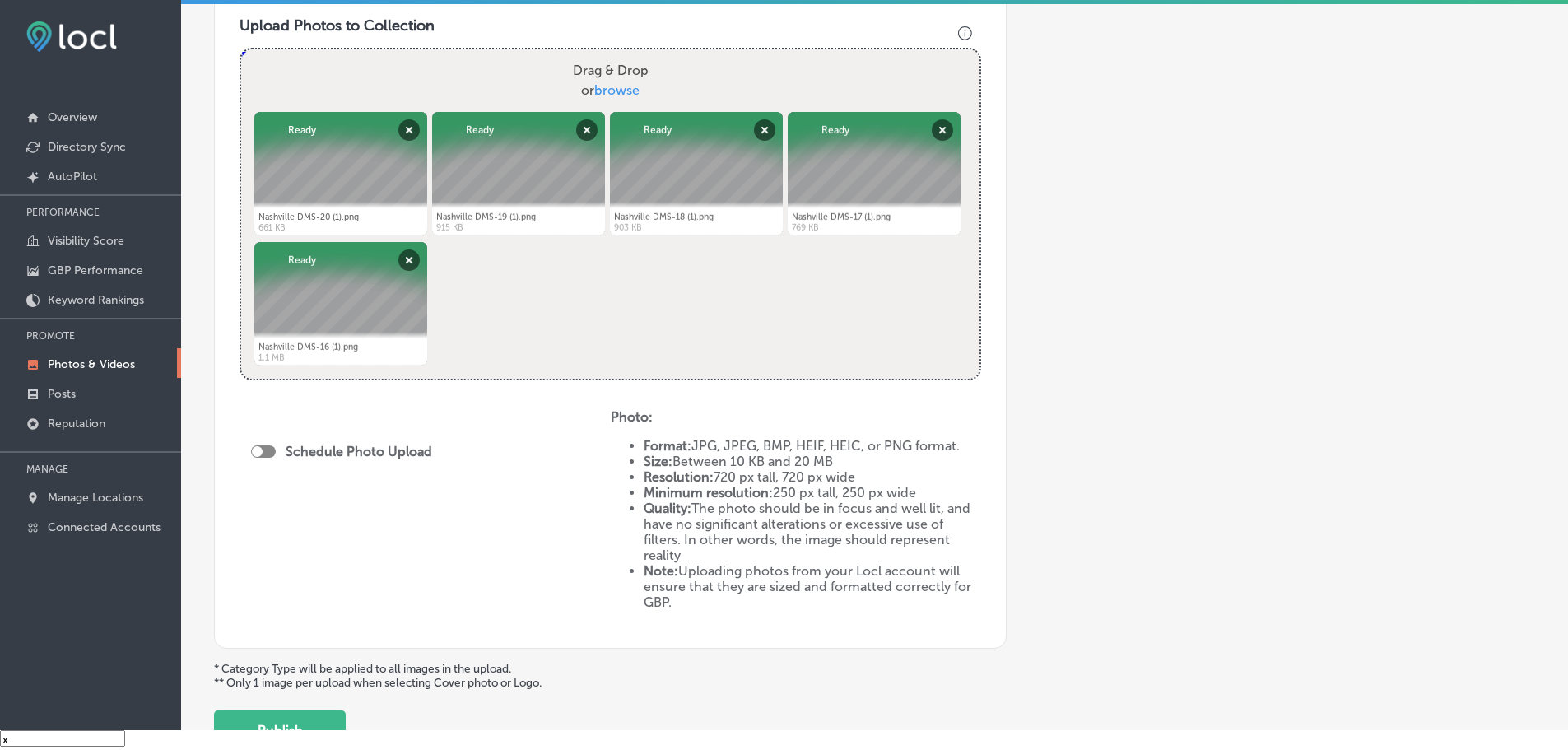
click at [267, 451] on div at bounding box center [263, 451] width 25 height 12
checkbox input "true"
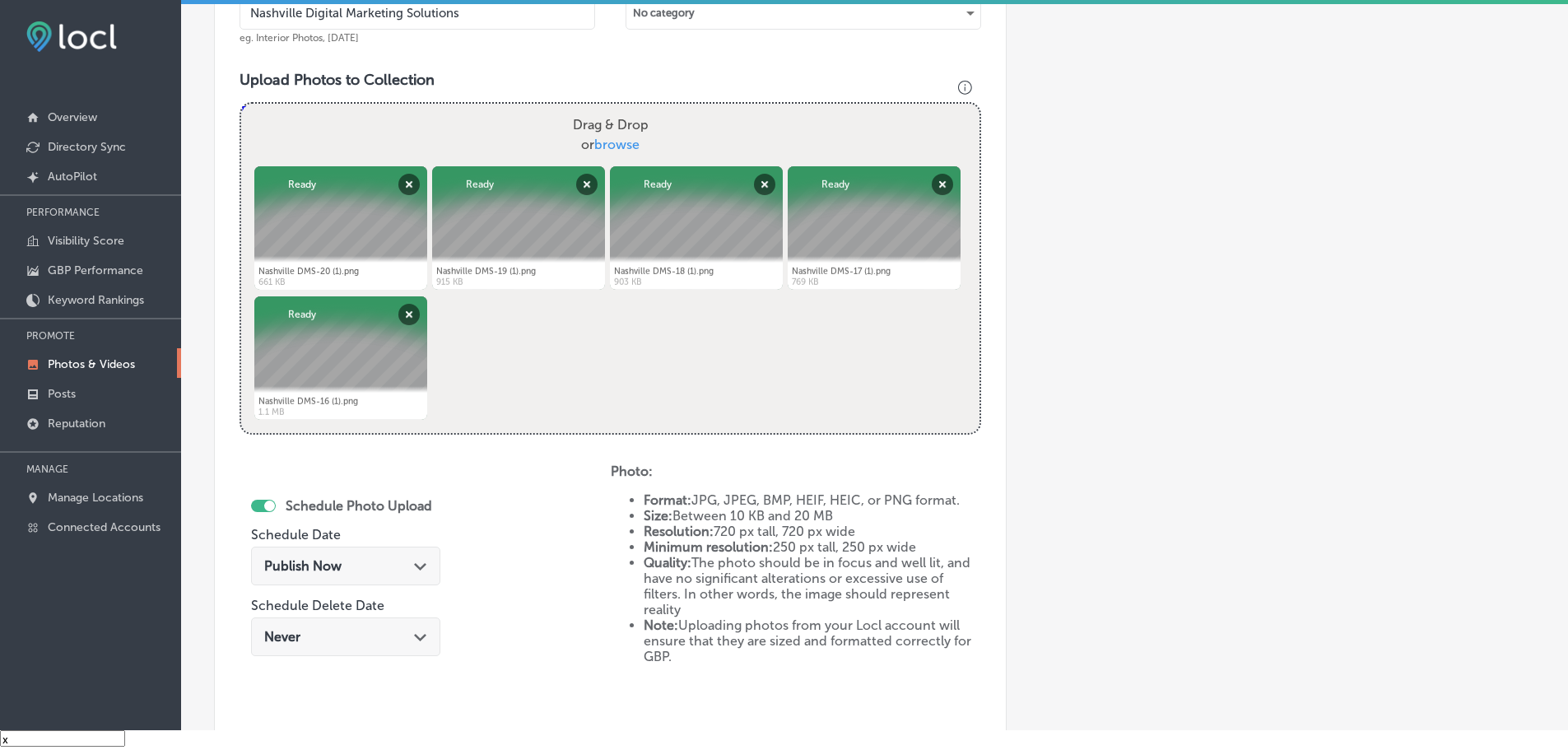
scroll to position [494, 0]
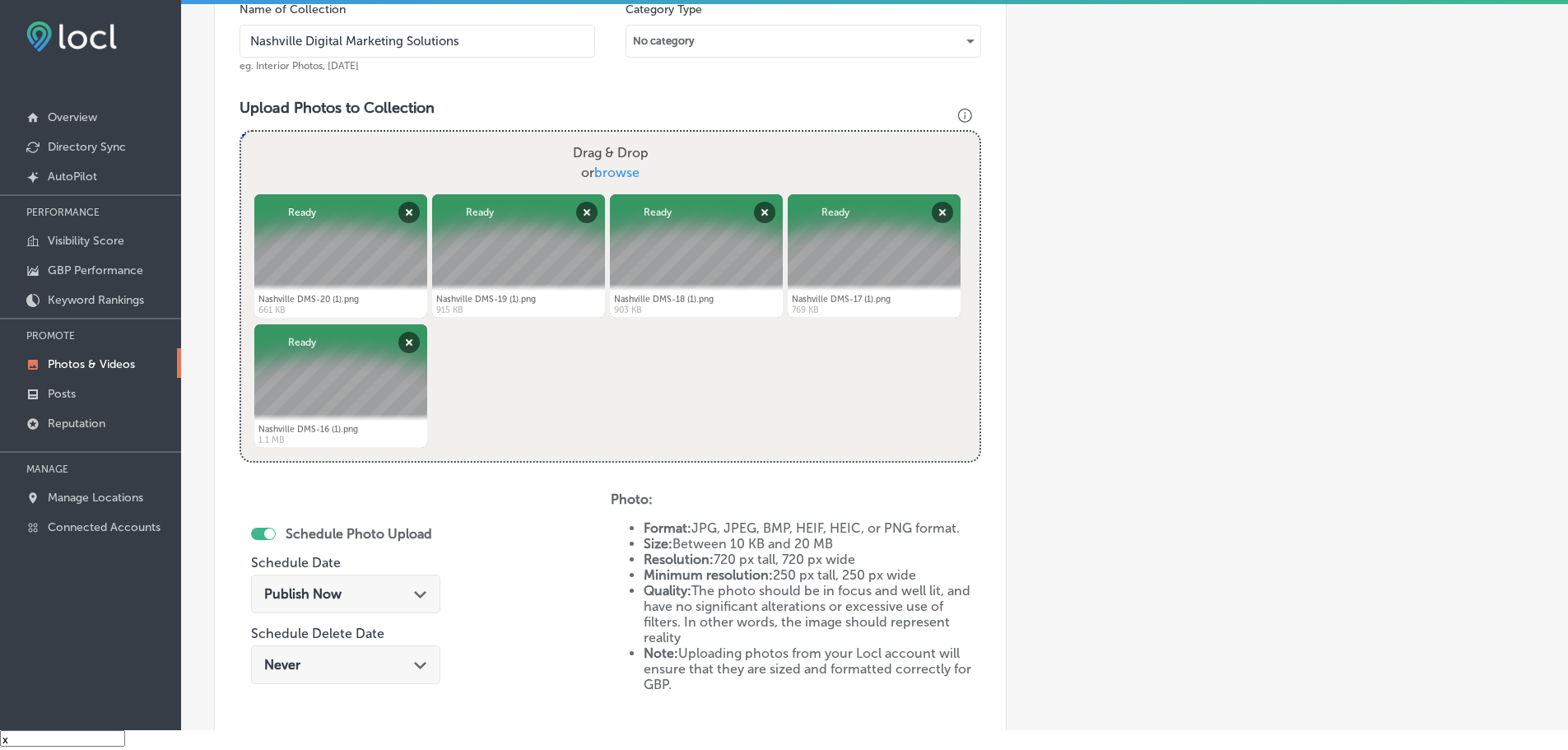
click at [409, 604] on div "Publish Now Path Created with Sketch." at bounding box center [345, 594] width 189 height 39
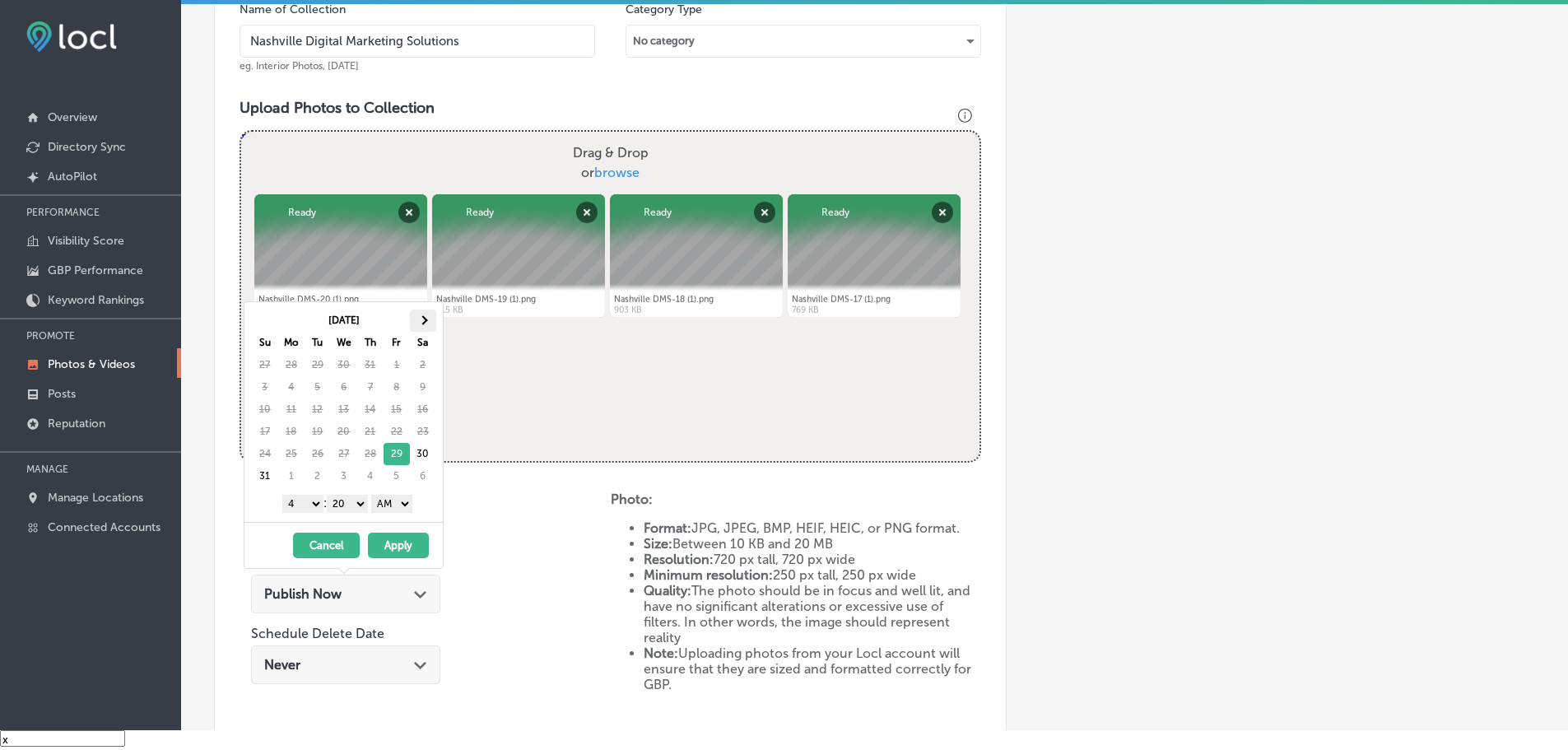
click at [426, 327] on th at bounding box center [423, 320] width 27 height 22
click at [296, 504] on select "1 2 3 4 5 6 7 8 9 10 11 12" at bounding box center [302, 504] width 41 height 18
click at [351, 505] on select "00 10 20 30 40 50" at bounding box center [347, 504] width 41 height 18
click at [394, 501] on select "AM PM" at bounding box center [391, 504] width 41 height 18
click at [404, 540] on button "Apply" at bounding box center [399, 545] width 61 height 26
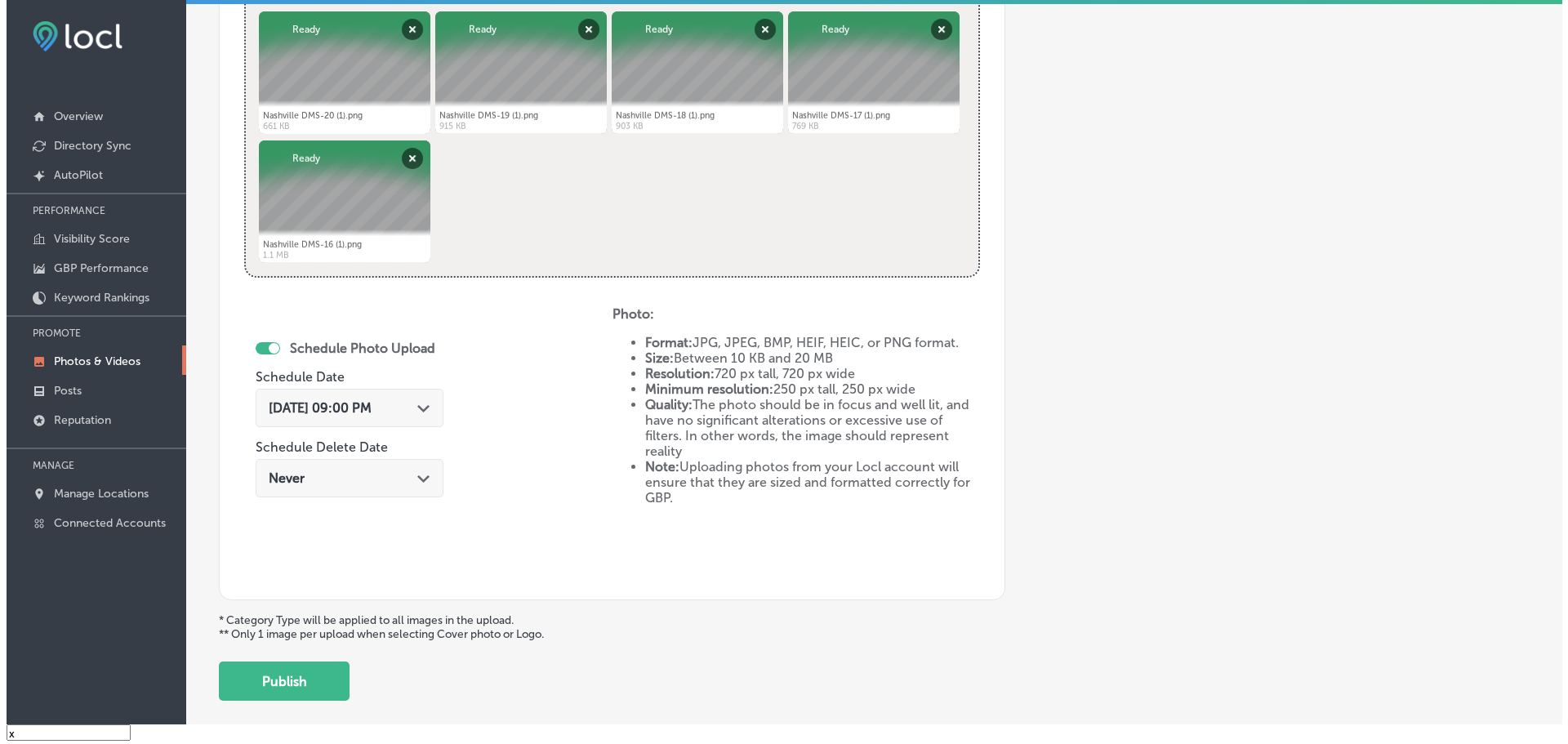
scroll to position [759, 0]
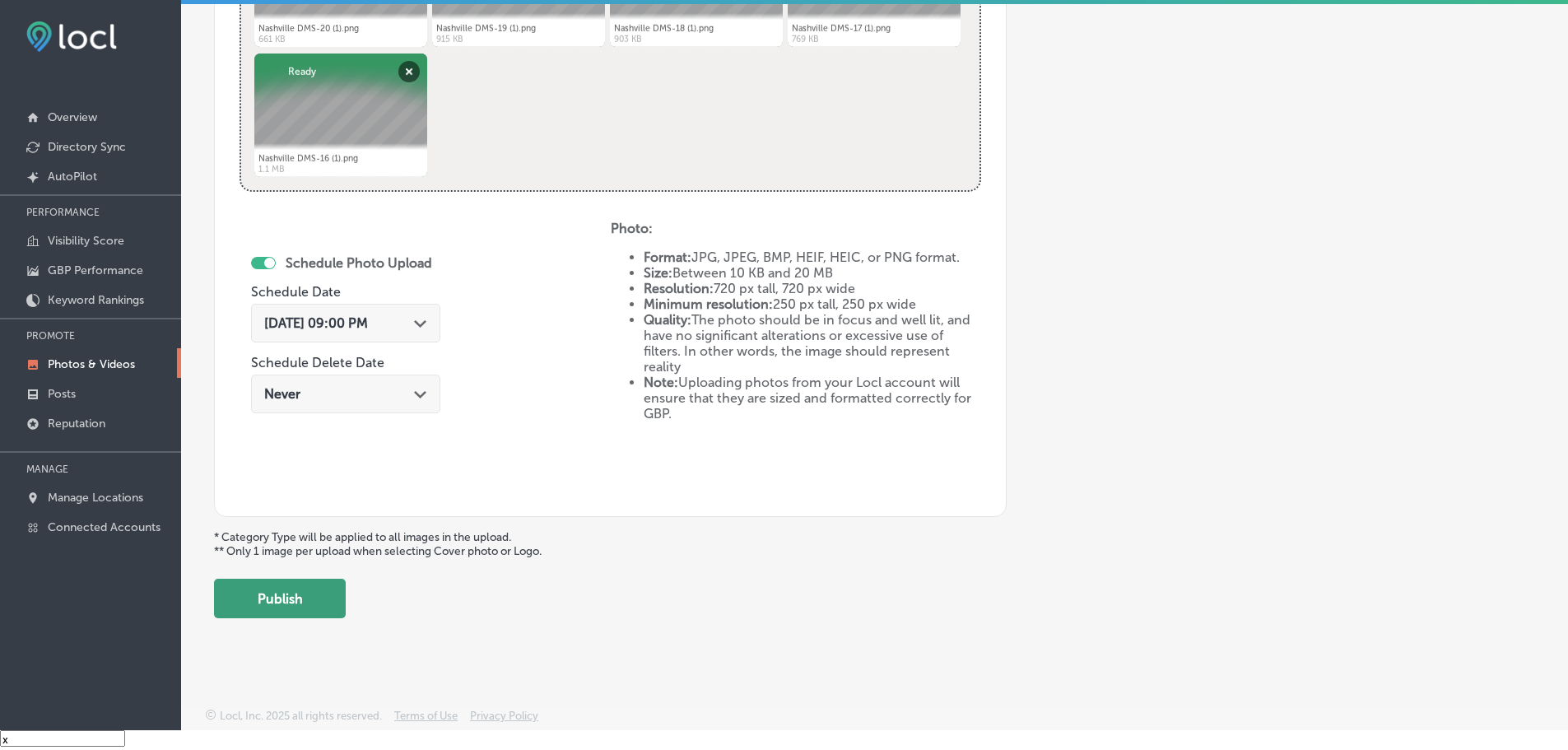
click at [284, 597] on button "Publish" at bounding box center [279, 598] width 132 height 39
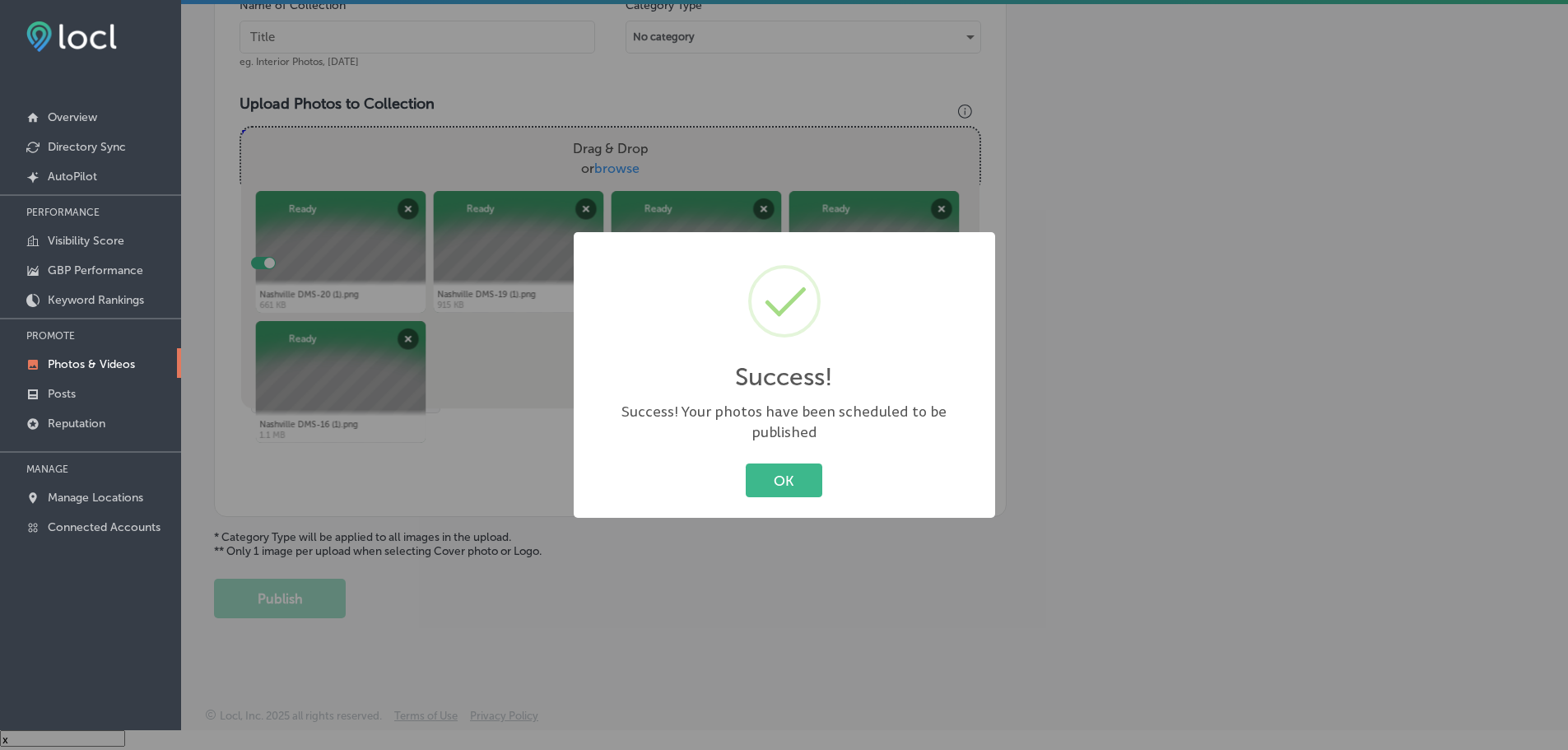
scroll to position [498, 0]
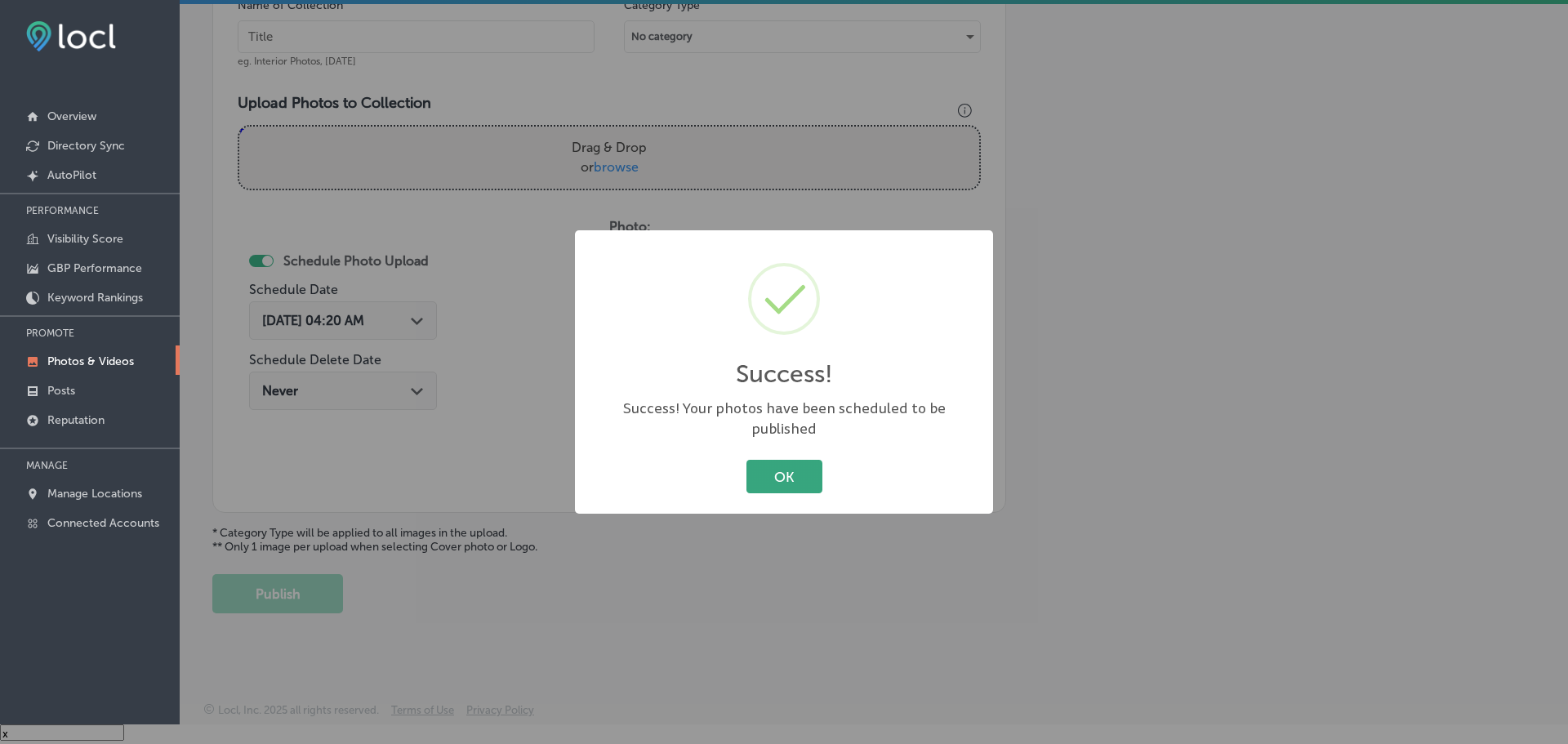
click at [770, 469] on button "OK" at bounding box center [784, 476] width 76 height 33
